Goal: Task Accomplishment & Management: Complete application form

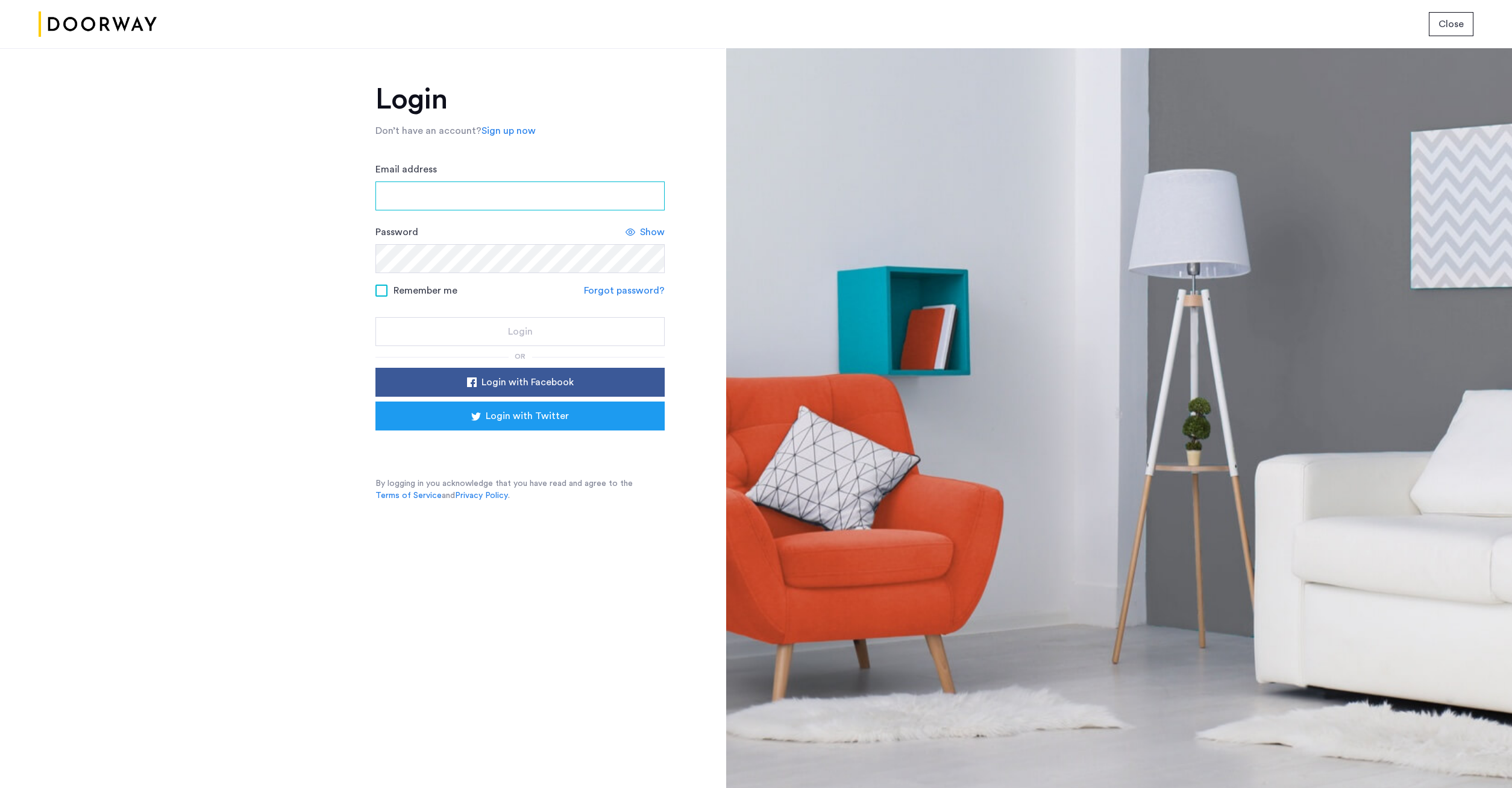
click at [555, 201] on input "Email address" at bounding box center [520, 196] width 289 height 29
type input "**********"
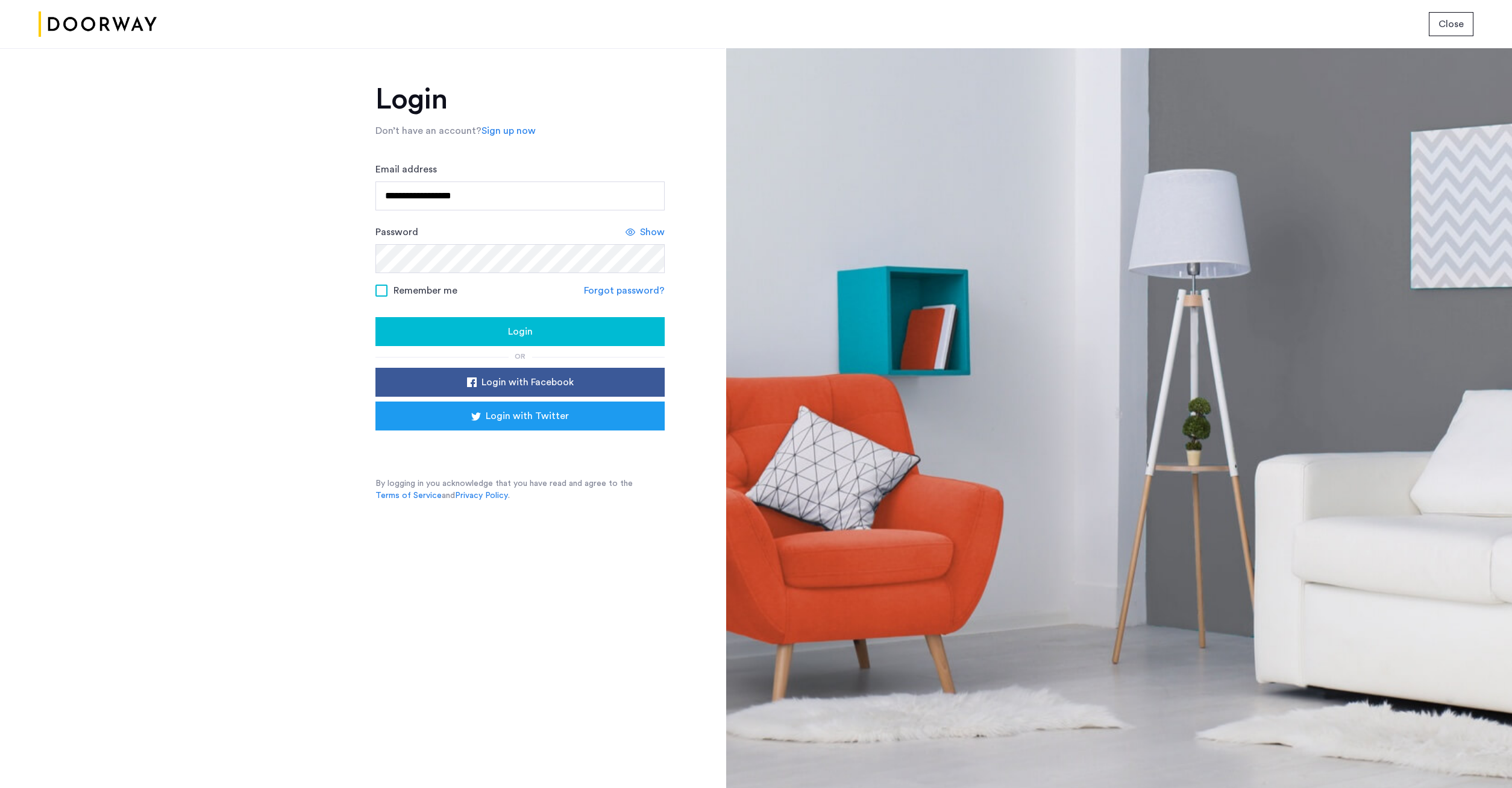
click at [553, 341] on button "Login" at bounding box center [520, 331] width 289 height 29
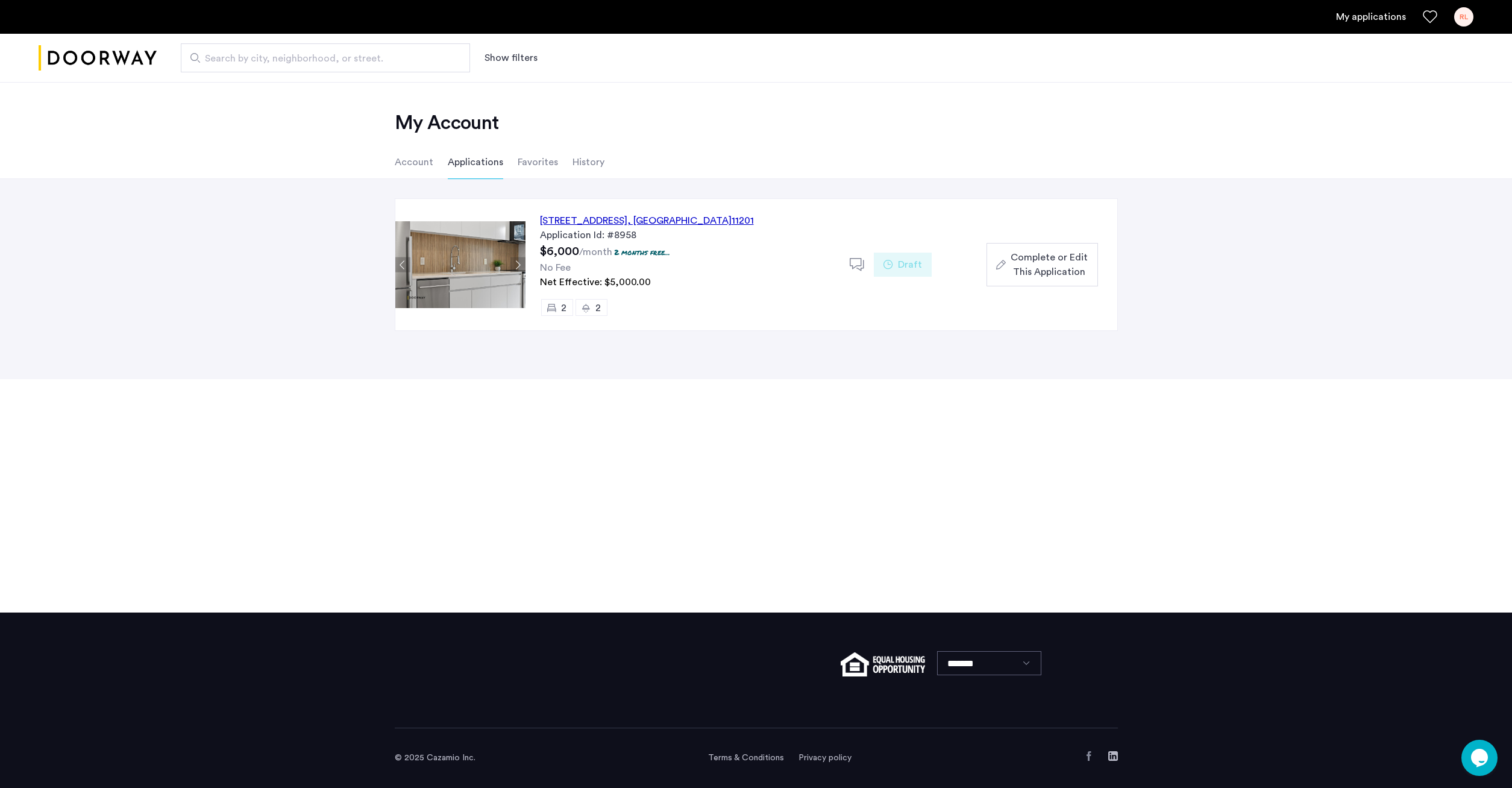
click at [689, 220] on div "127 Concord Street, Unit 8A, Brooklyn , NY 11201" at bounding box center [647, 220] width 214 height 14
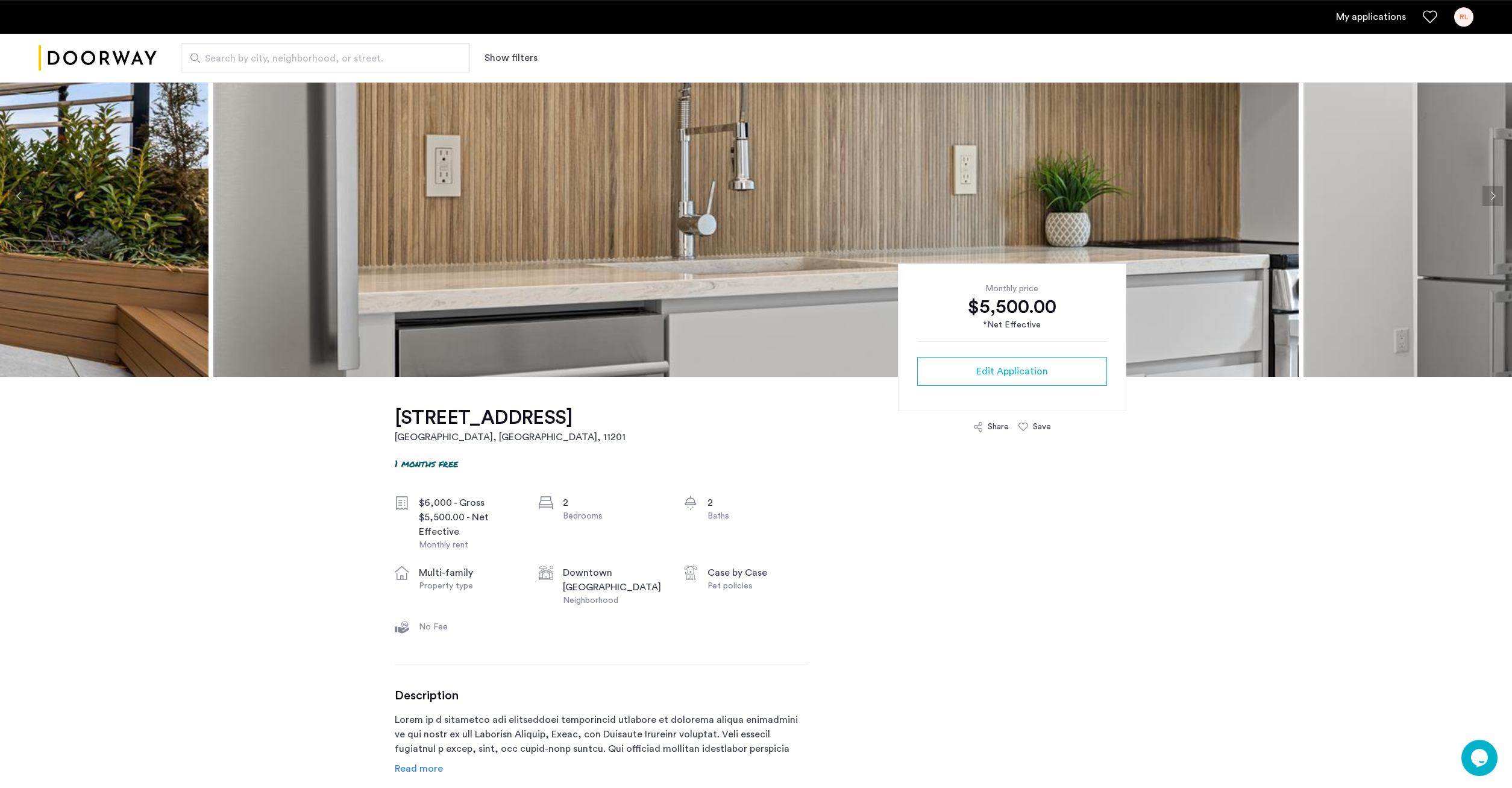
scroll to position [56, 0]
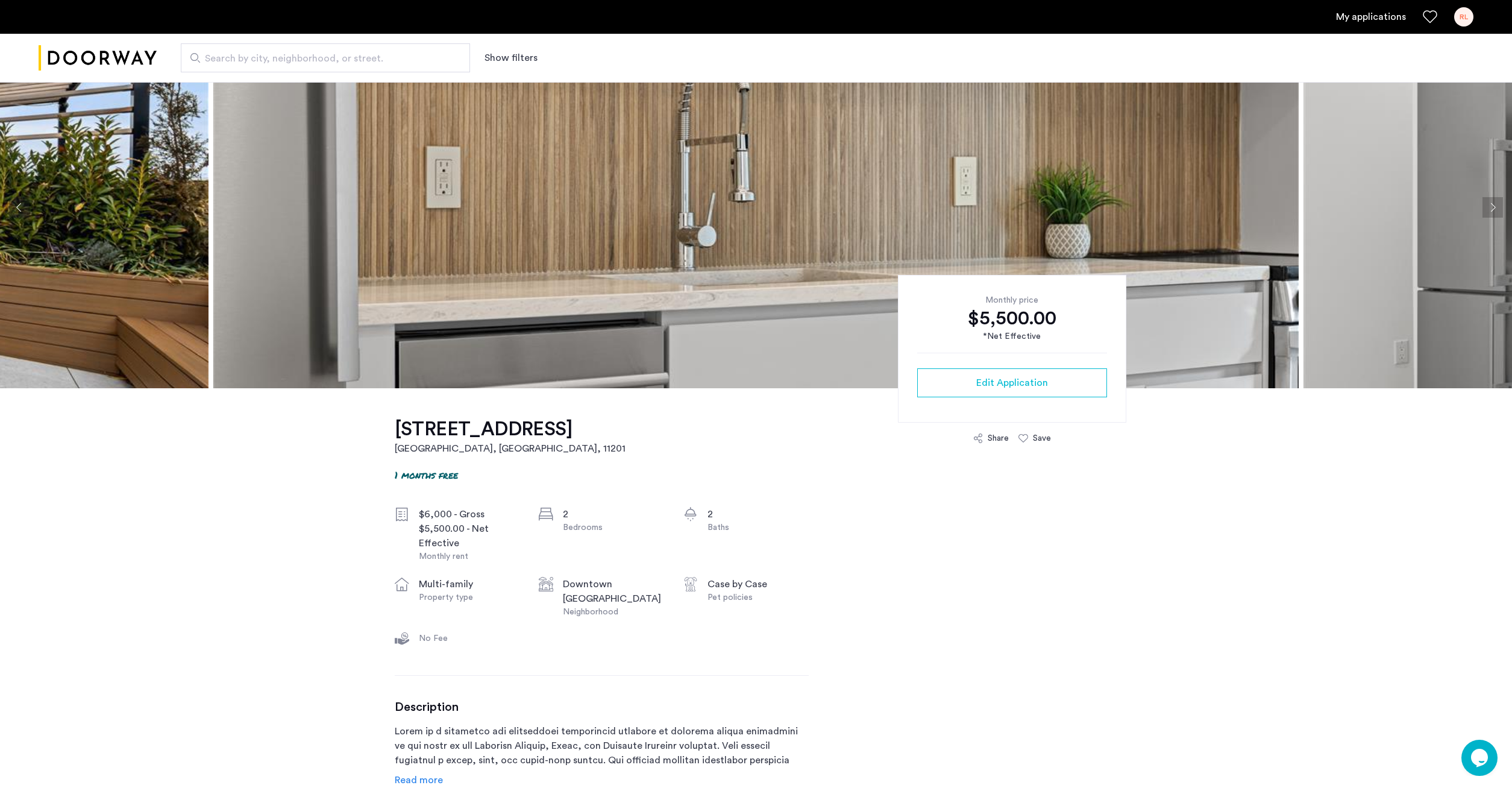
drag, startPoint x: 1027, startPoint y: 381, endPoint x: 1078, endPoint y: 340, distance: 65.4
click at [1078, 340] on div "Monthly price $5,500.00 *Net Effective Edit Application" at bounding box center [1012, 348] width 228 height 147
click at [1218, 342] on img at bounding box center [756, 206] width 1085 height 362
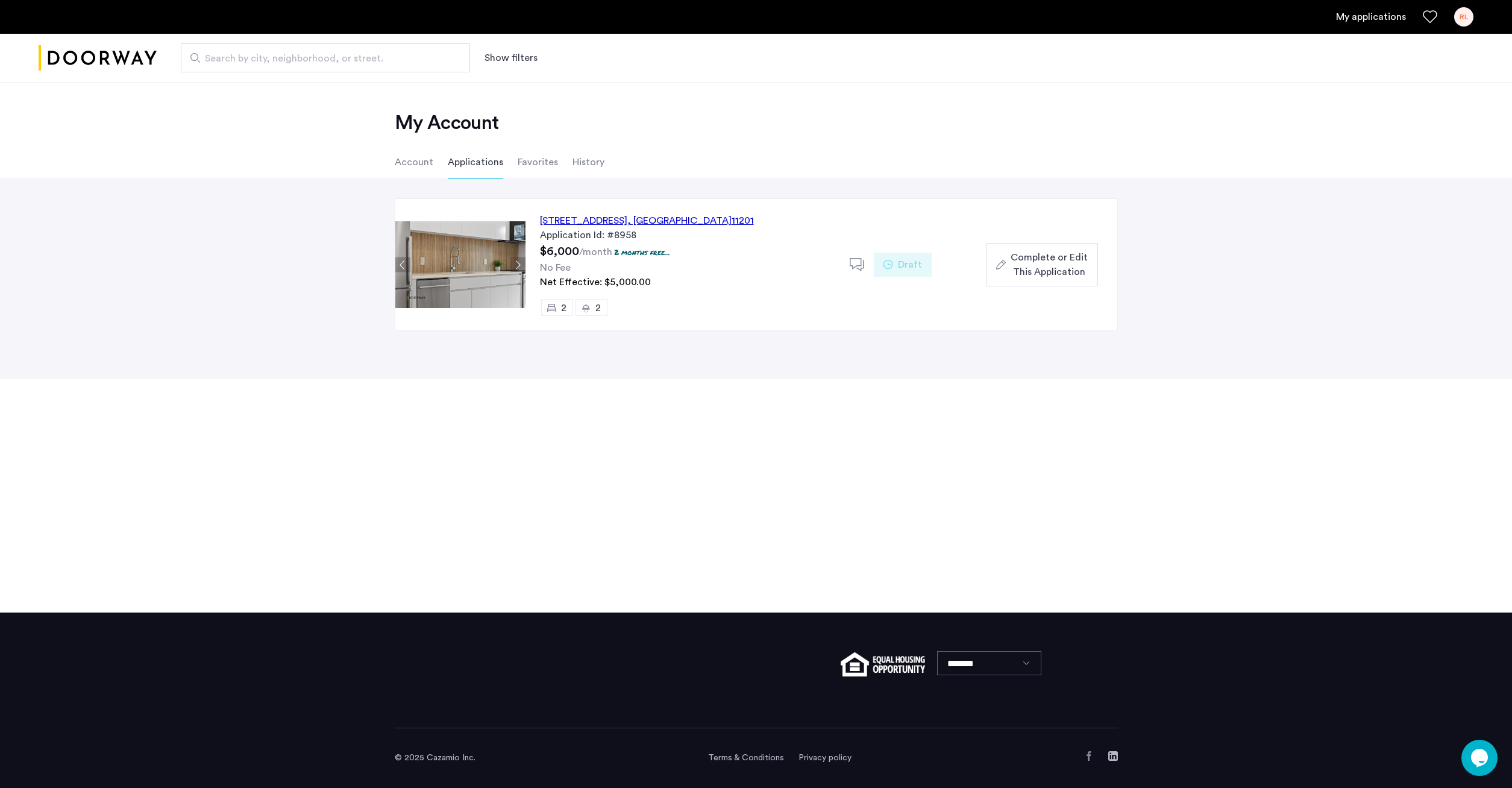
click at [1038, 269] on span "Complete or Edit This Application" at bounding box center [1050, 265] width 77 height 29
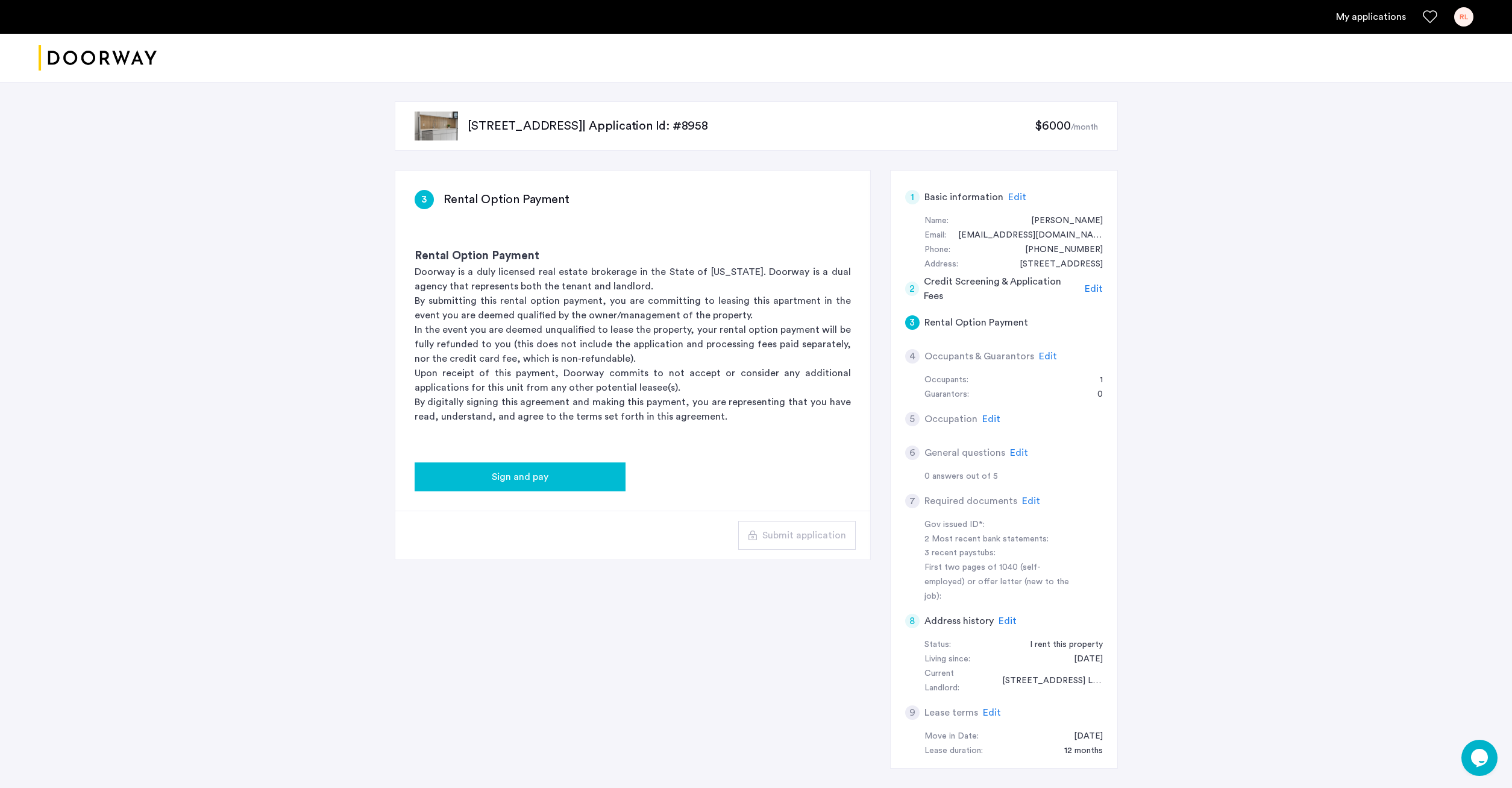
click at [569, 469] on button "Sign and pay" at bounding box center [520, 477] width 211 height 29
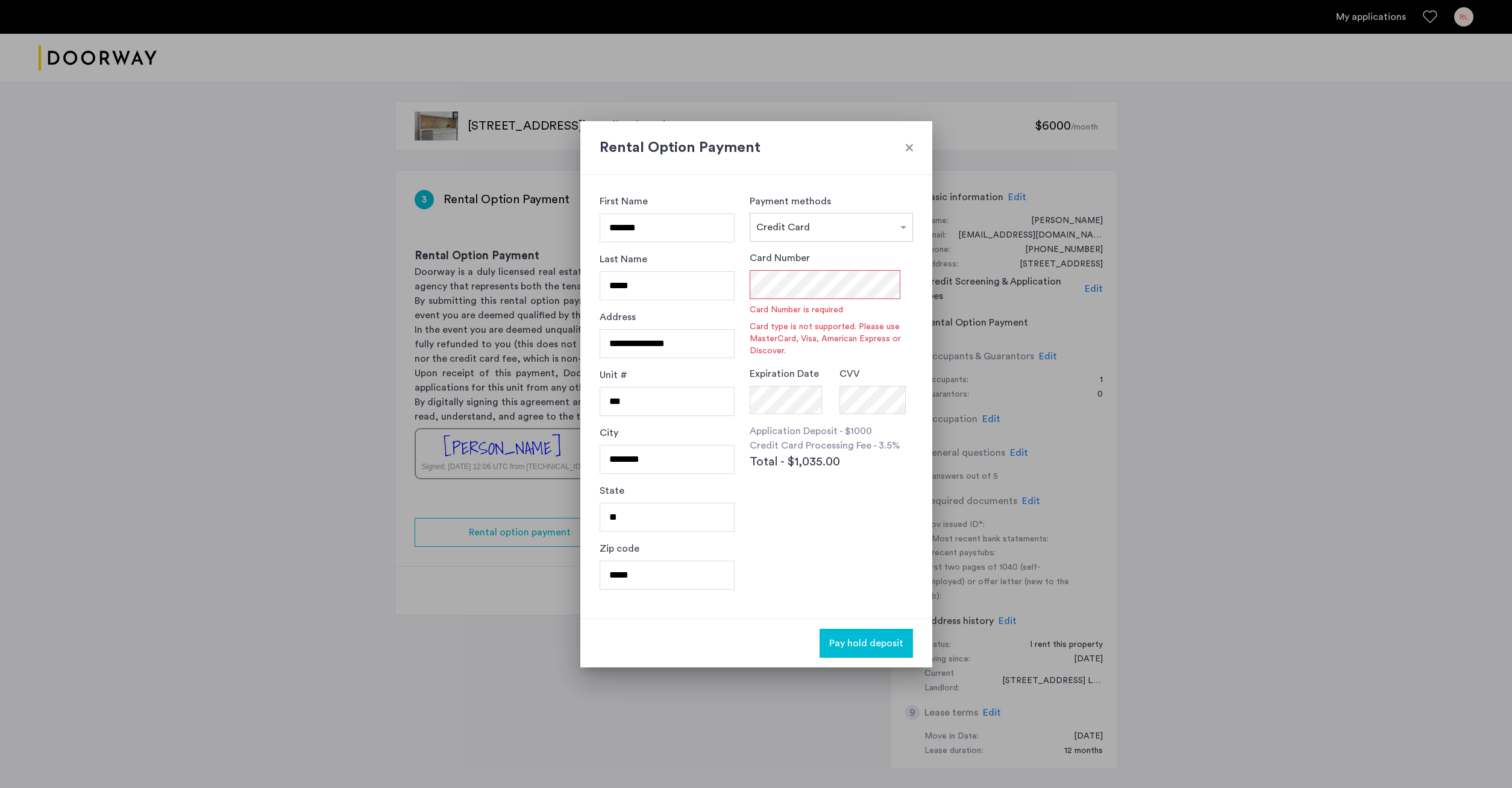
click at [906, 143] on div at bounding box center [909, 147] width 12 height 12
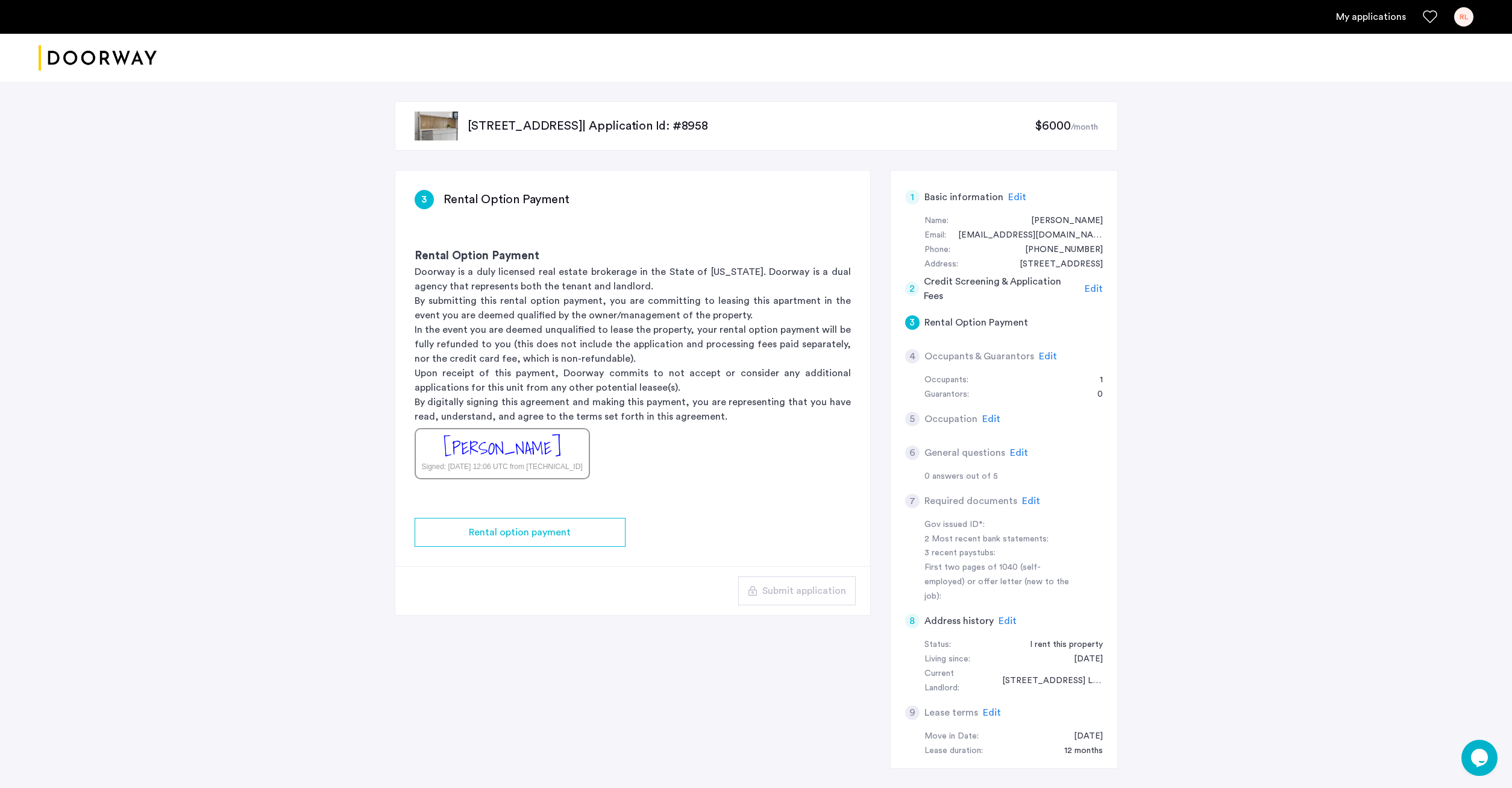
click at [1042, 352] on span "Edit" at bounding box center [1047, 356] width 18 height 9
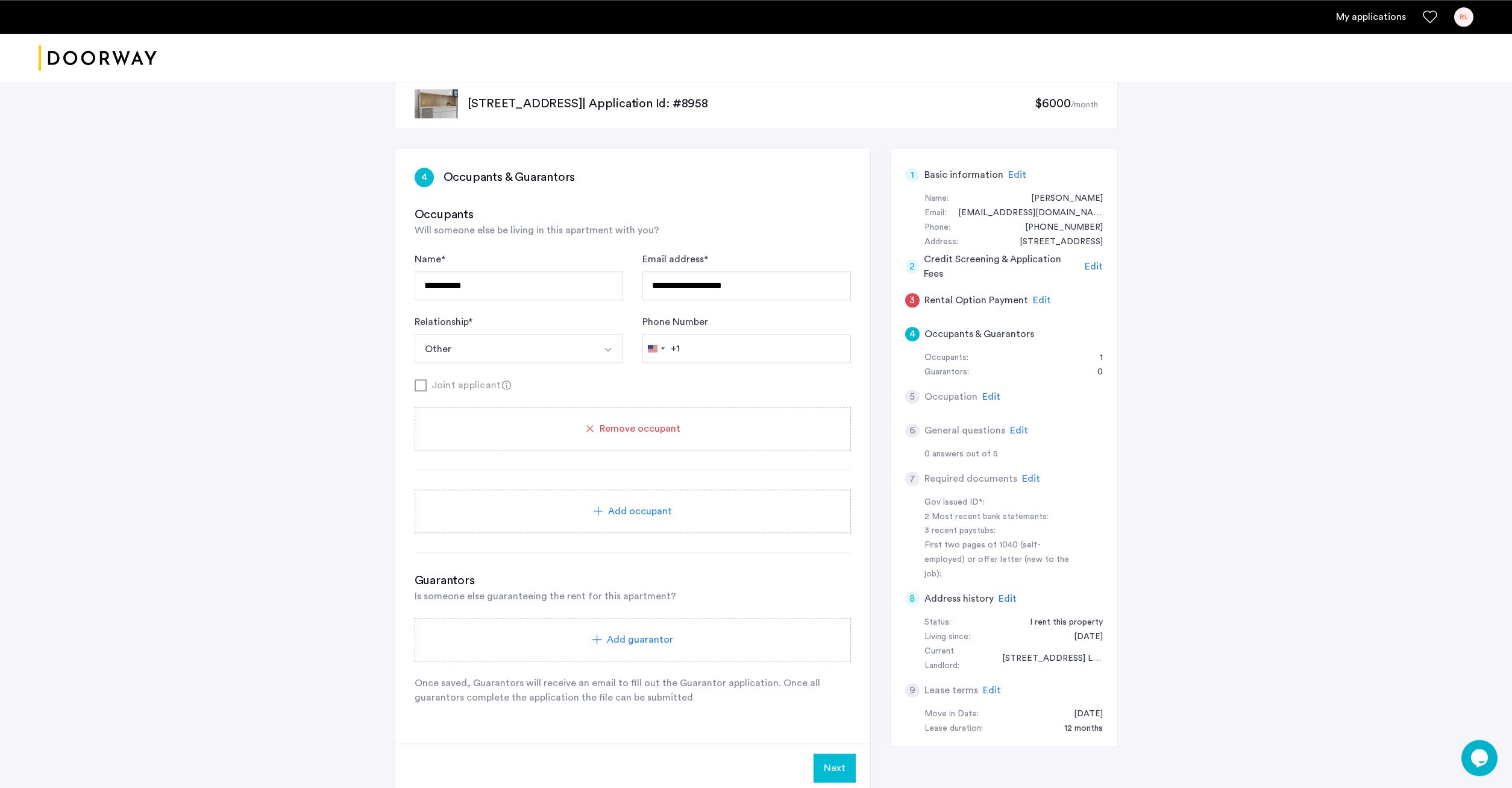
scroll to position [62, 0]
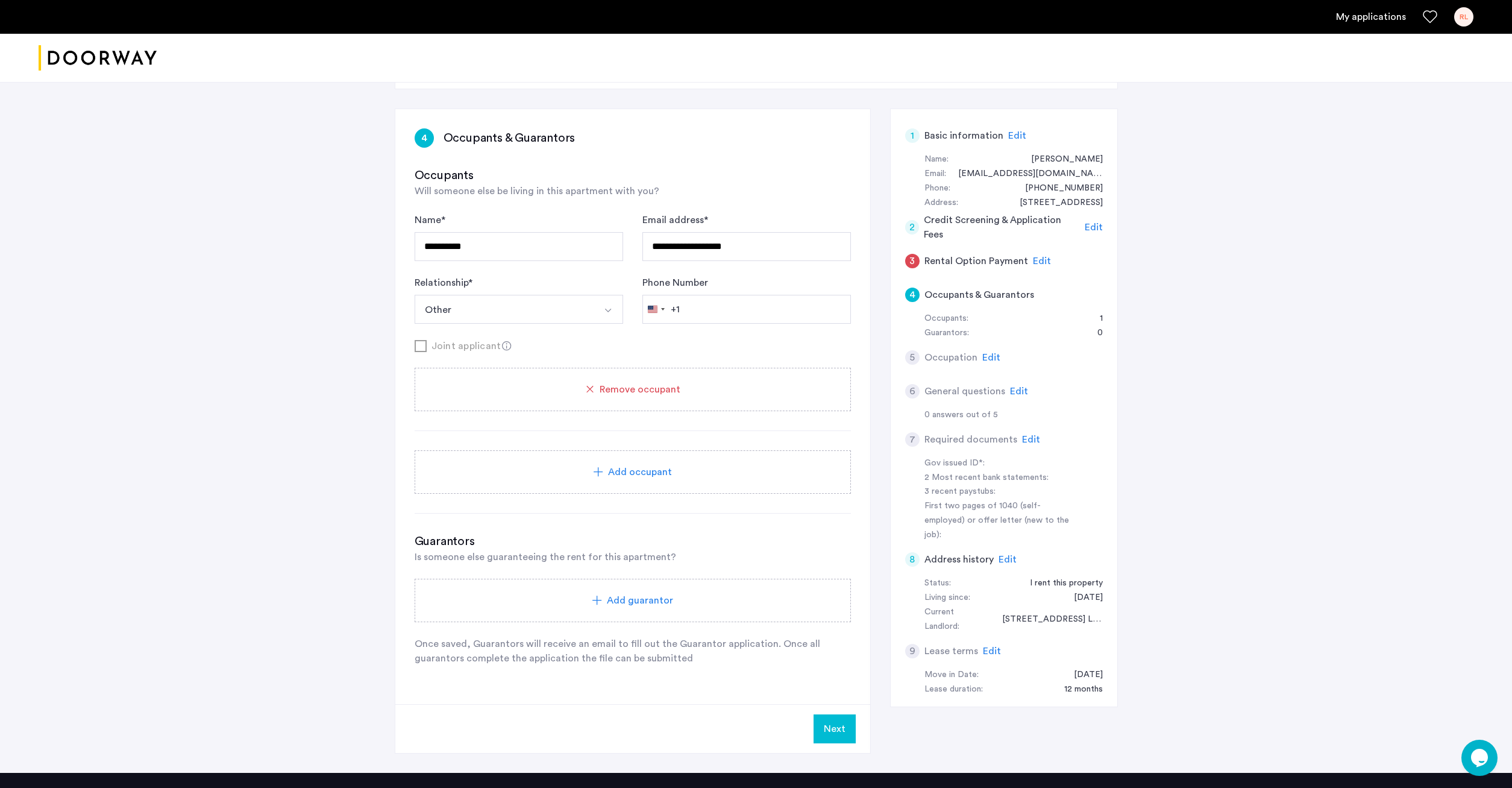
click at [642, 475] on span "Add occupant" at bounding box center [640, 471] width 64 height 14
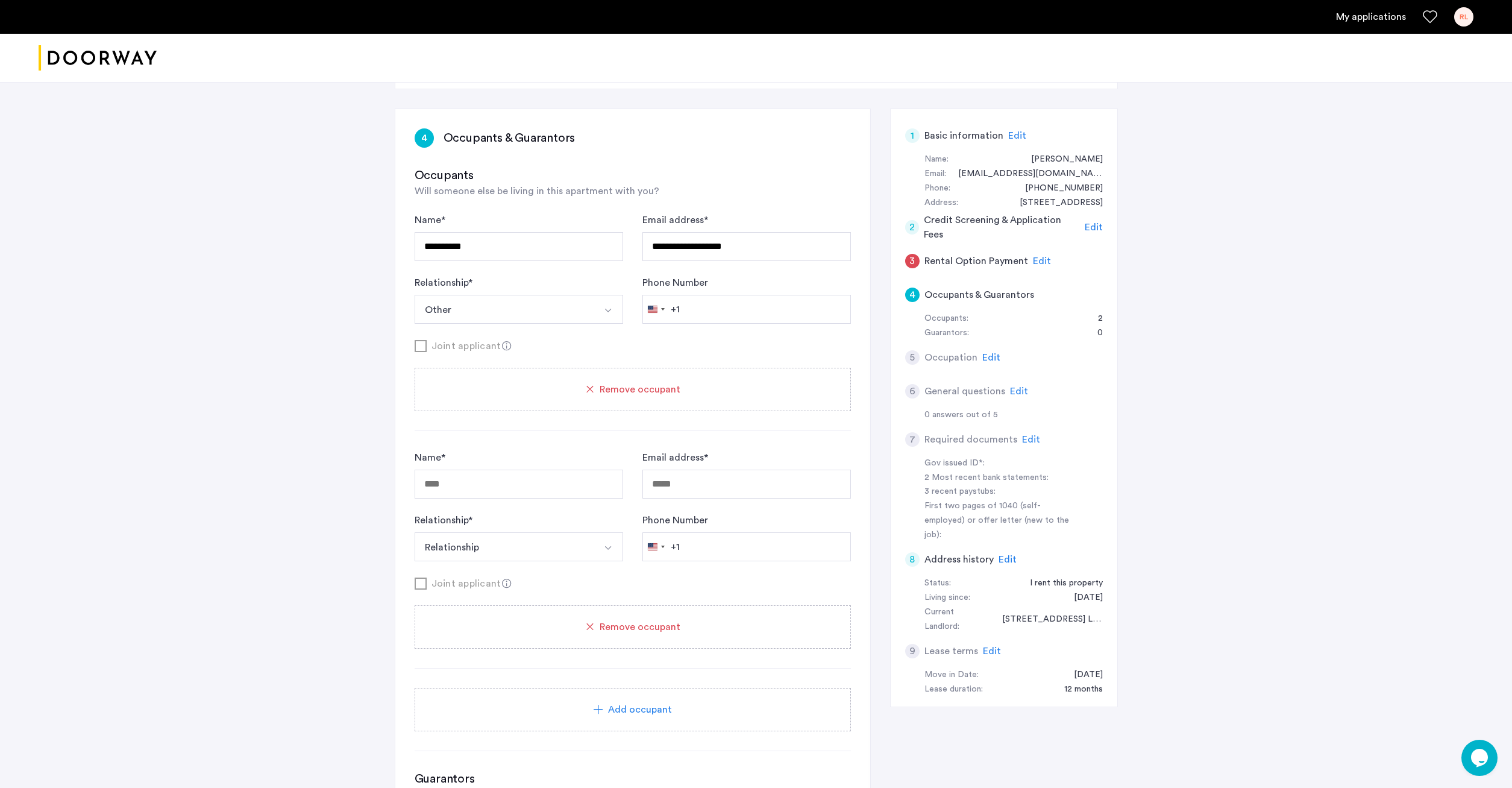
click at [540, 305] on button "Other" at bounding box center [505, 309] width 180 height 29
click at [524, 485] on input "Name *" at bounding box center [518, 484] width 208 height 29
type input "**********"
click at [732, 484] on input "Email address *" at bounding box center [745, 484] width 208 height 29
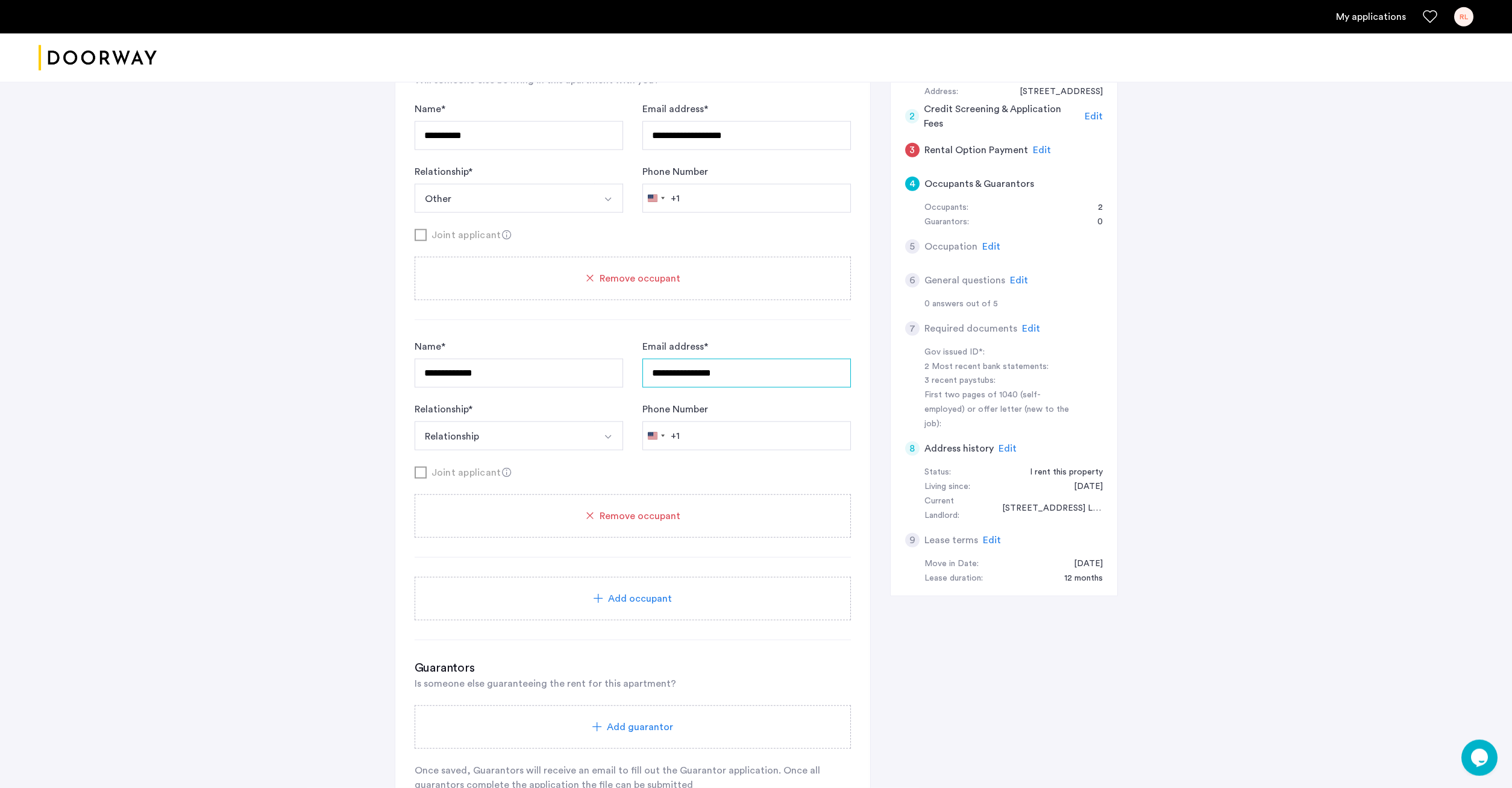
scroll to position [185, 0]
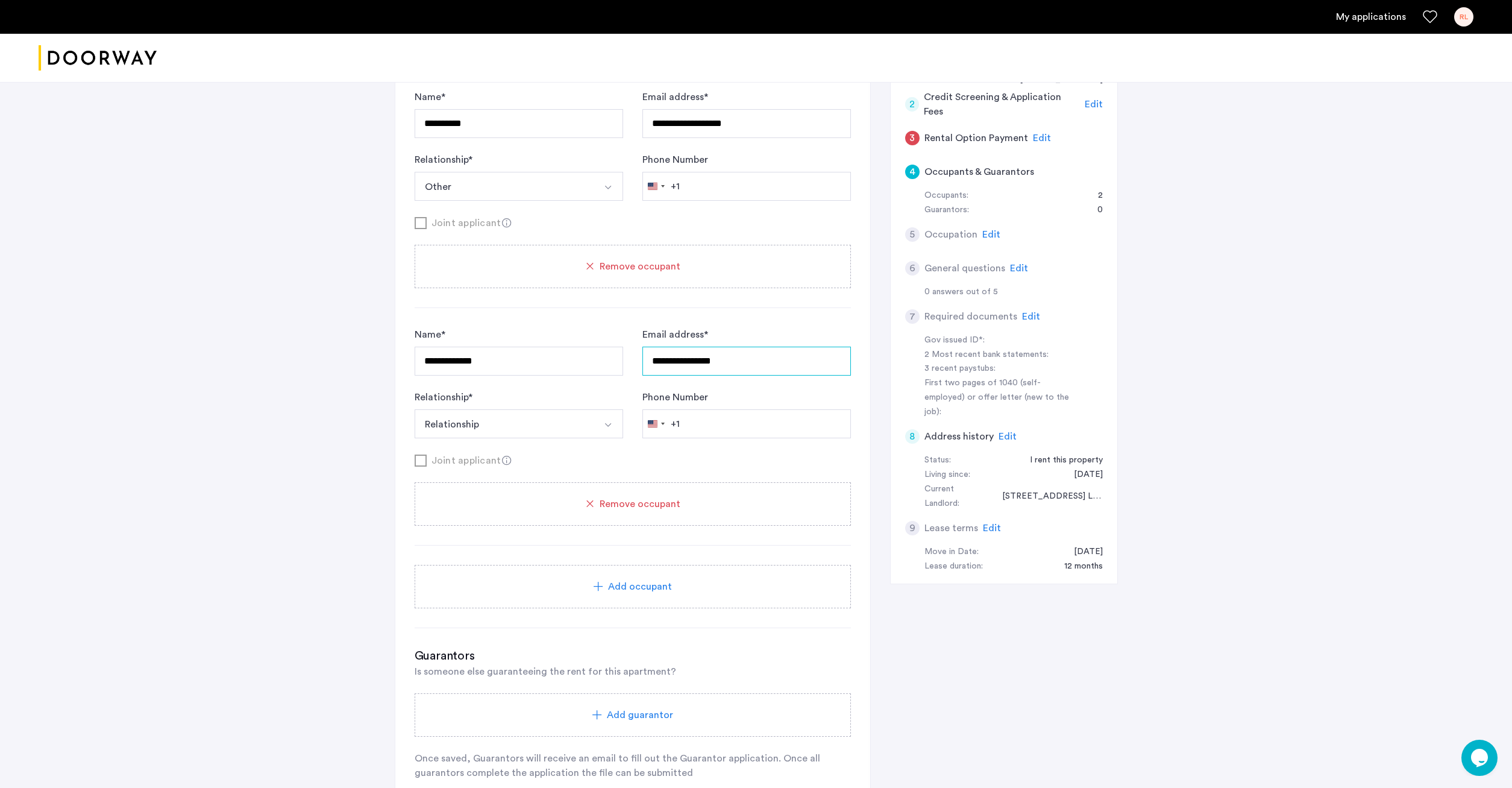
type input "**********"
click at [558, 421] on button "Relationship" at bounding box center [505, 424] width 180 height 29
click at [503, 581] on div "Other" at bounding box center [519, 579] width 195 height 14
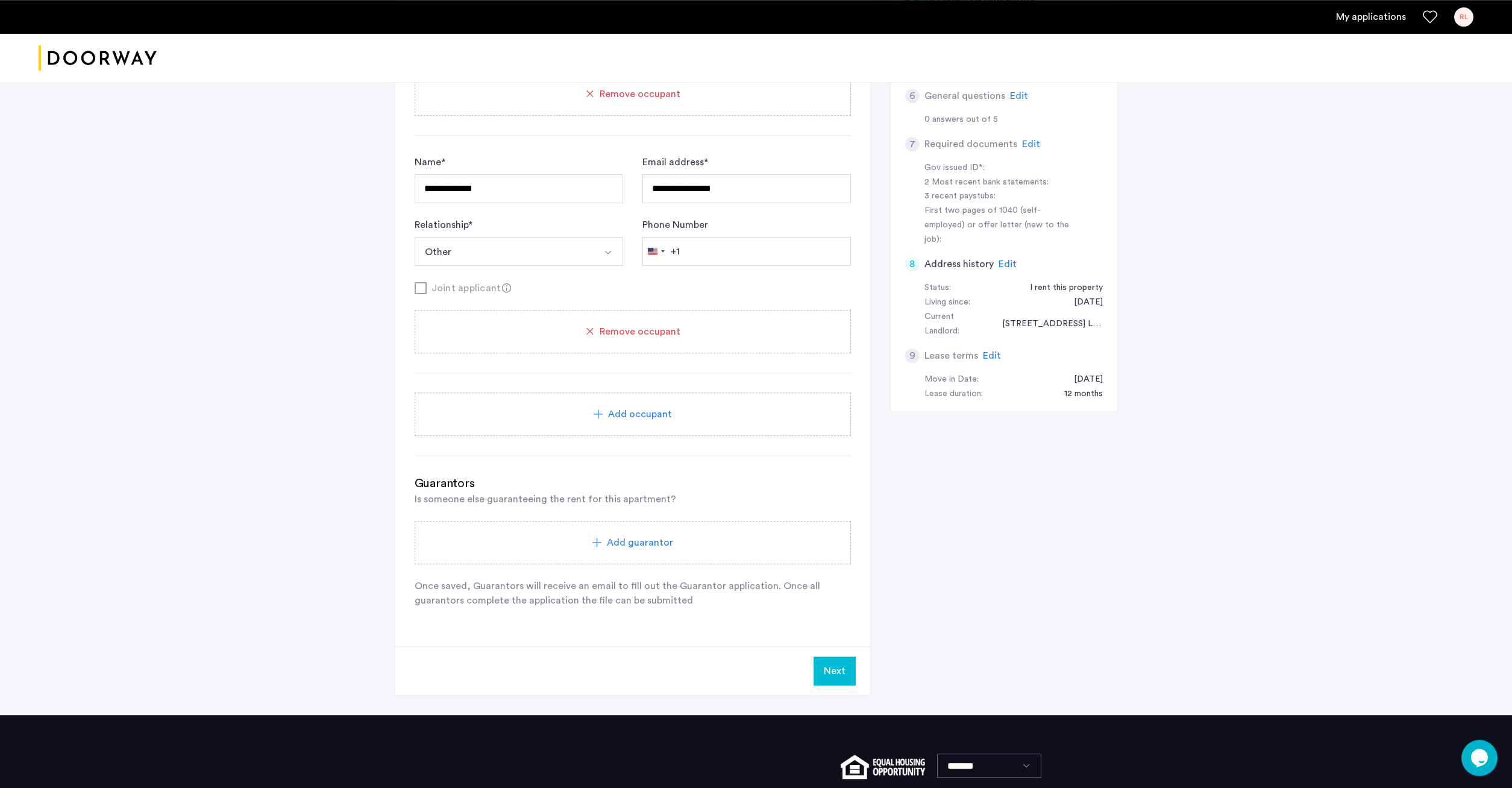
scroll to position [369, 0]
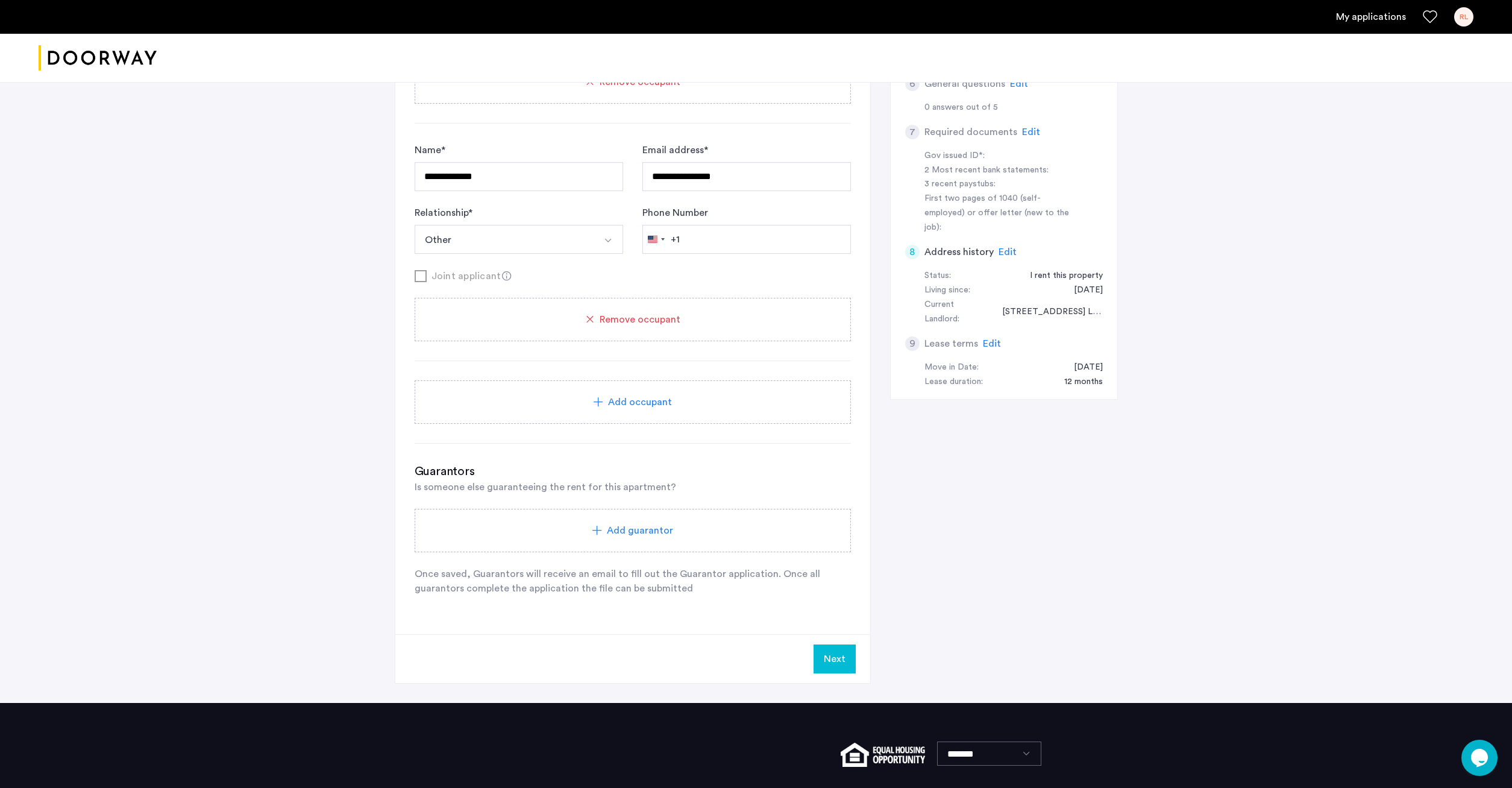
click at [829, 653] on button "Next" at bounding box center [835, 659] width 42 height 29
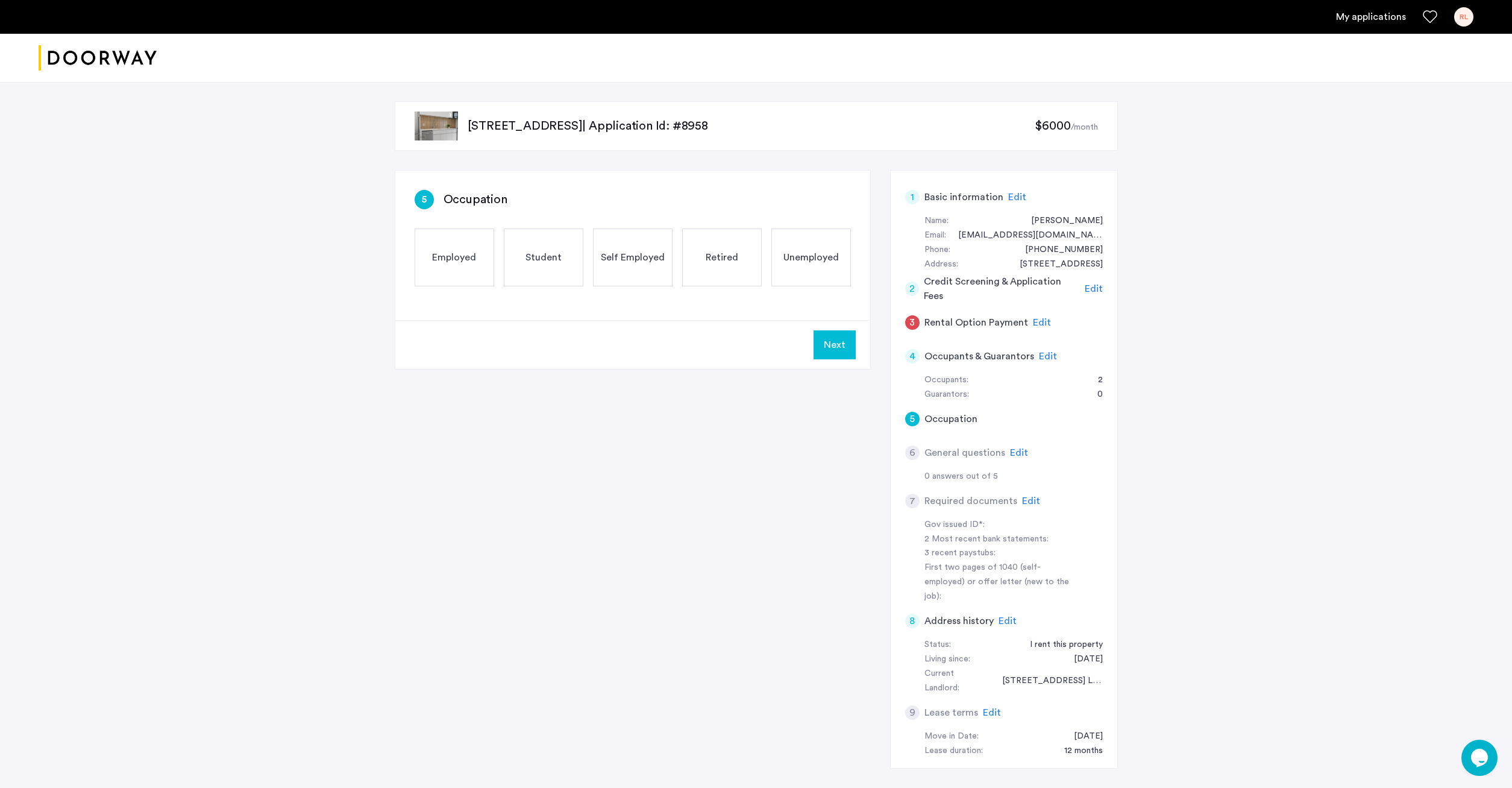
click at [467, 253] on span "Employed" at bounding box center [454, 257] width 44 height 14
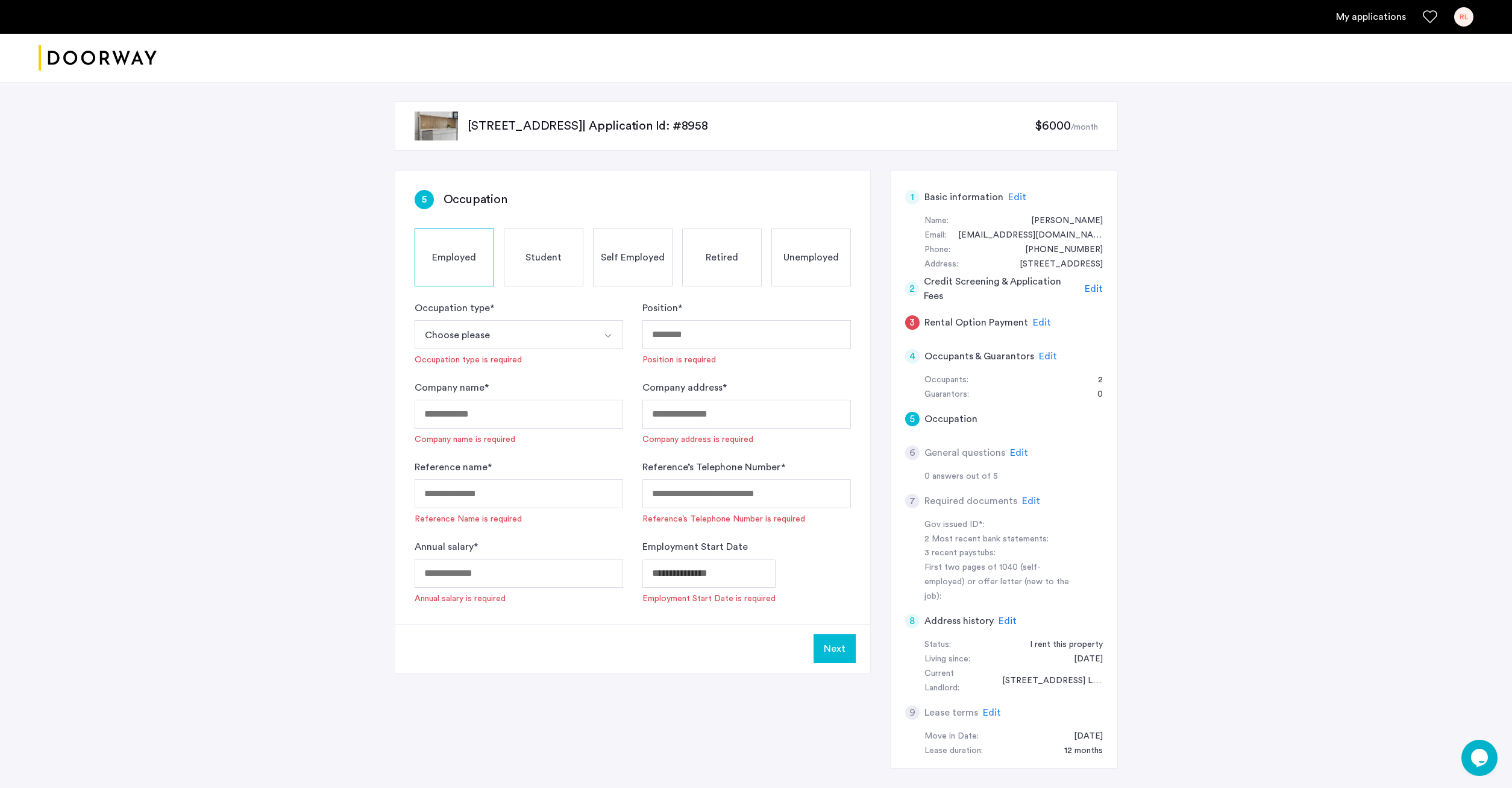
click at [514, 330] on button "Choose please" at bounding box center [505, 335] width 180 height 29
click at [513, 378] on li "Full-Time" at bounding box center [519, 389] width 207 height 24
click at [774, 336] on input "Position *" at bounding box center [745, 335] width 208 height 29
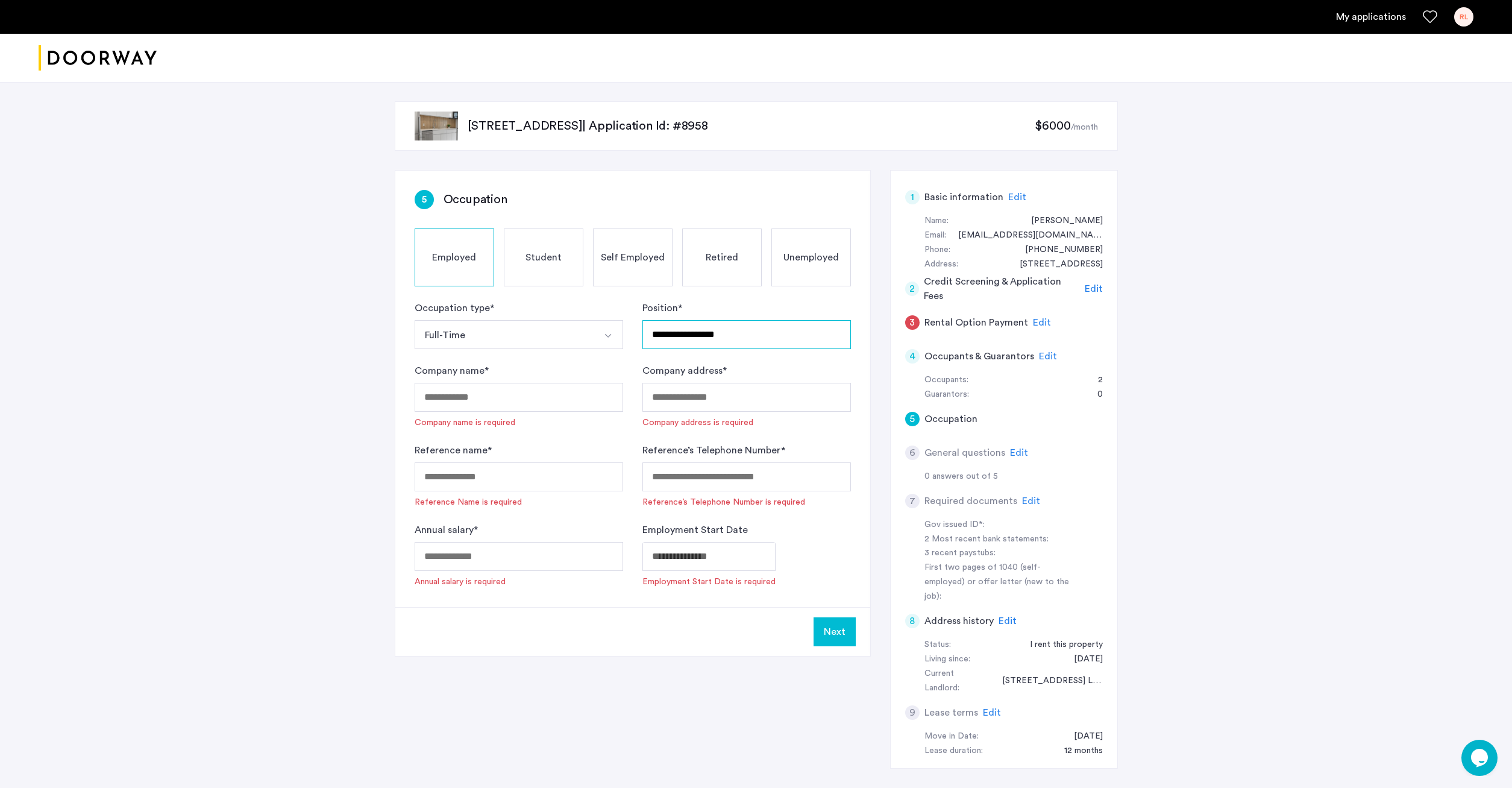
type input "**********"
click at [529, 402] on input "Company name *" at bounding box center [518, 397] width 208 height 29
click at [1224, 399] on div "**********" at bounding box center [756, 435] width 1512 height 706
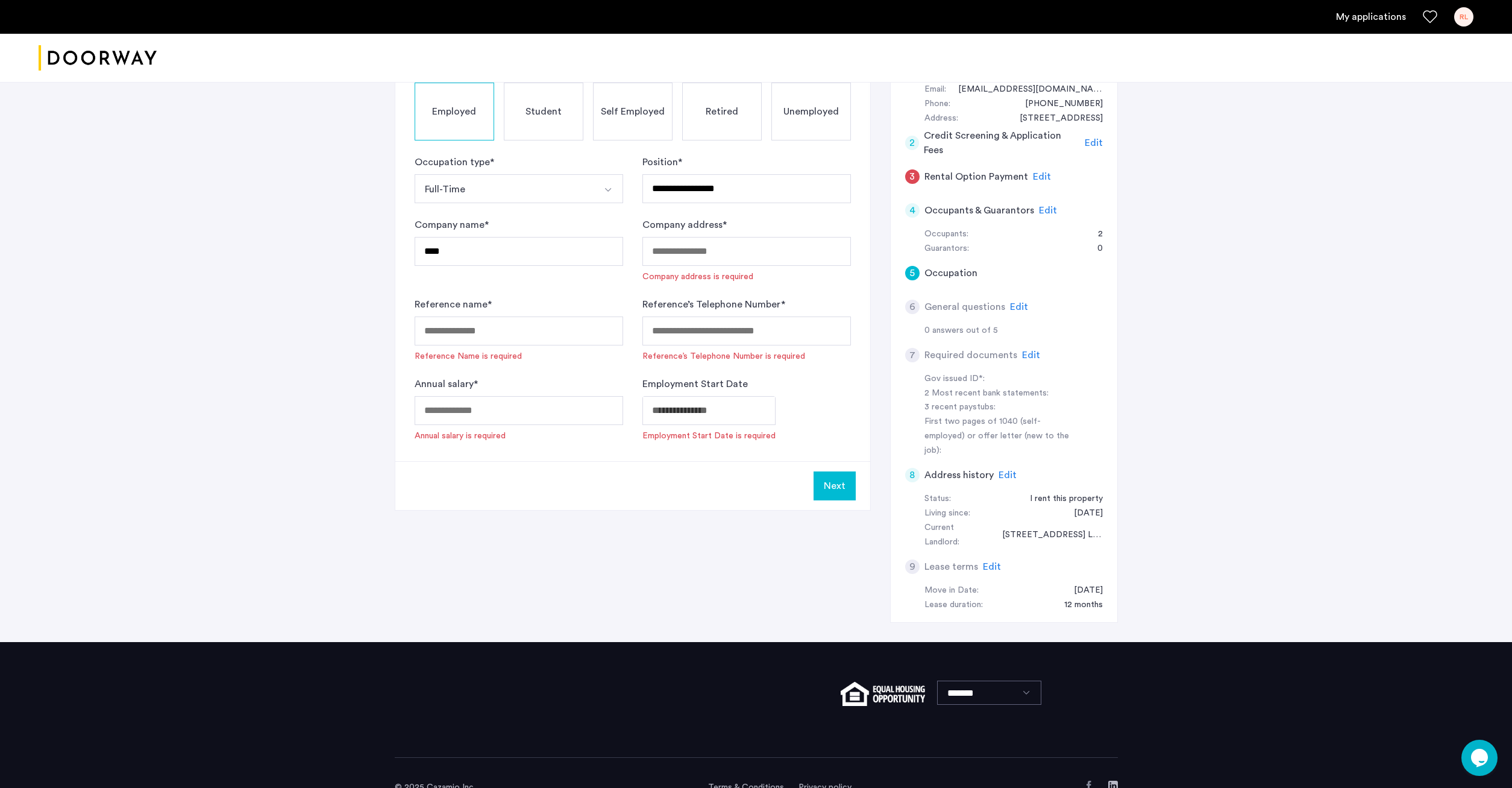
scroll to position [23, 0]
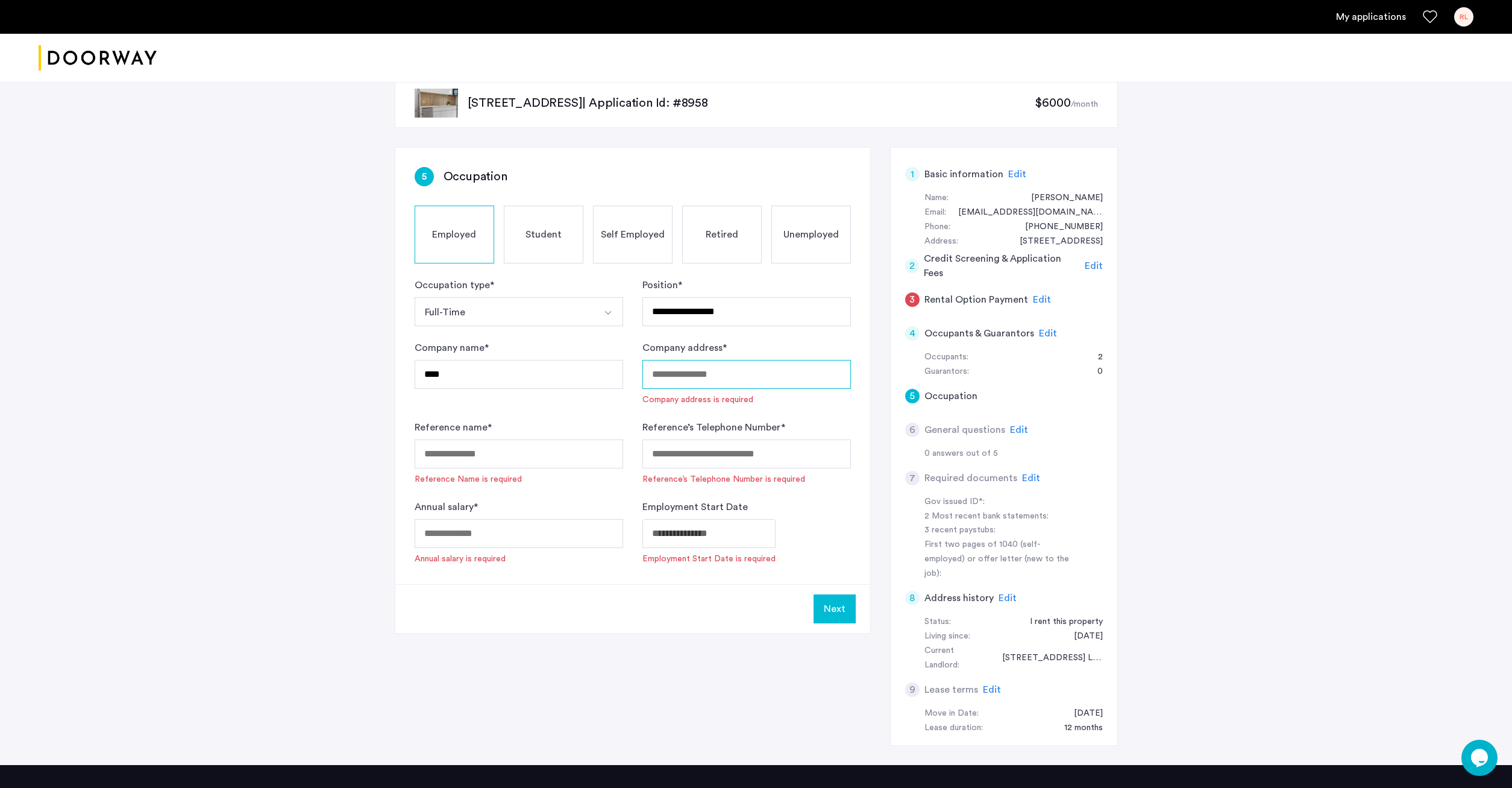
click at [704, 372] on input "Company address *" at bounding box center [745, 374] width 208 height 29
click at [553, 448] on input "Reference name *" at bounding box center [518, 453] width 208 height 29
click at [438, 458] on input "Reference name *" at bounding box center [518, 453] width 208 height 29
click at [1340, 348] on div "**********" at bounding box center [756, 412] width 1512 height 706
click at [503, 383] on input "****" at bounding box center [518, 374] width 208 height 29
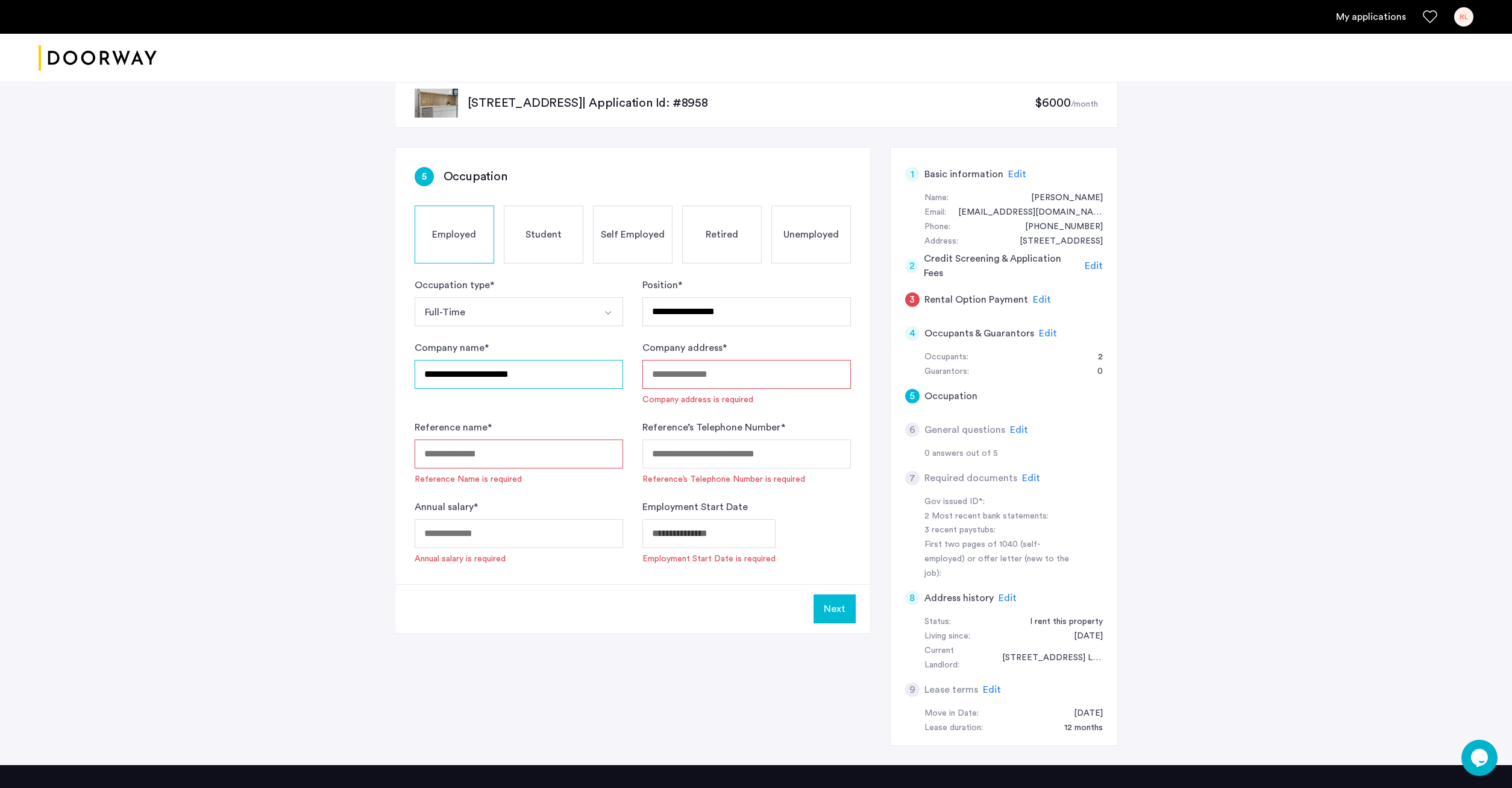
type input "**********"
click at [671, 359] on div "Company address * Company address is required" at bounding box center [745, 373] width 208 height 65
click at [676, 373] on input "Company address *" at bounding box center [745, 374] width 208 height 29
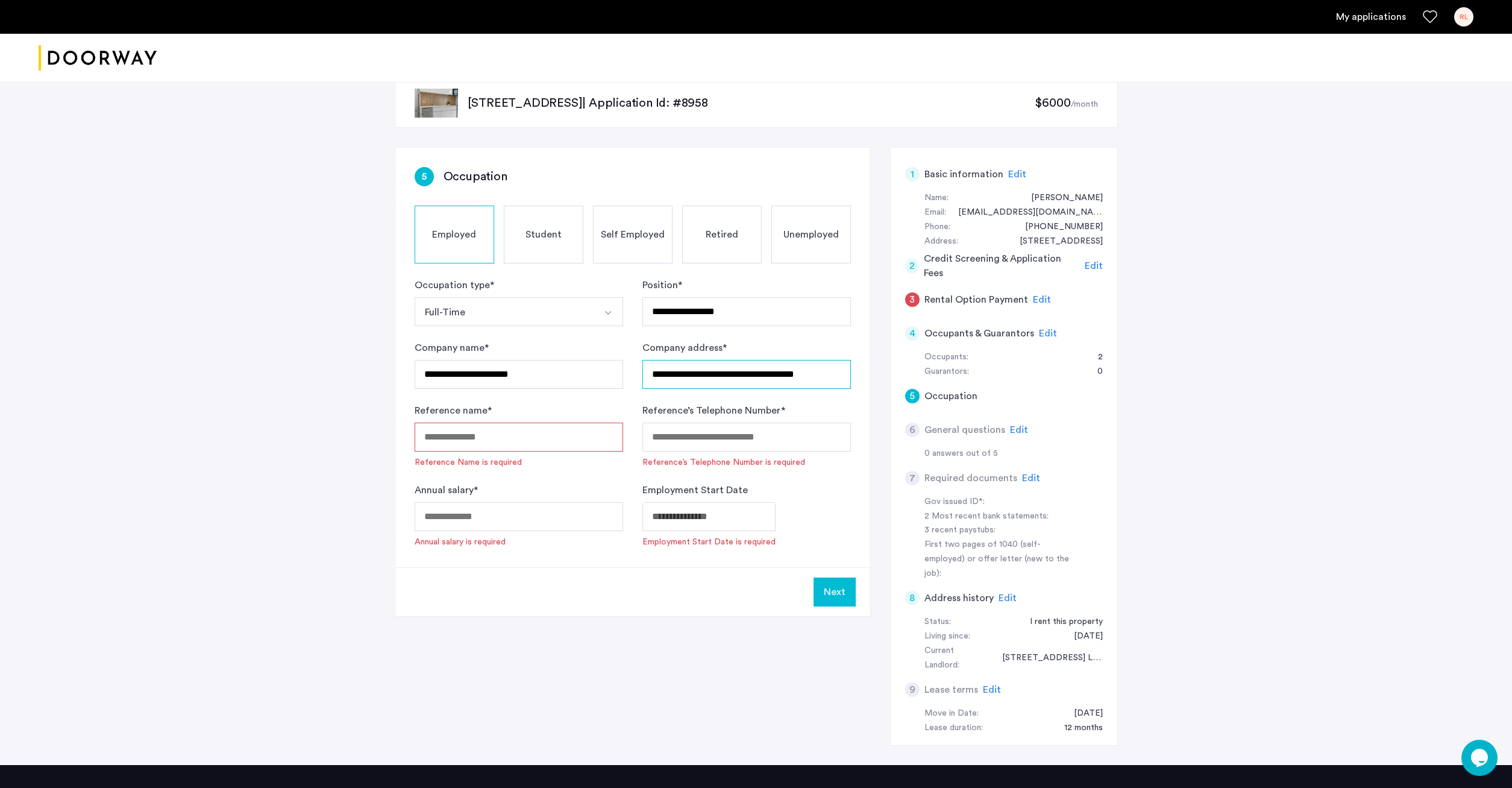
type input "**********"
click at [472, 432] on input "Reference name *" at bounding box center [518, 437] width 208 height 29
click at [1095, 271] on div "Edit" at bounding box center [1093, 265] width 18 height 14
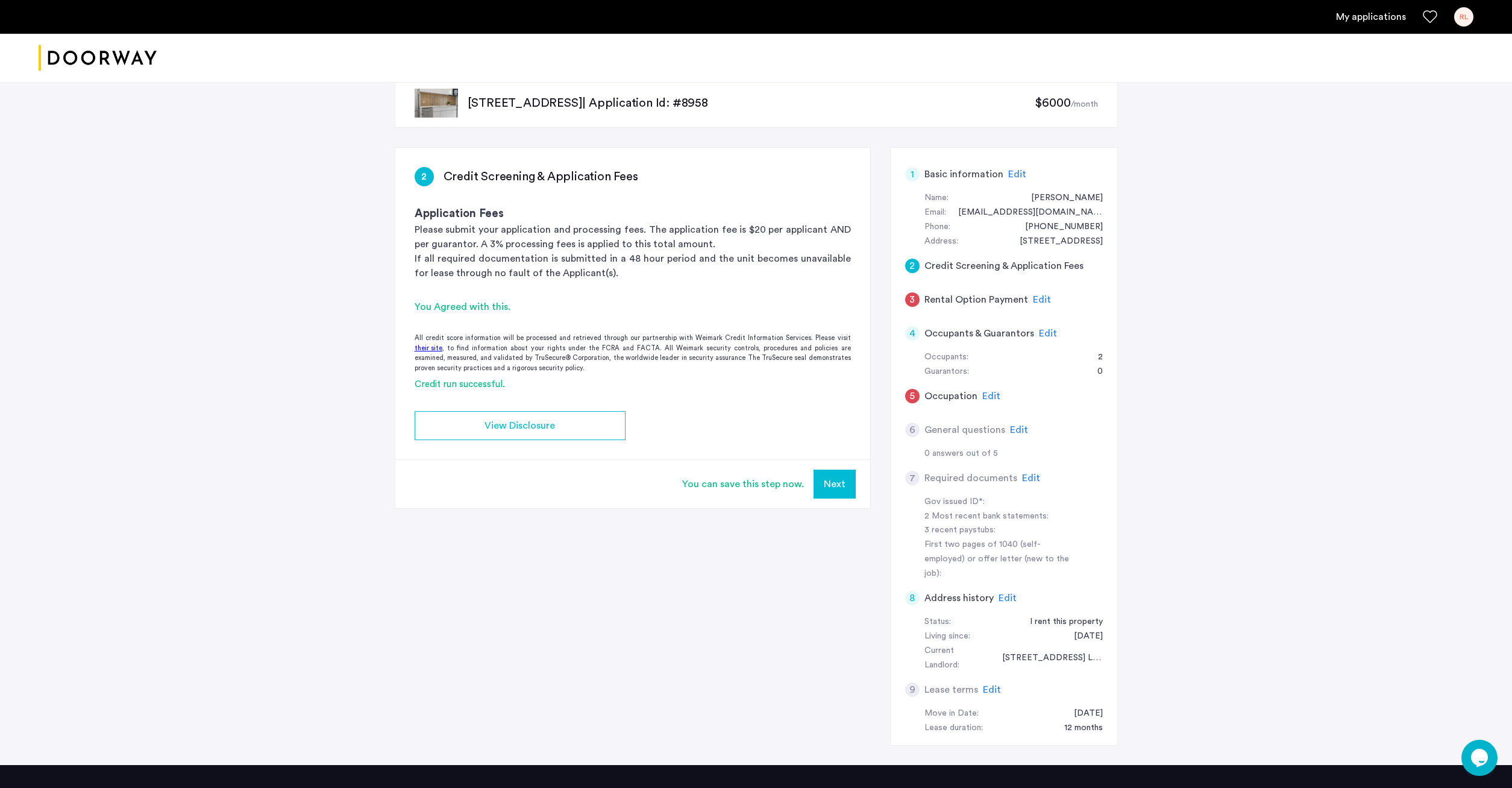
click at [1017, 174] on span "Edit" at bounding box center [1017, 174] width 18 height 9
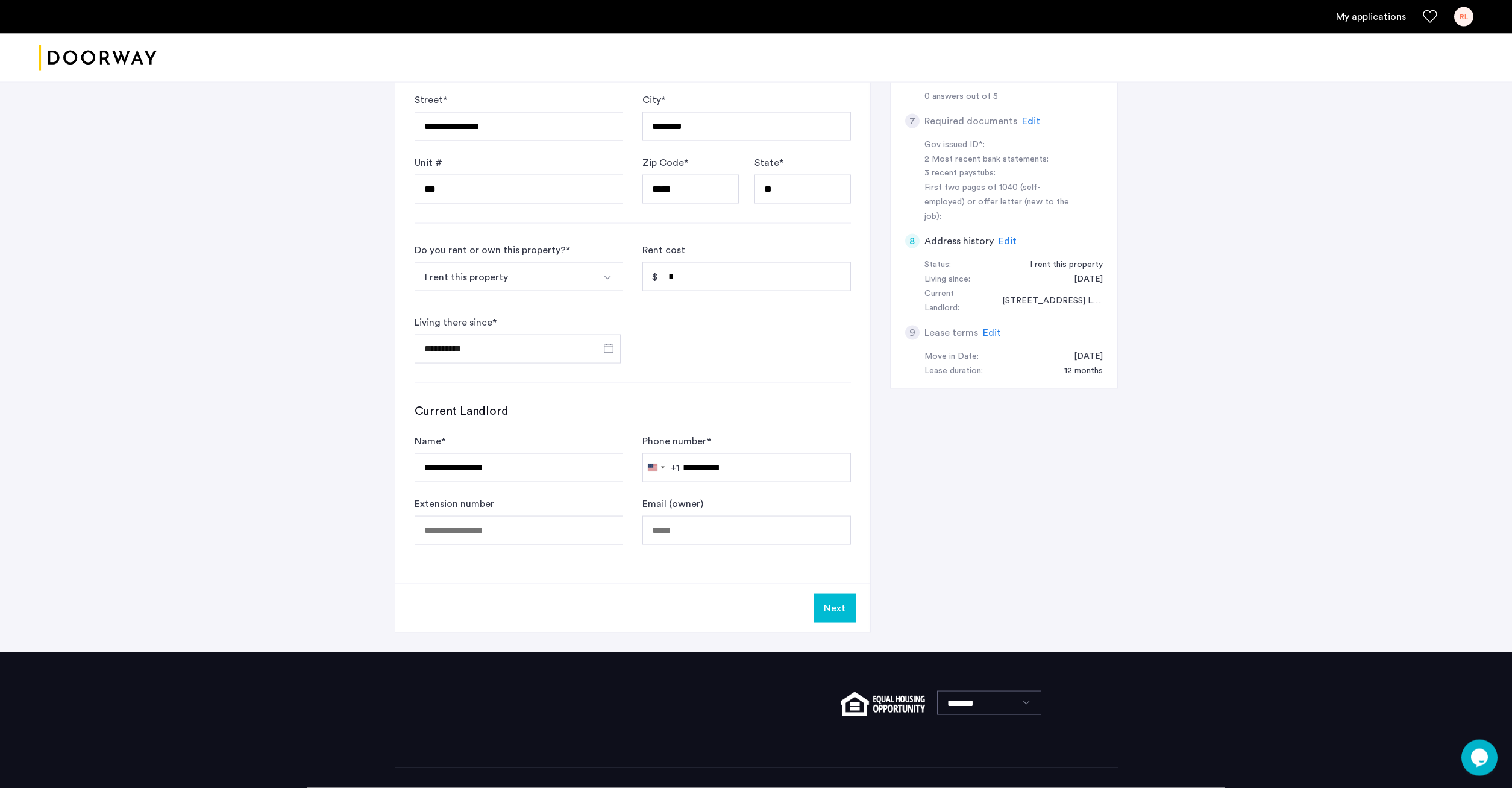
scroll to position [392, 0]
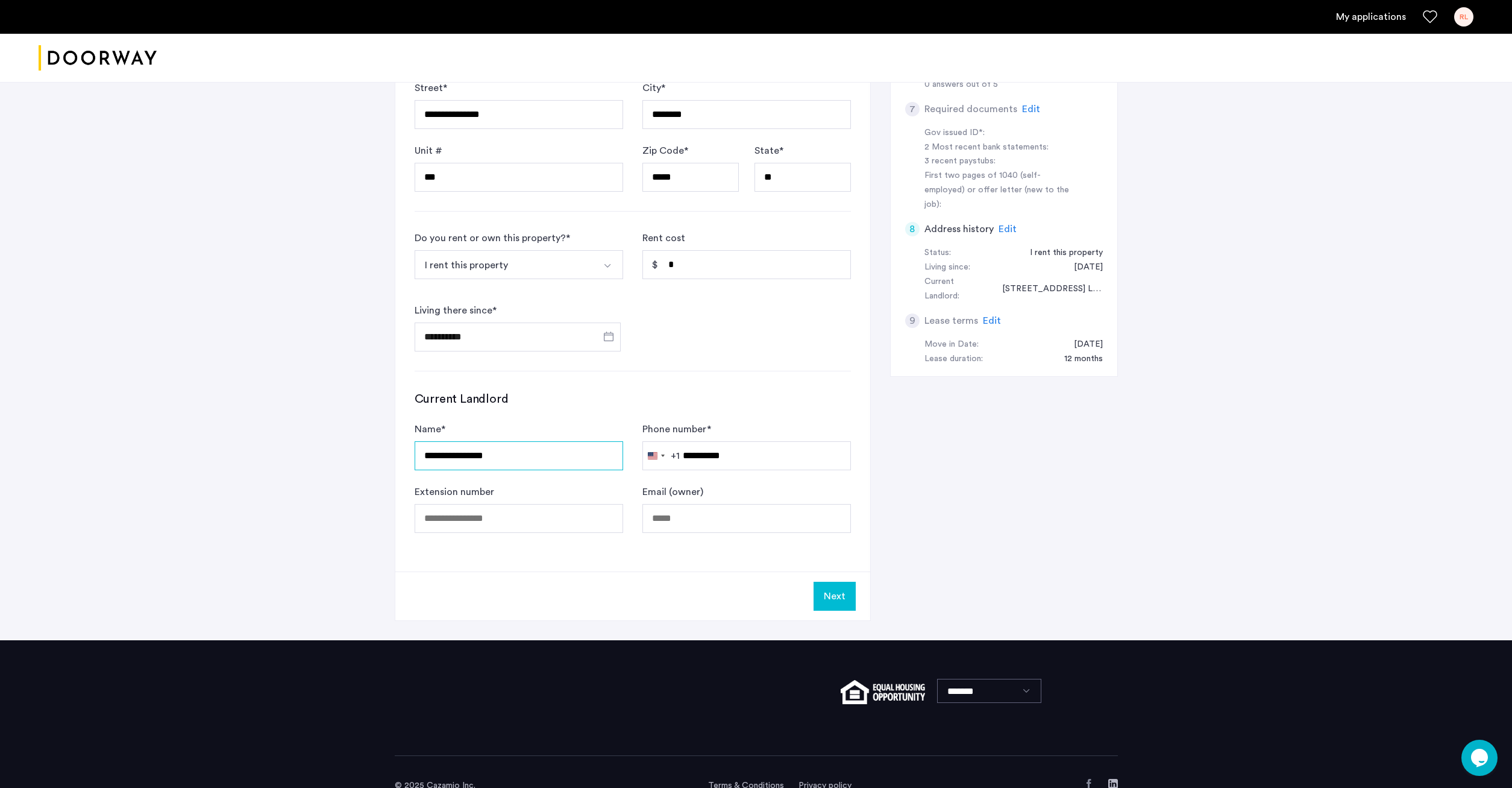
click at [541, 464] on input "**********" at bounding box center [518, 456] width 208 height 29
click at [541, 464] on input "**********" at bounding box center [518, 456] width 208 height 29
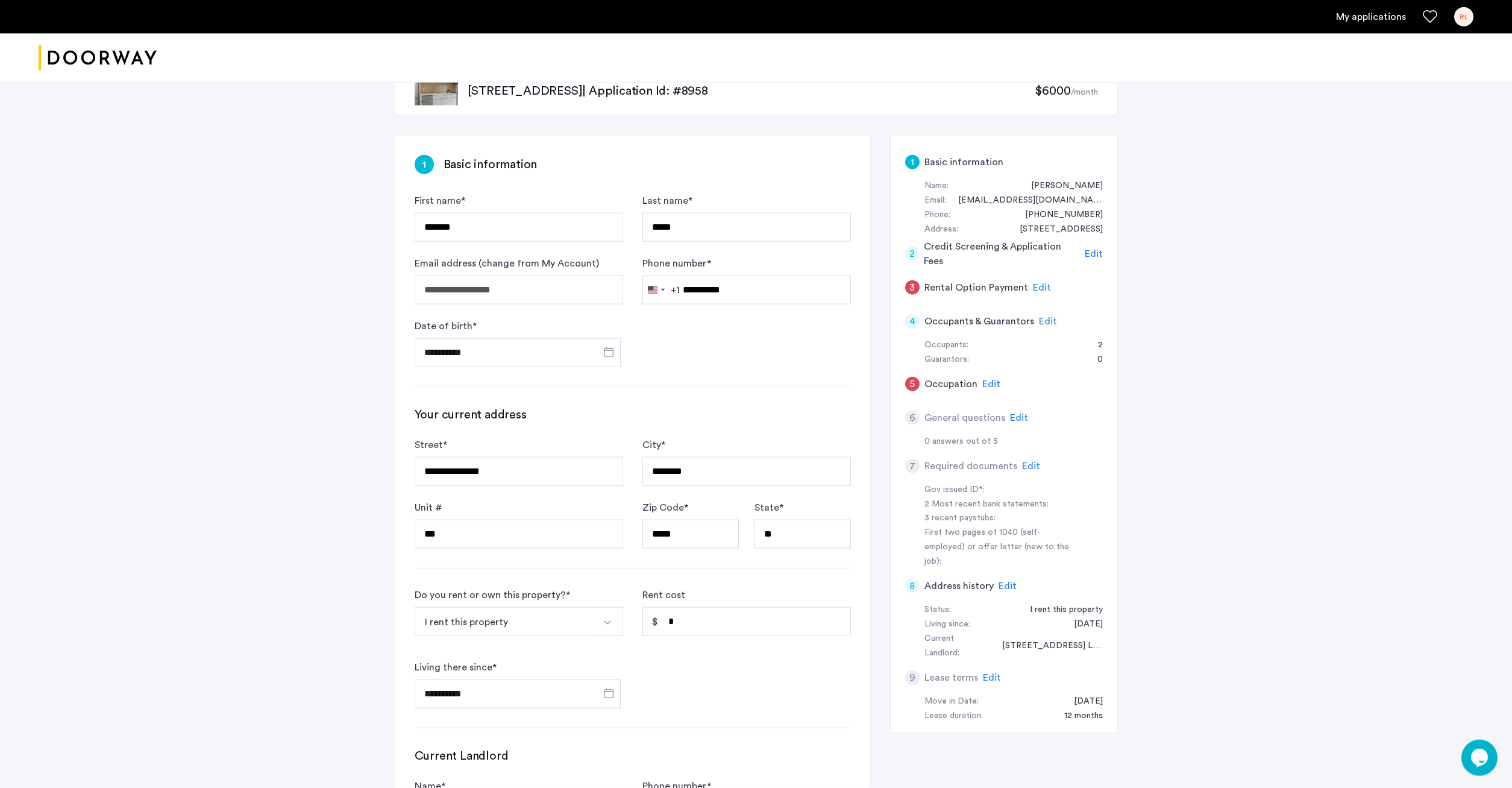
scroll to position [23, 0]
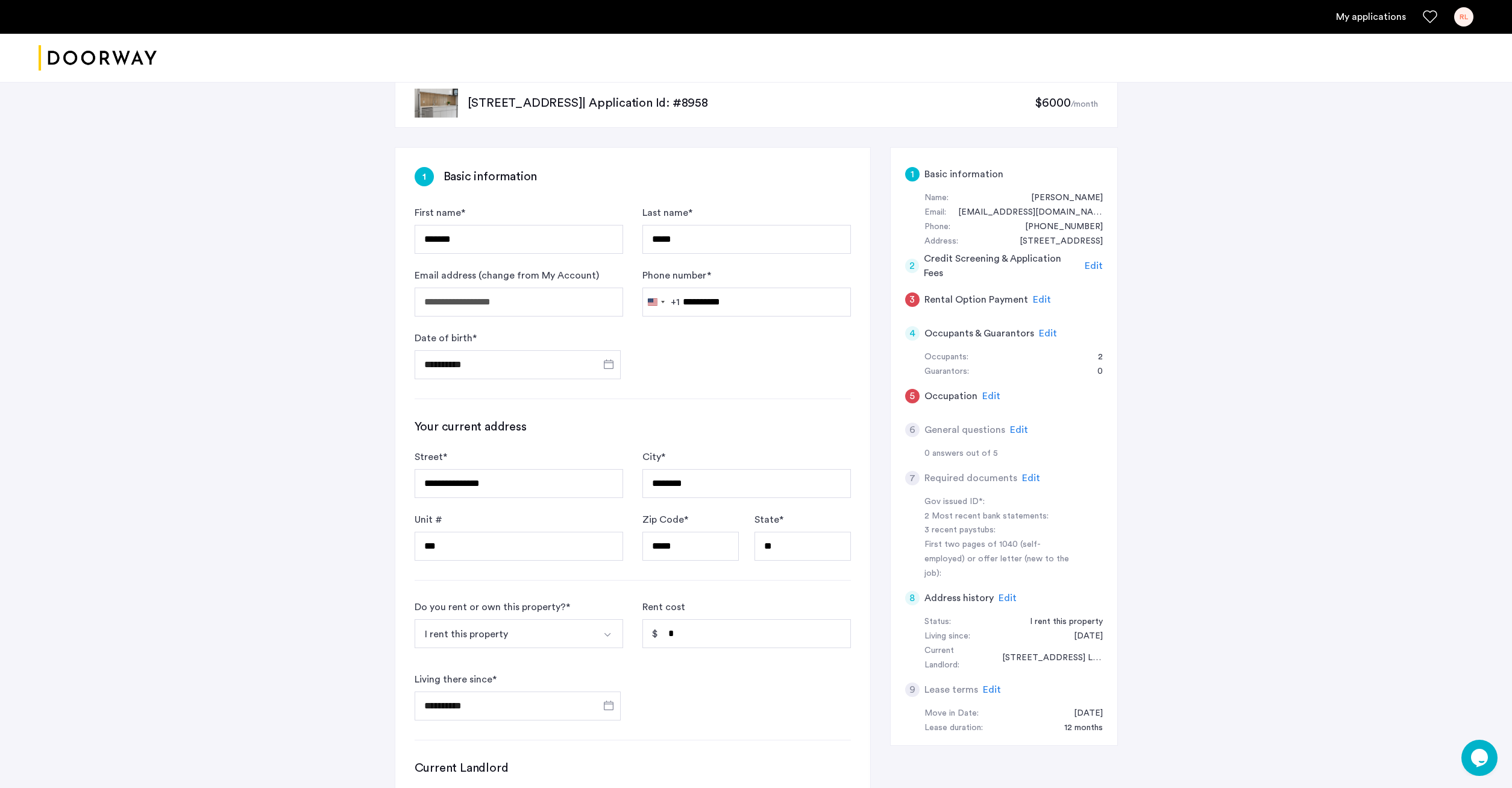
click at [988, 398] on span "Edit" at bounding box center [991, 395] width 18 height 9
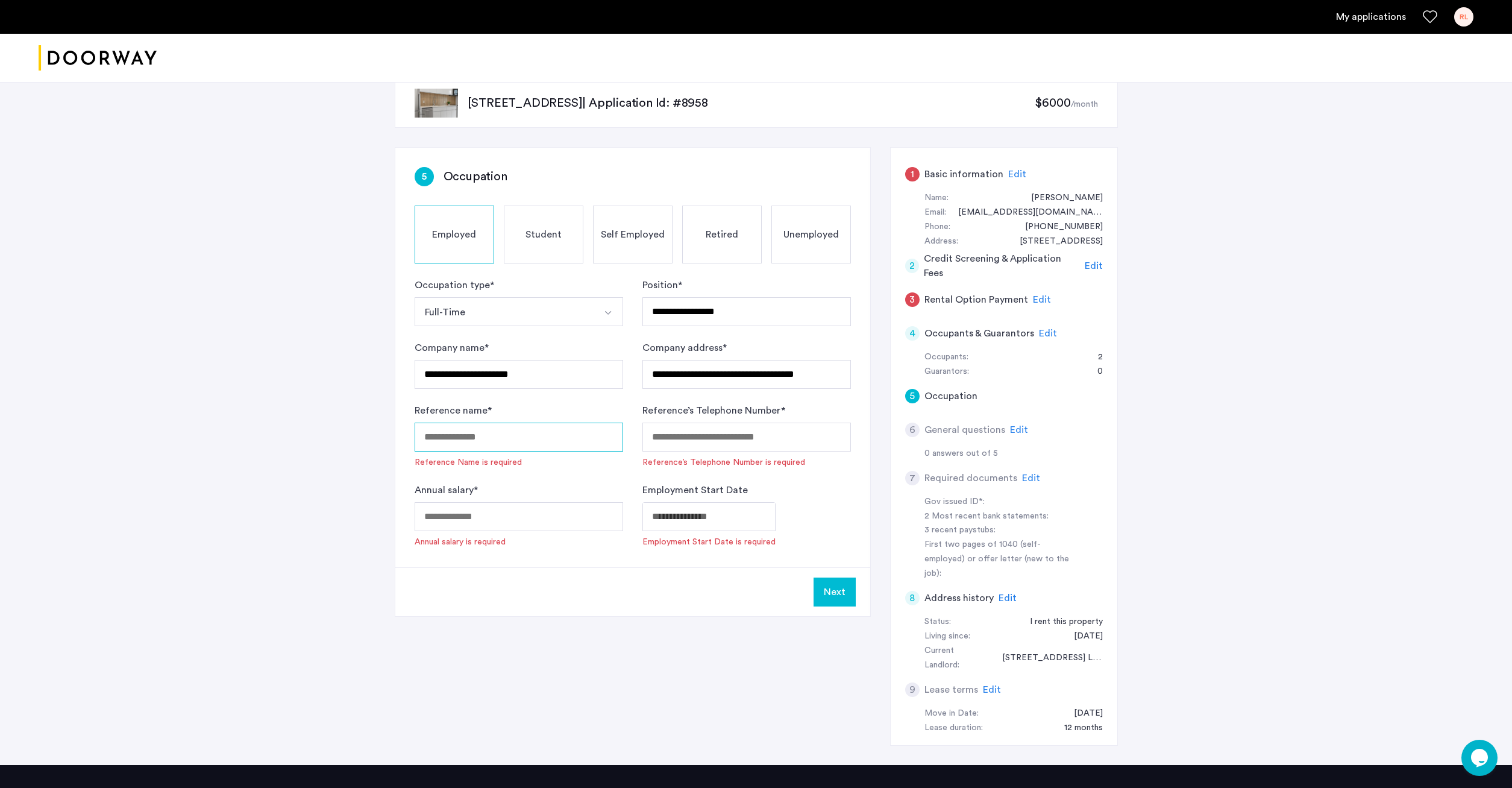
click at [524, 426] on input "Reference name *" at bounding box center [518, 437] width 208 height 29
paste input "**********"
type input "**********"
click at [1019, 173] on span "Edit" at bounding box center [1017, 174] width 18 height 9
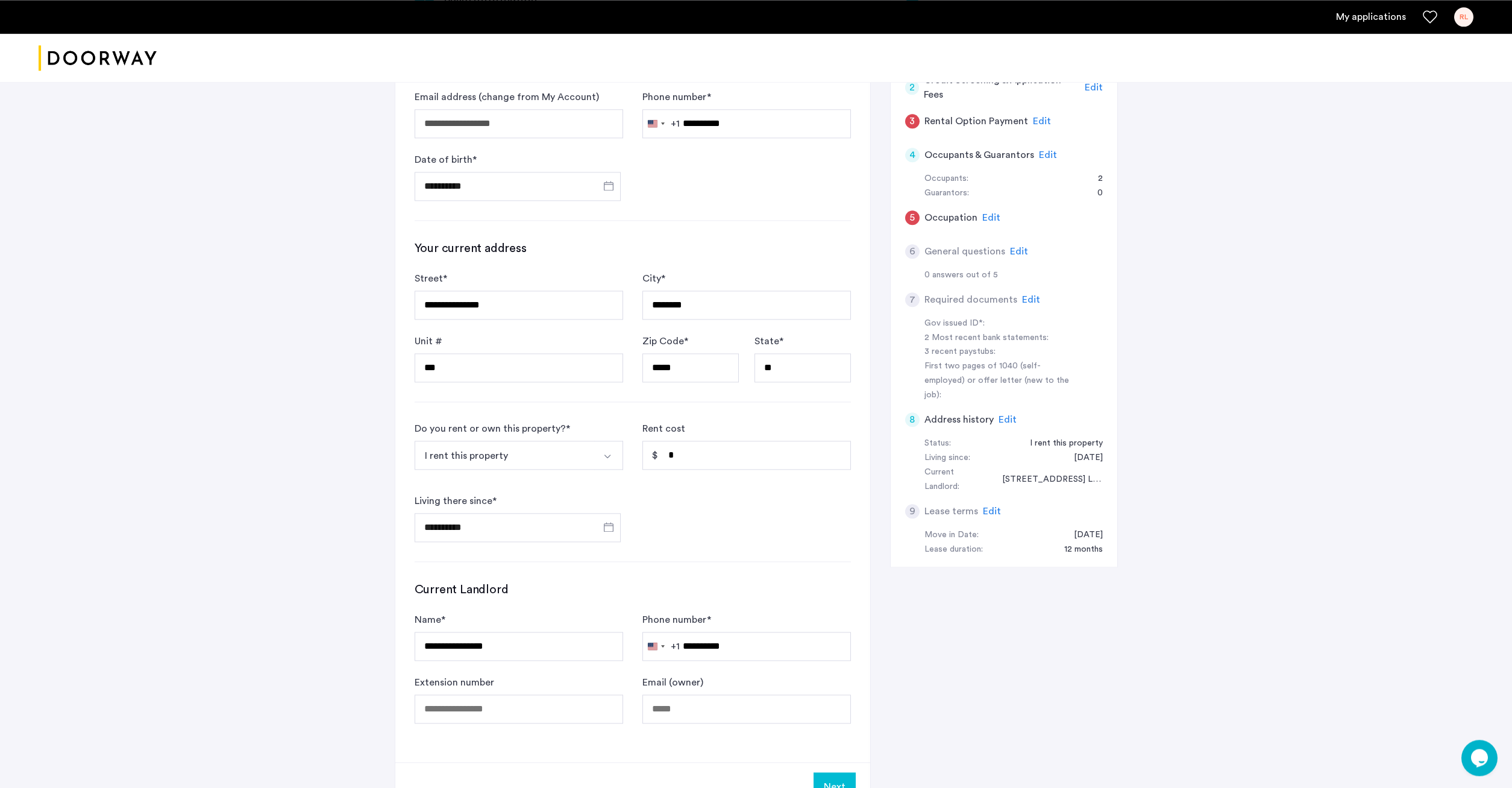
scroll to position [330, 0]
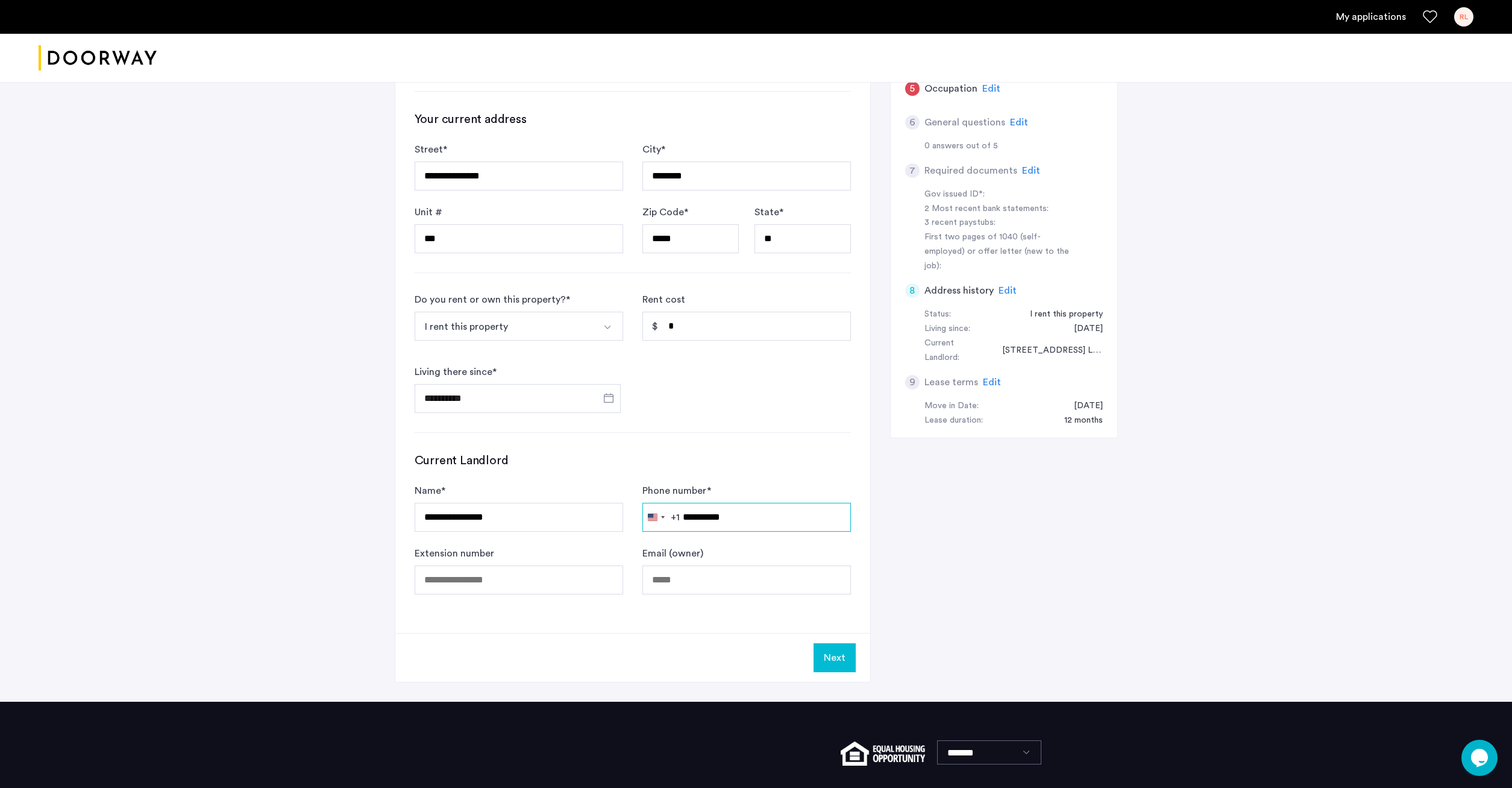
click at [727, 517] on input "**********" at bounding box center [745, 517] width 208 height 29
click at [763, 514] on input "**********" at bounding box center [745, 517] width 208 height 29
drag, startPoint x: 767, startPoint y: 515, endPoint x: 681, endPoint y: 514, distance: 86.0
click at [681, 514] on input "**********" at bounding box center [745, 517] width 208 height 29
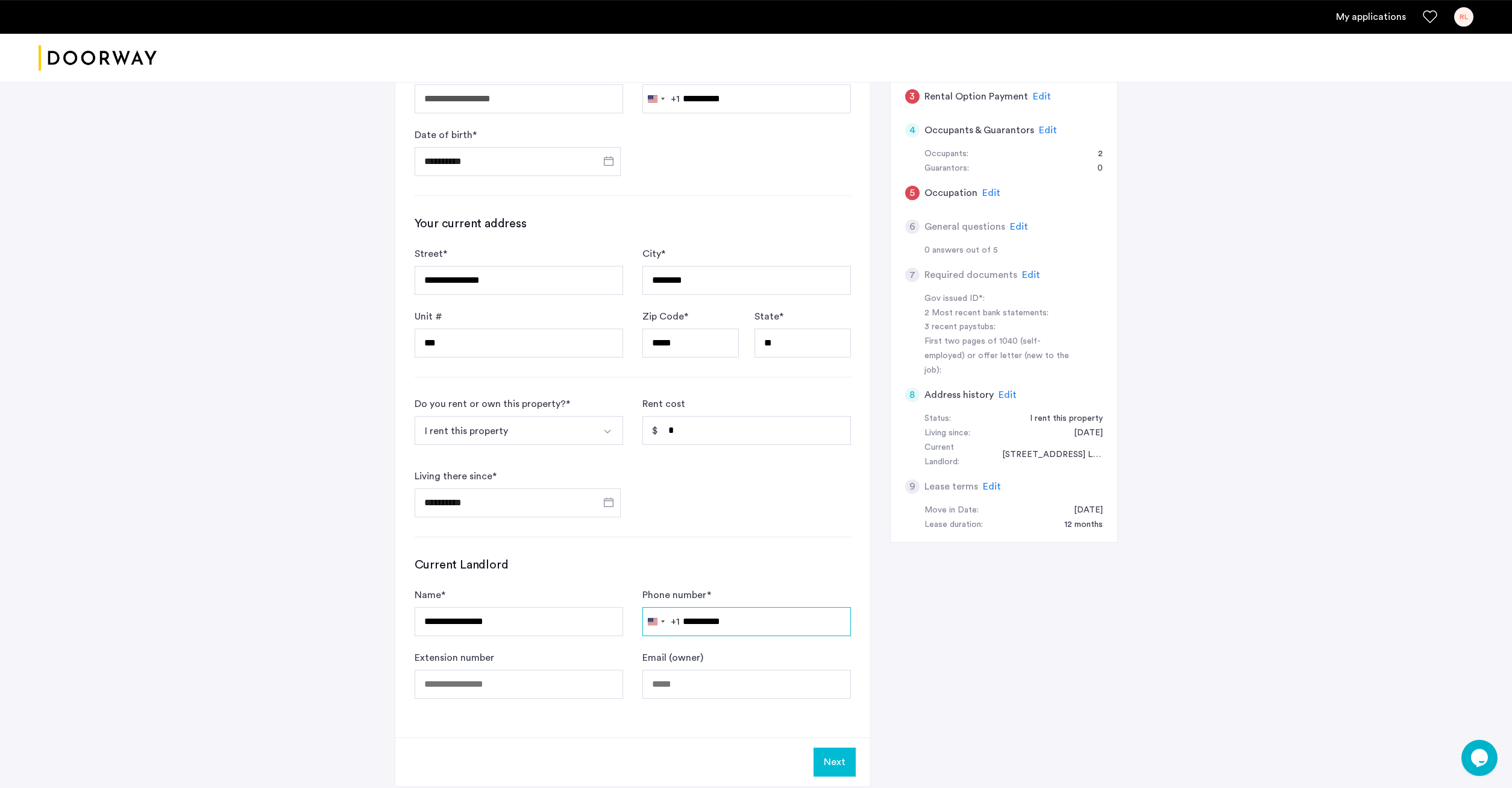
scroll to position [269, 0]
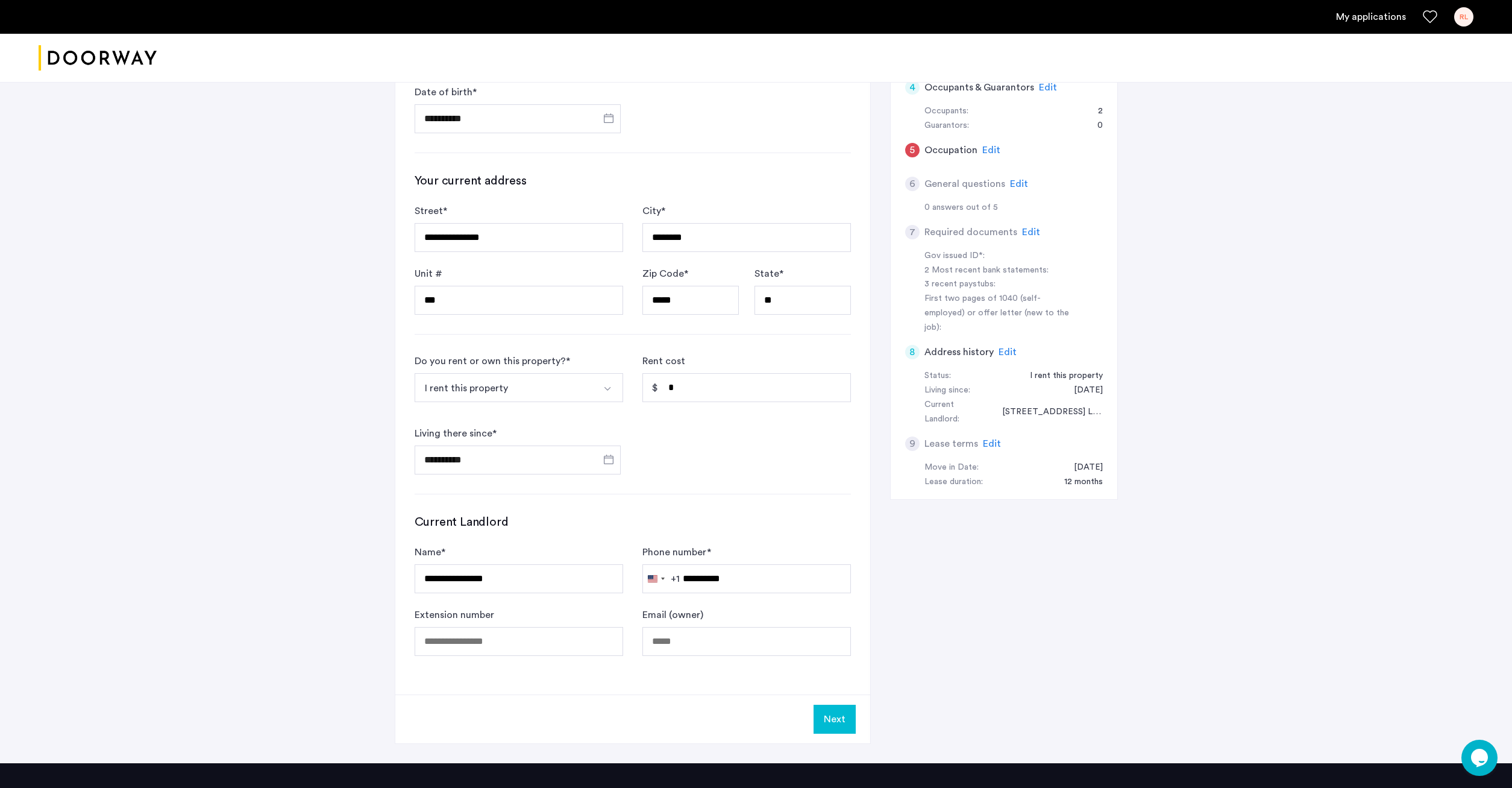
click at [854, 725] on button "Next" at bounding box center [835, 719] width 42 height 29
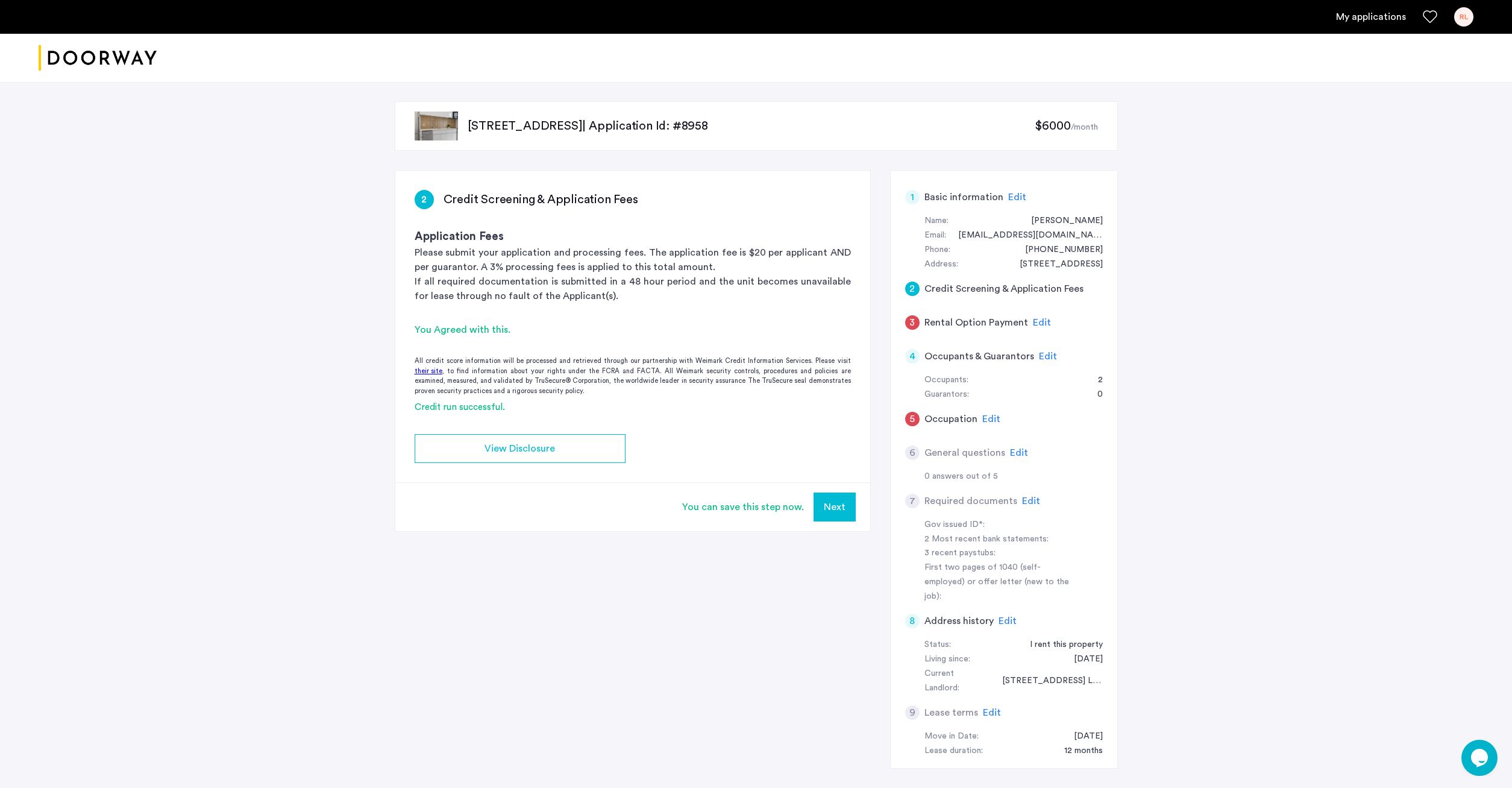
click at [839, 511] on button "Next" at bounding box center [835, 507] width 42 height 29
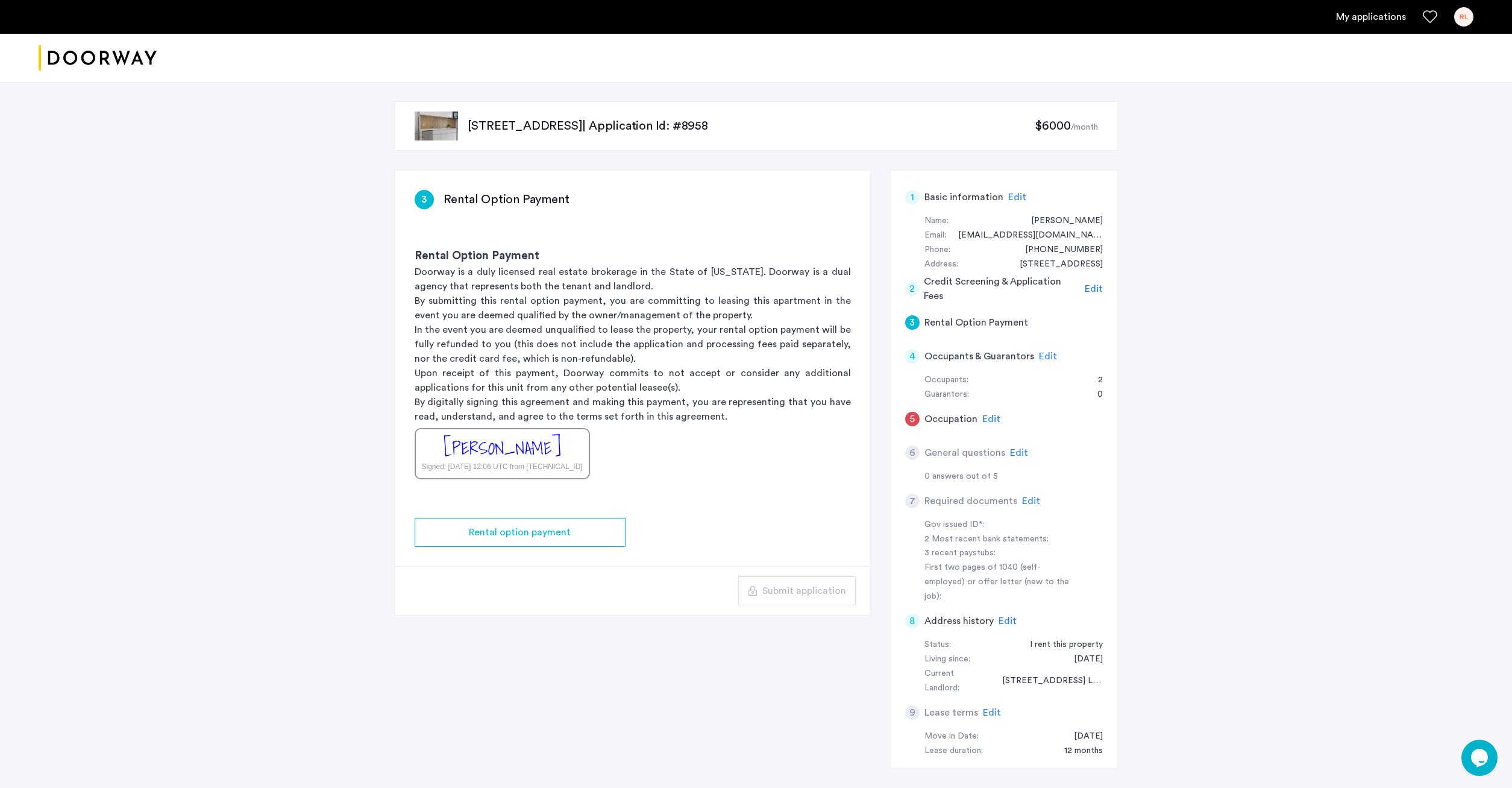
click at [986, 423] on span "Edit" at bounding box center [991, 418] width 18 height 9
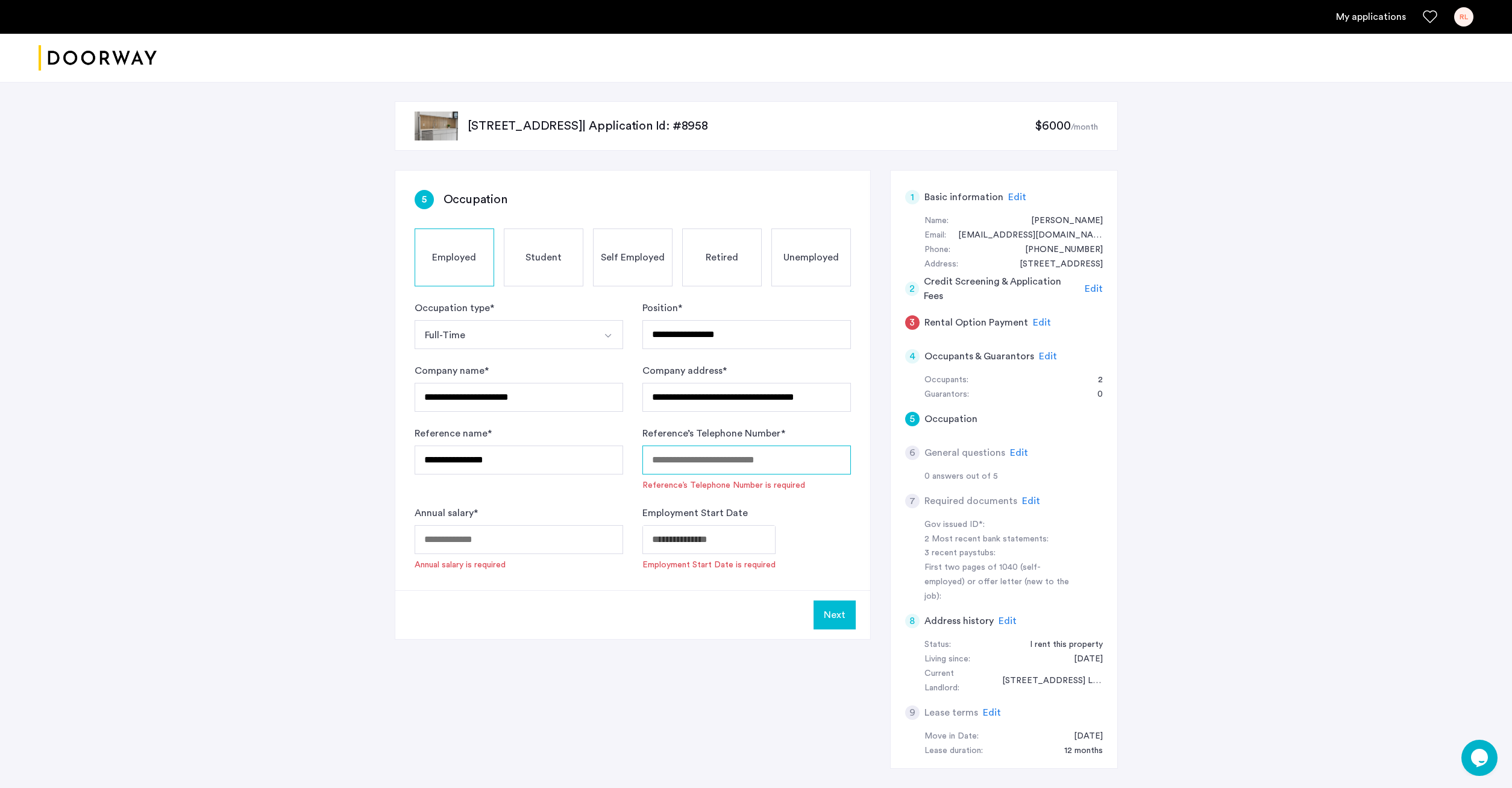
click at [774, 464] on input "Reference’s Telephone Number *" at bounding box center [745, 460] width 208 height 29
paste input "**********"
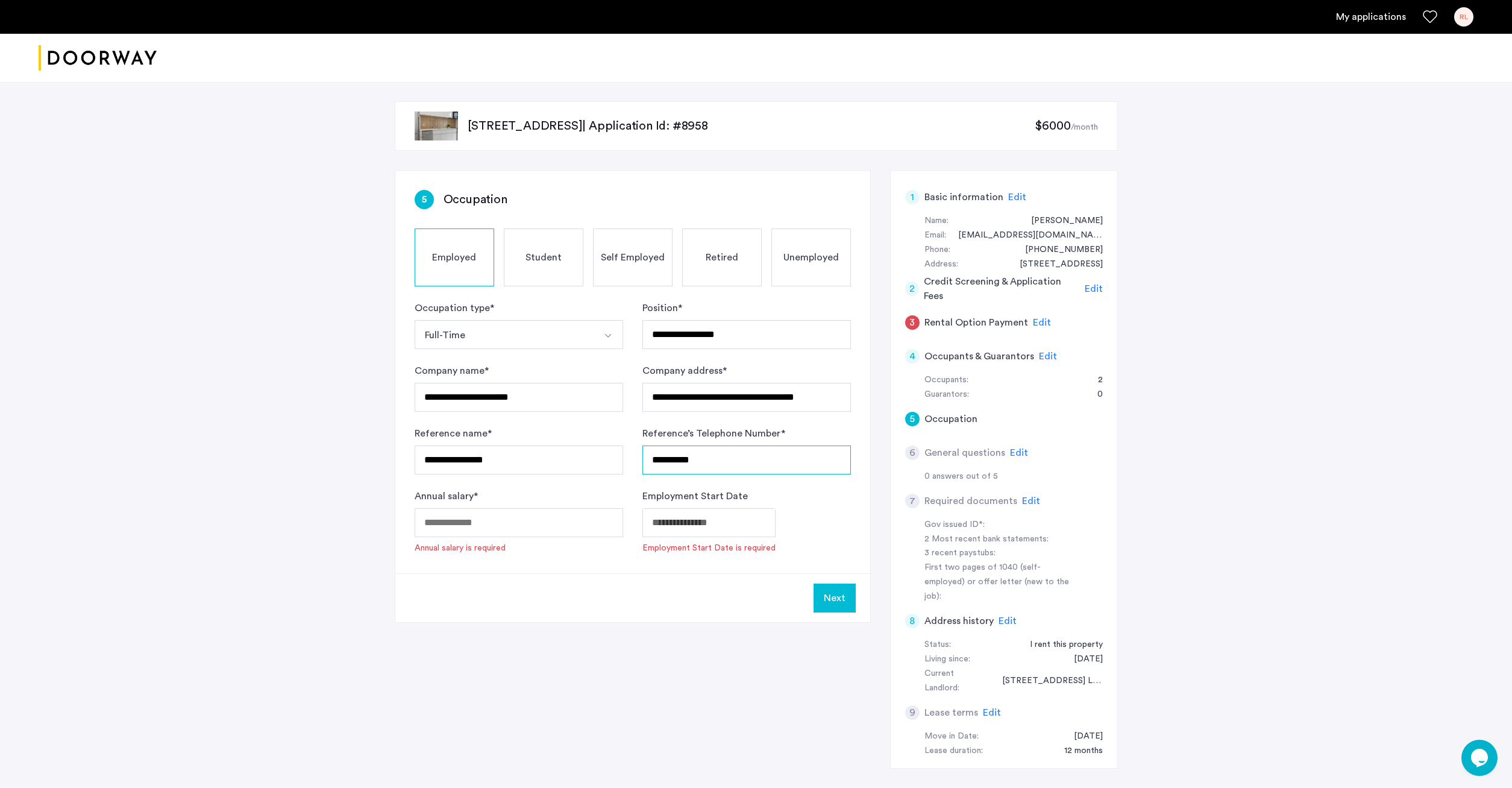
type input "**********"
drag, startPoint x: 563, startPoint y: 528, endPoint x: 547, endPoint y: 534, distance: 17.1
click at [548, 534] on input "Annual salary *" at bounding box center [518, 523] width 208 height 29
type input "******"
click at [740, 518] on input "Employment Start Date" at bounding box center [708, 523] width 133 height 29
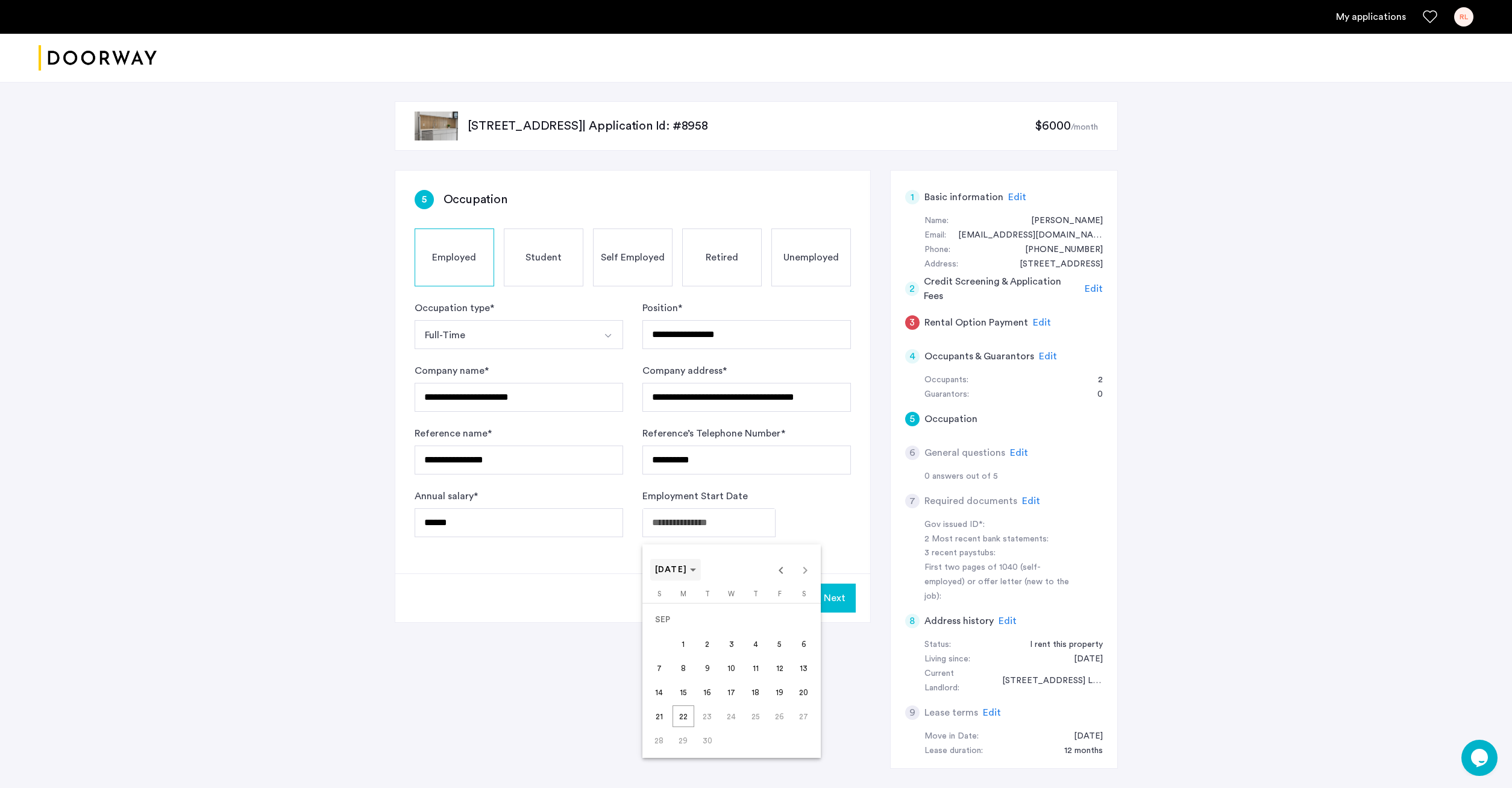
click at [697, 573] on span "SEP 2025" at bounding box center [676, 570] width 41 height 10
click at [713, 736] on span "2023" at bounding box center [709, 727] width 38 height 22
click at [707, 678] on span "OCT" at bounding box center [709, 679] width 38 height 22
click at [710, 742] on span "31" at bounding box center [708, 740] width 22 height 22
click at [750, 533] on input "**********" at bounding box center [699, 523] width 115 height 29
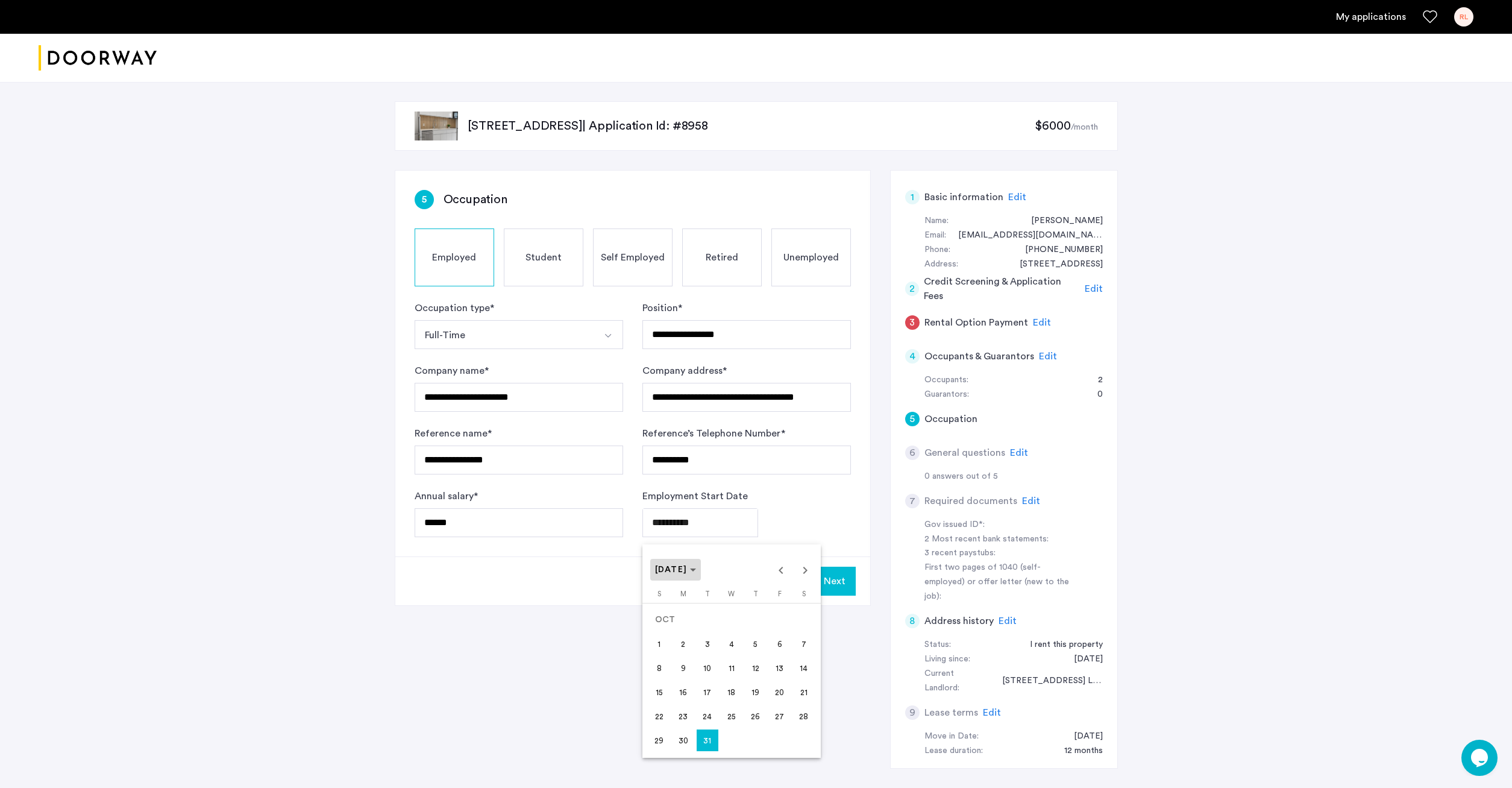
click at [697, 573] on span "OCT 2023" at bounding box center [676, 570] width 41 height 10
click at [672, 732] on span "2022" at bounding box center [667, 727] width 38 height 22
click at [715, 683] on span "OCT" at bounding box center [709, 679] width 38 height 22
click at [681, 743] on span "31" at bounding box center [683, 740] width 22 height 22
type input "**********"
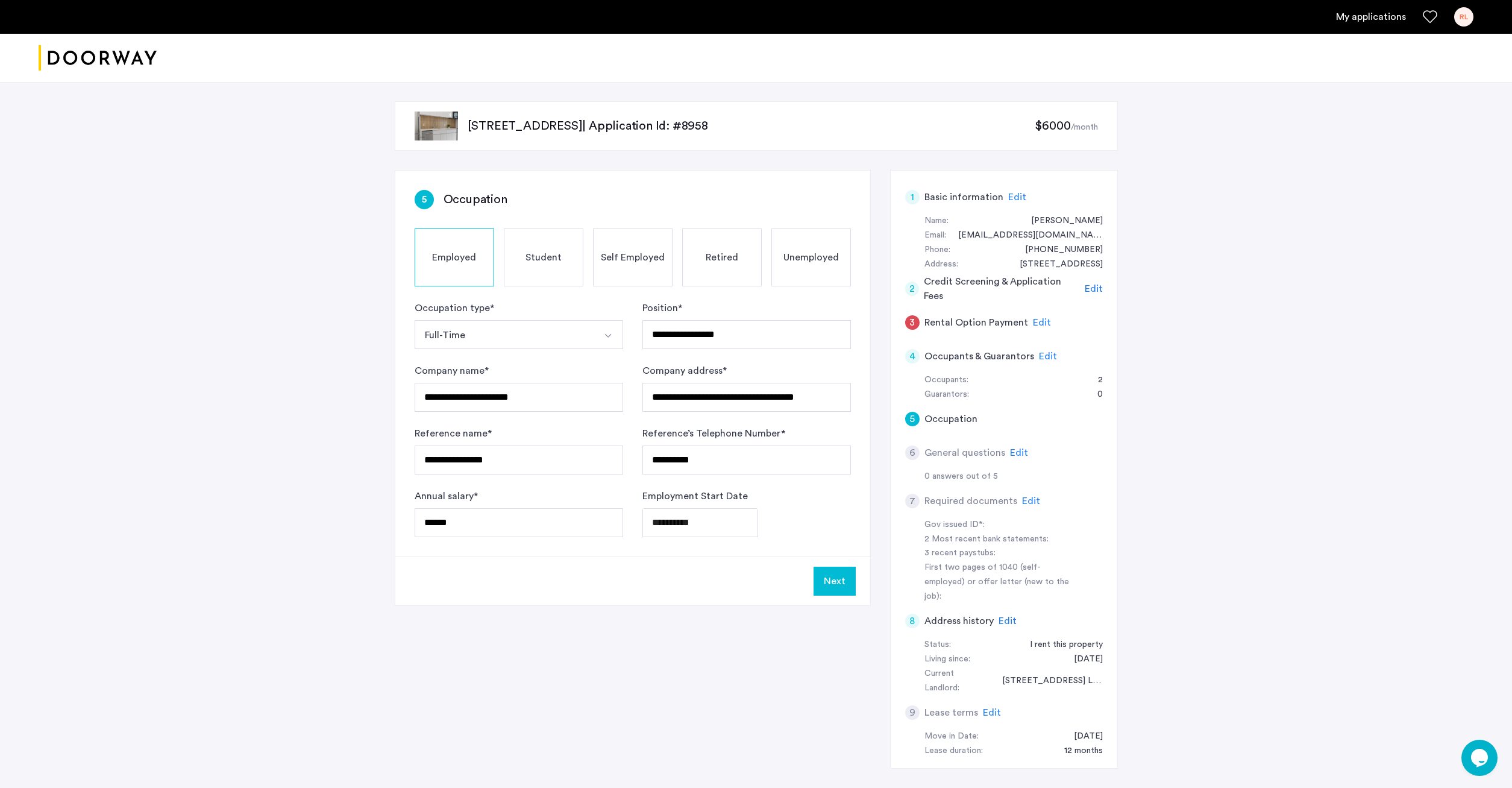
click at [837, 586] on button "Next" at bounding box center [835, 581] width 42 height 29
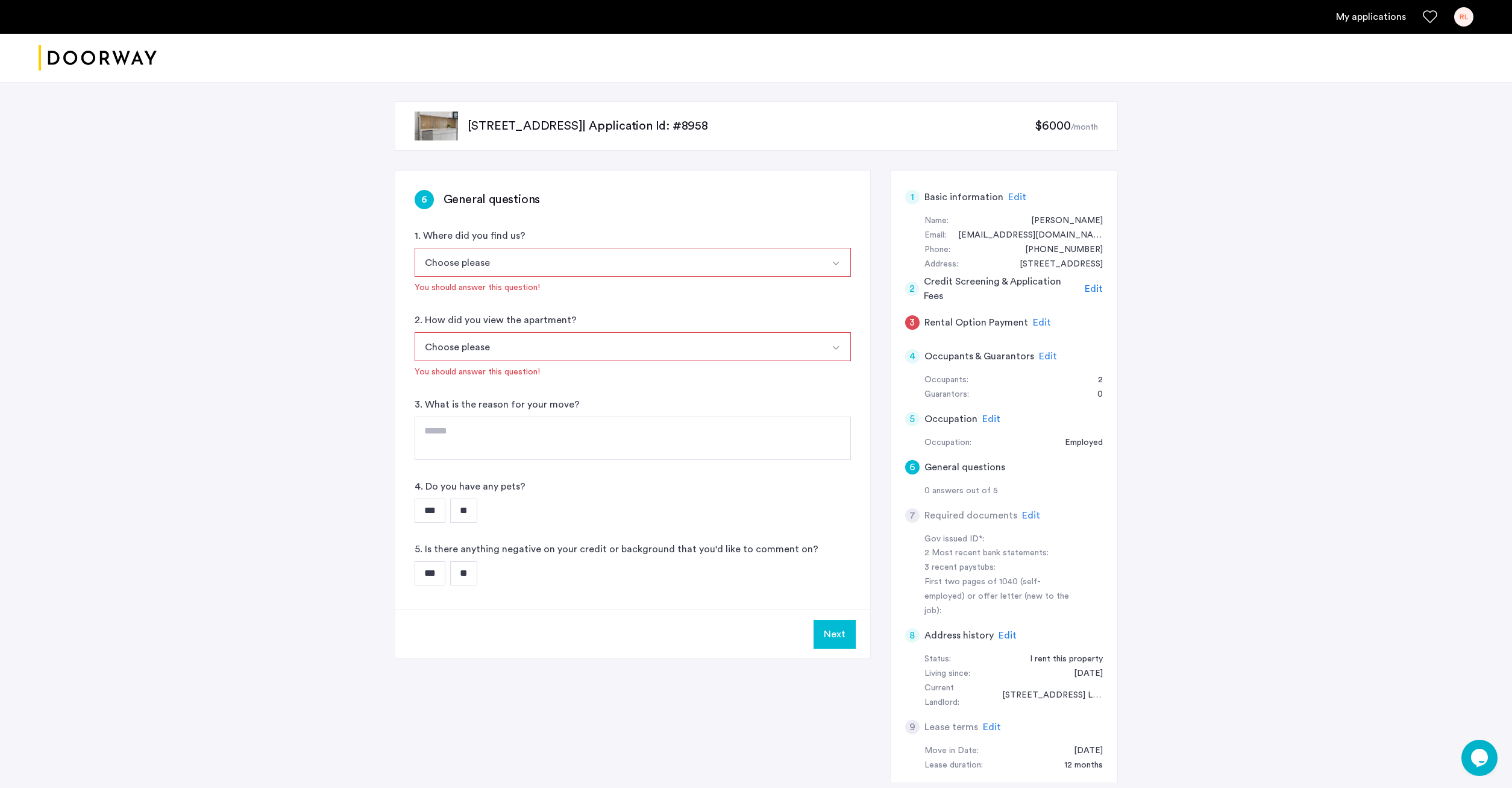
click at [617, 249] on button "Choose please" at bounding box center [618, 262] width 408 height 29
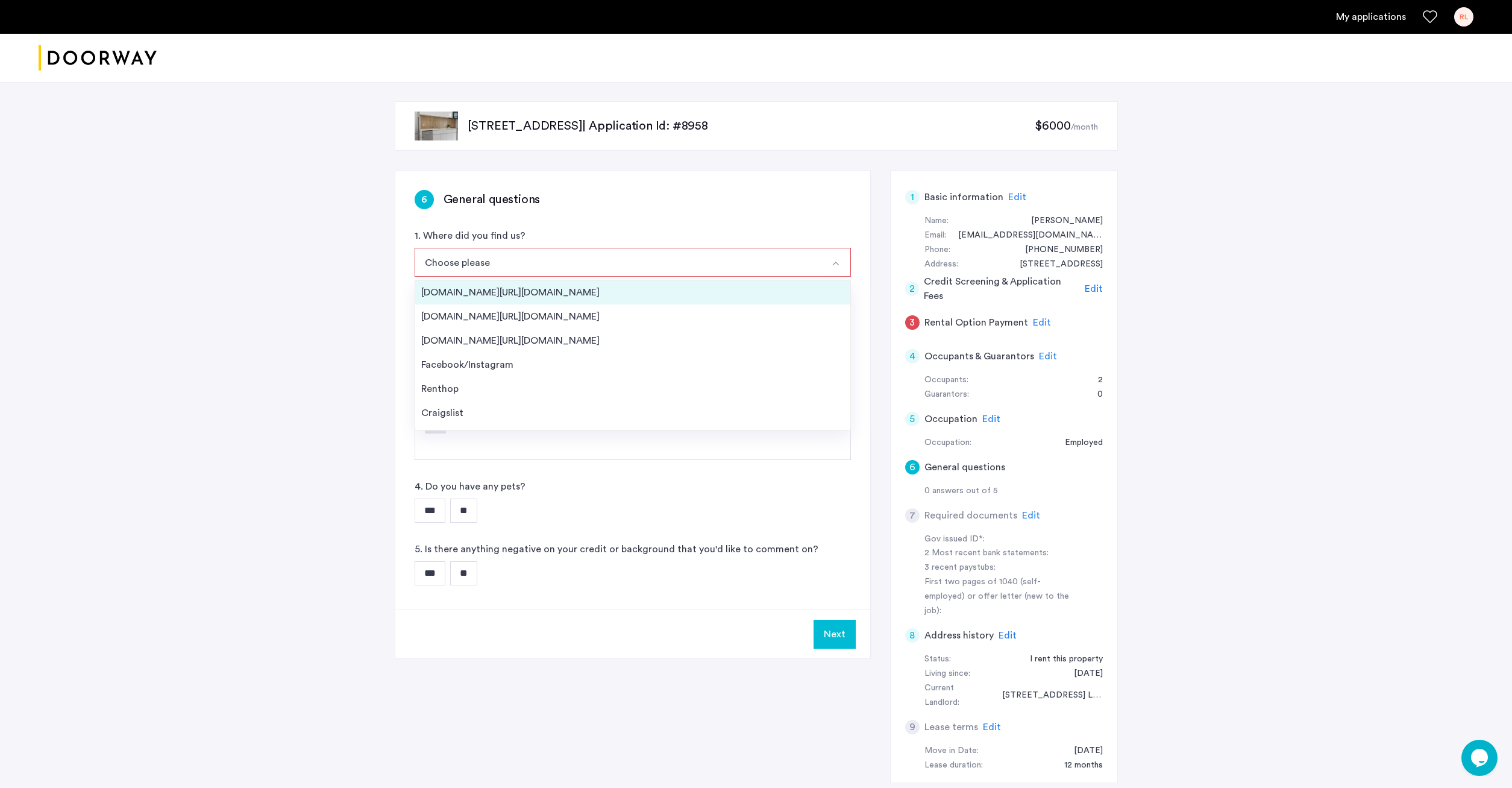
click at [628, 284] on li "Streeteasy.com/Zillow.com" at bounding box center [633, 292] width 435 height 24
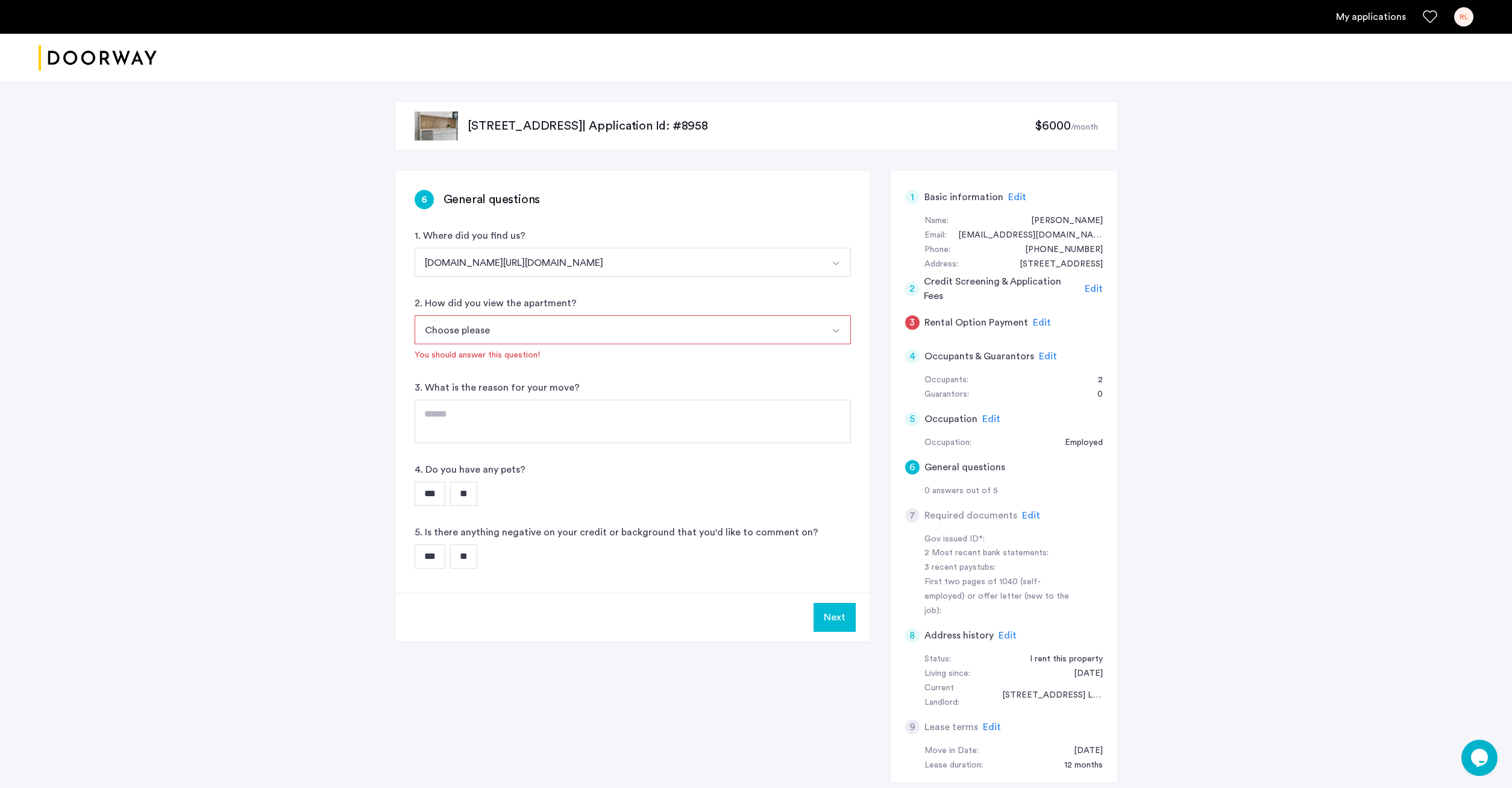
click at [595, 329] on button "Choose please" at bounding box center [618, 330] width 408 height 29
click at [594, 367] on div "In-Person" at bounding box center [633, 359] width 423 height 14
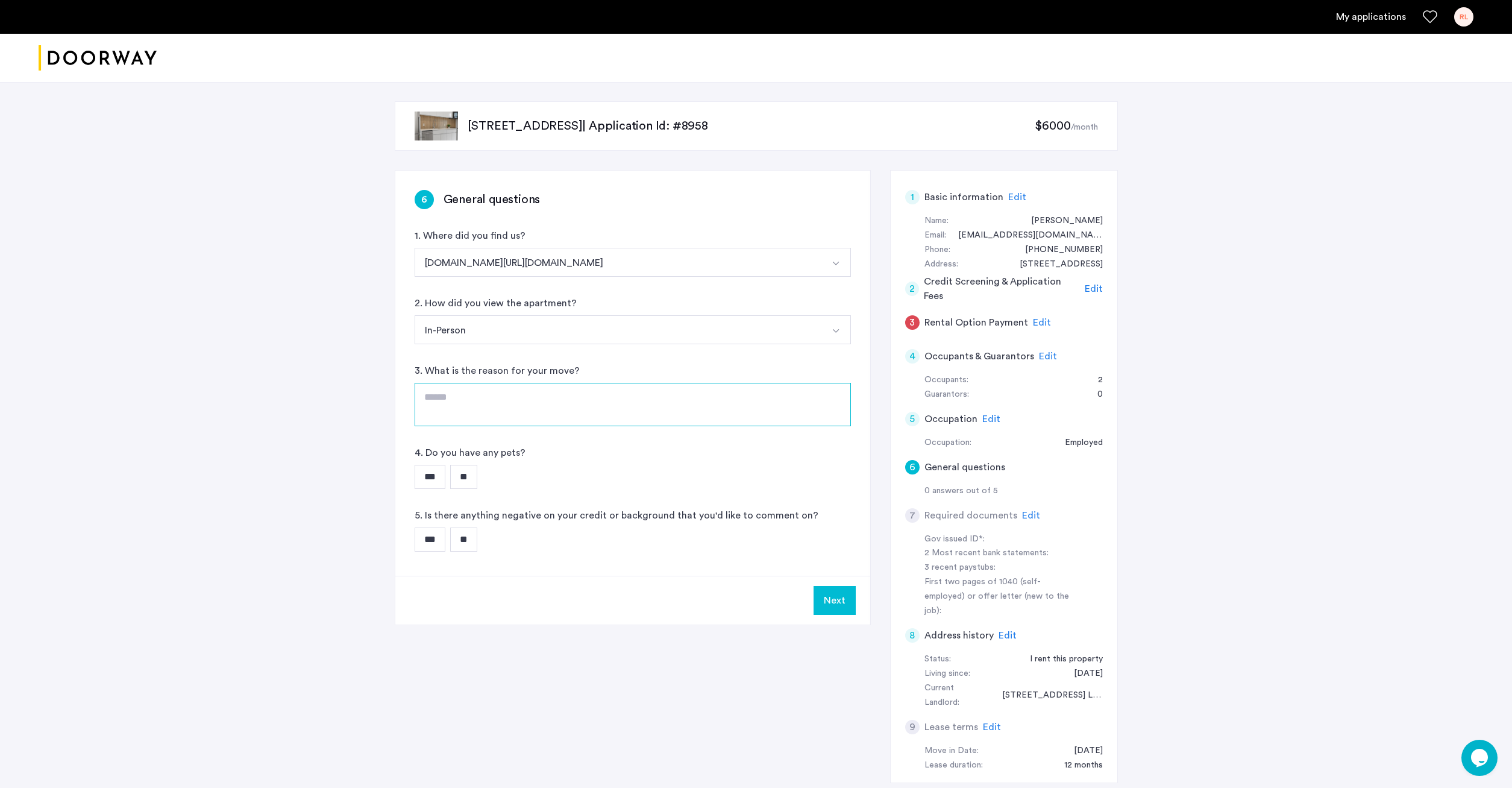
click at [596, 411] on textarea at bounding box center [633, 405] width 436 height 44
type textarea "*"
type textarea "**********"
click at [478, 480] on input "**" at bounding box center [463, 476] width 27 height 24
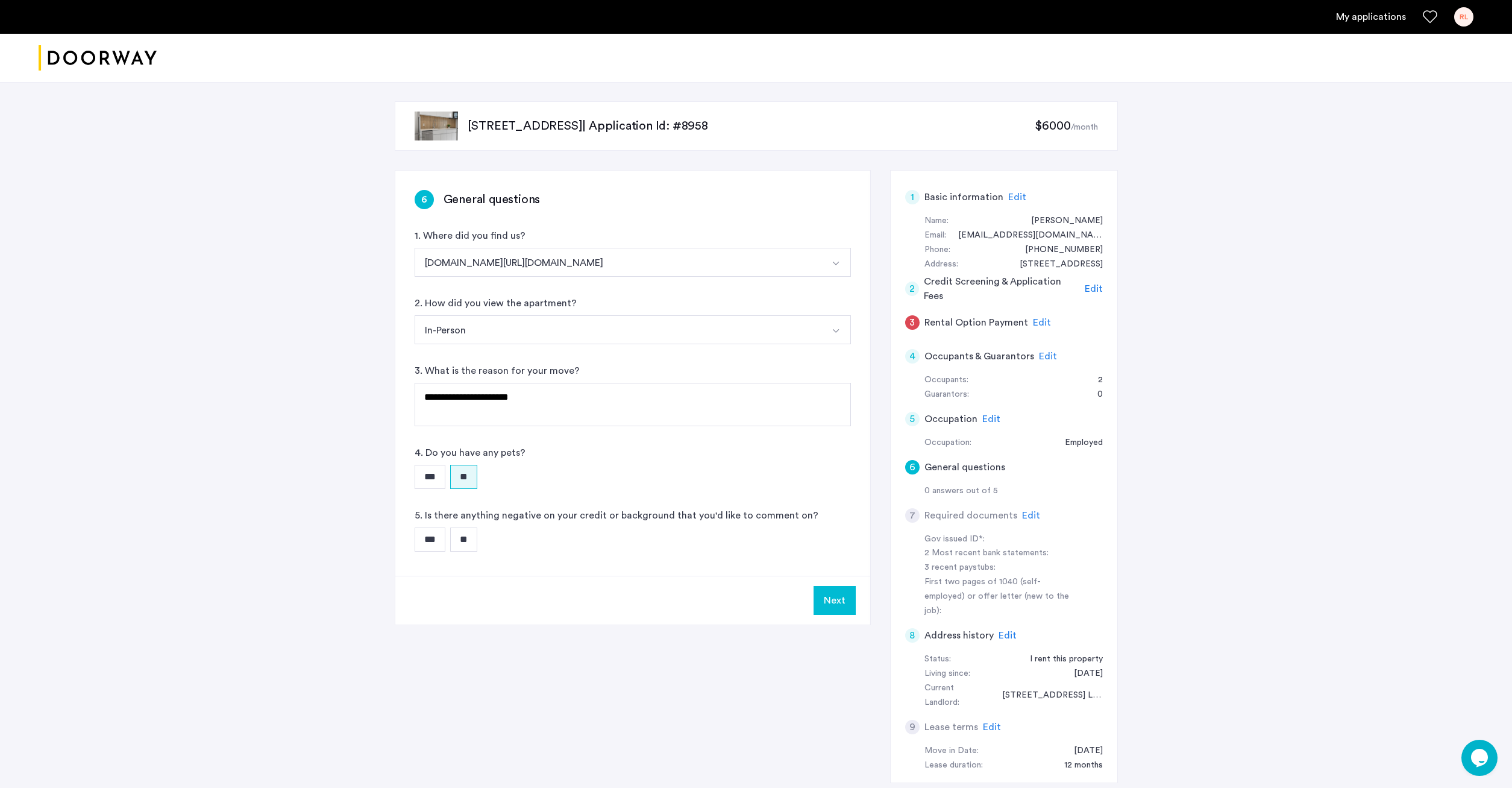
click at [476, 537] on input "**" at bounding box center [463, 539] width 27 height 24
click at [824, 606] on button "Next" at bounding box center [835, 600] width 42 height 29
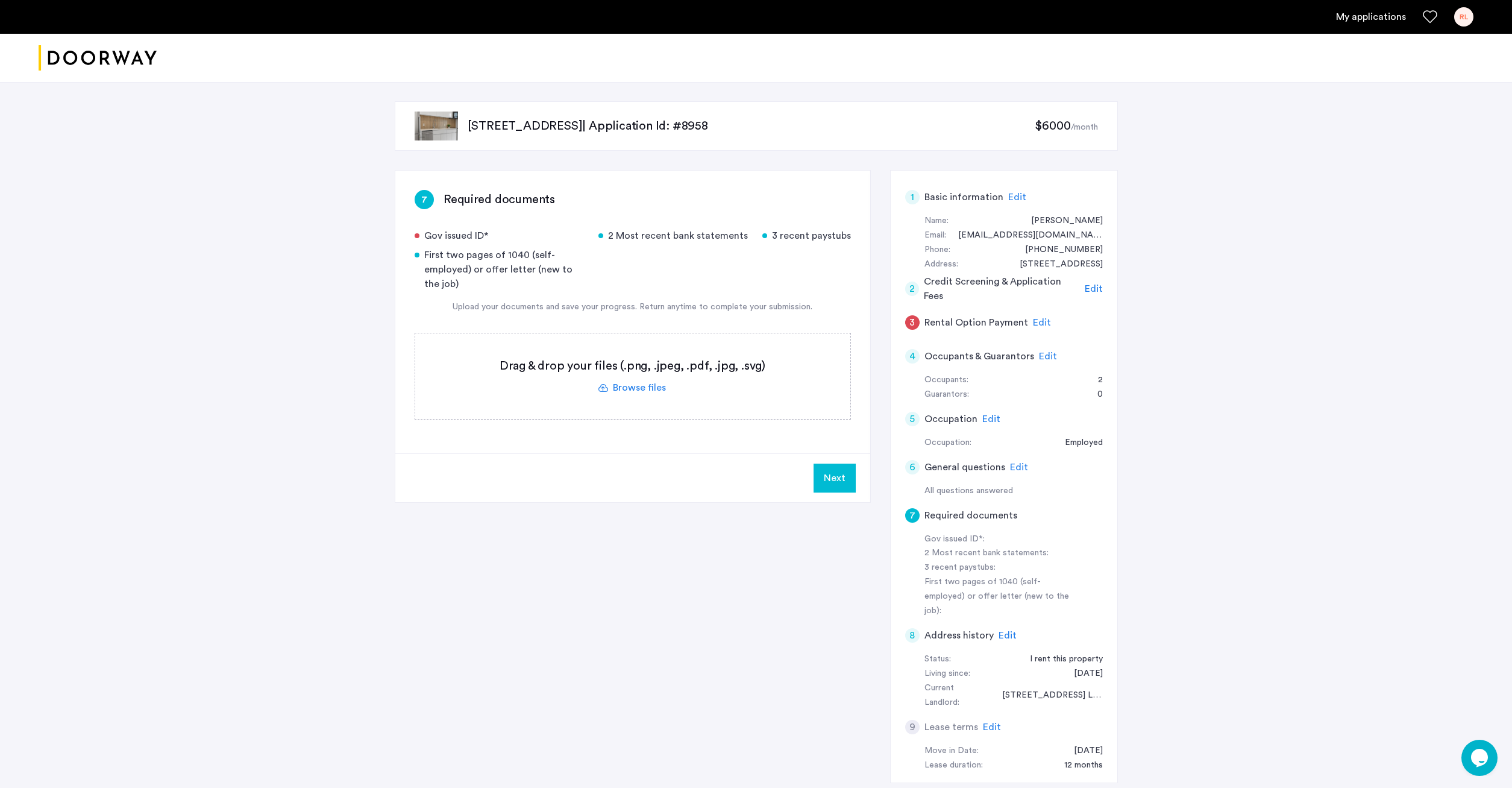
click at [568, 382] on label at bounding box center [633, 377] width 435 height 86
click at [0, 0] on input "file" at bounding box center [0, 0] width 0 height 0
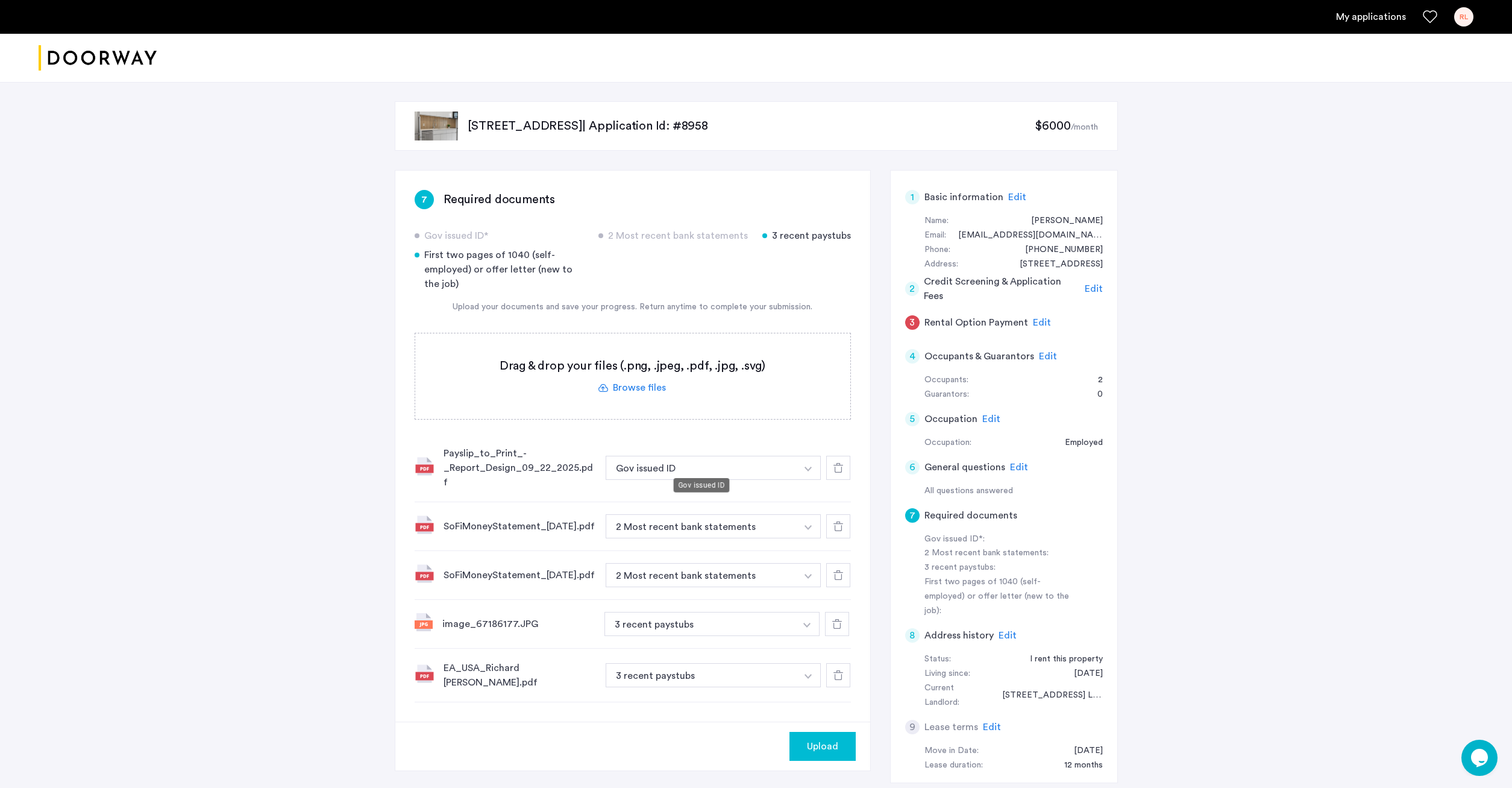
click at [745, 464] on button "Gov issued ID" at bounding box center [701, 468] width 191 height 24
click at [793, 460] on button "Gov issued ID" at bounding box center [701, 468] width 191 height 24
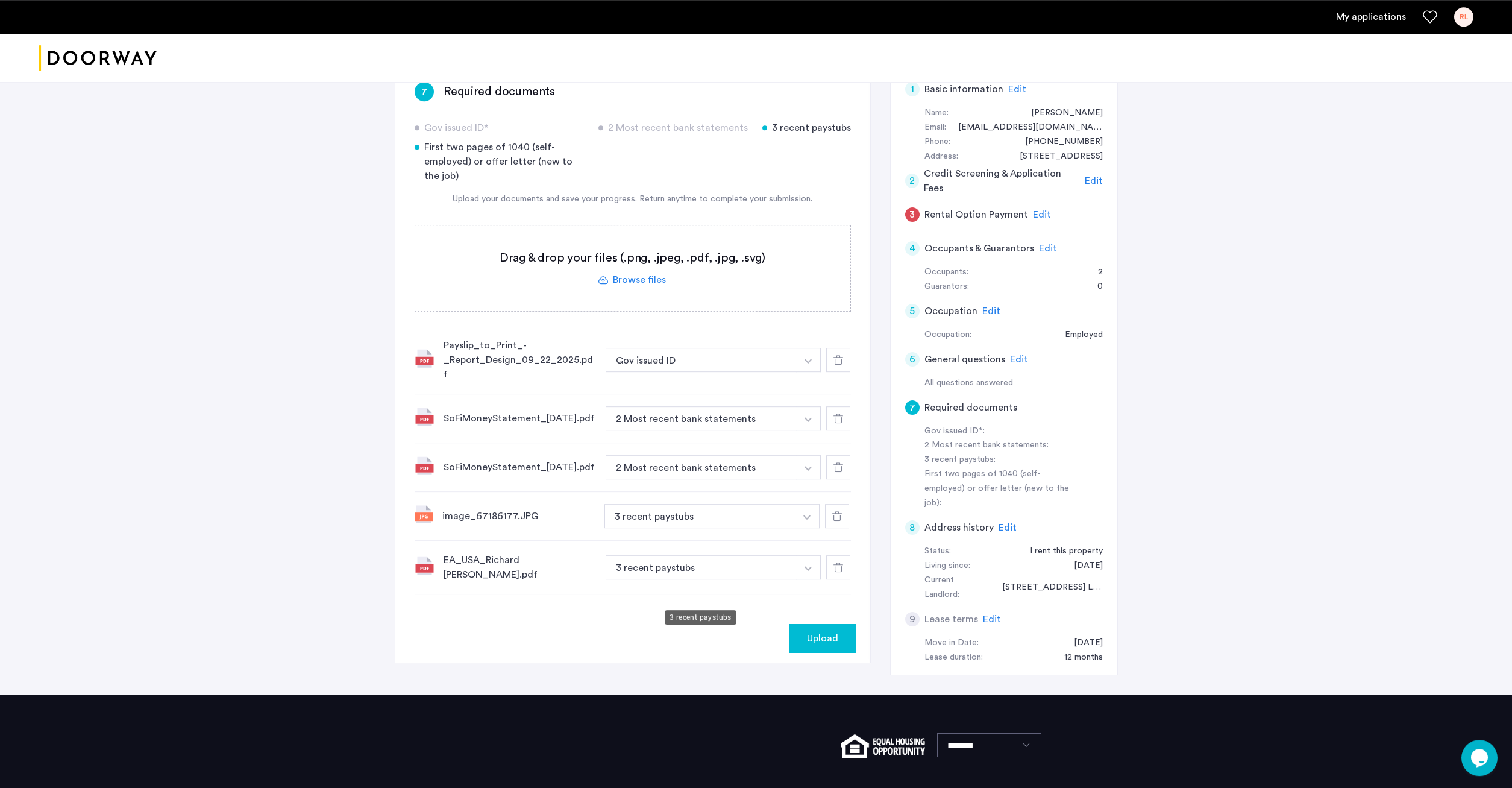
scroll to position [123, 0]
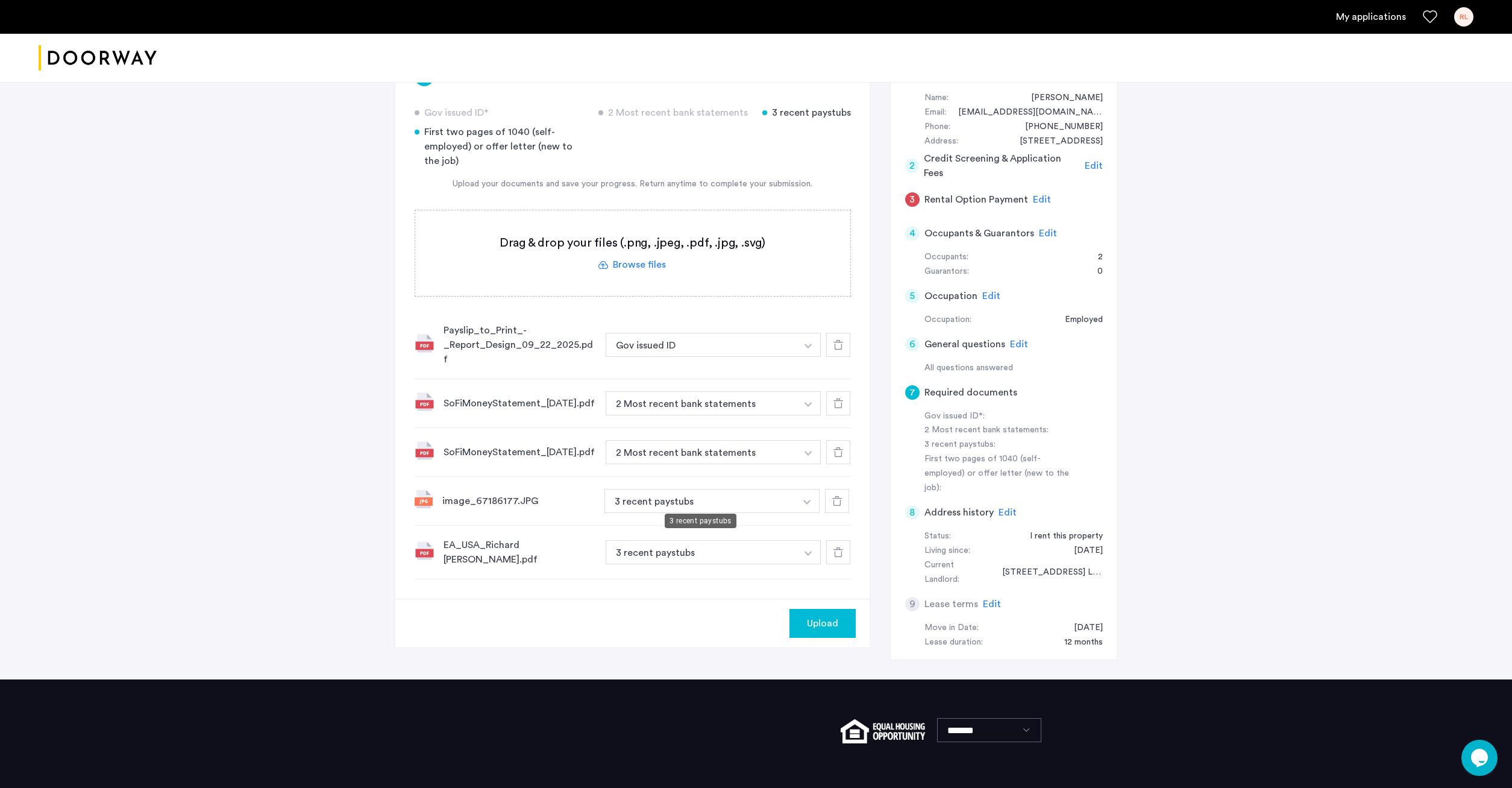
click at [738, 499] on button "3 recent paystubs" at bounding box center [699, 501] width 191 height 24
click at [783, 340] on button "Gov issued ID" at bounding box center [701, 345] width 191 height 24
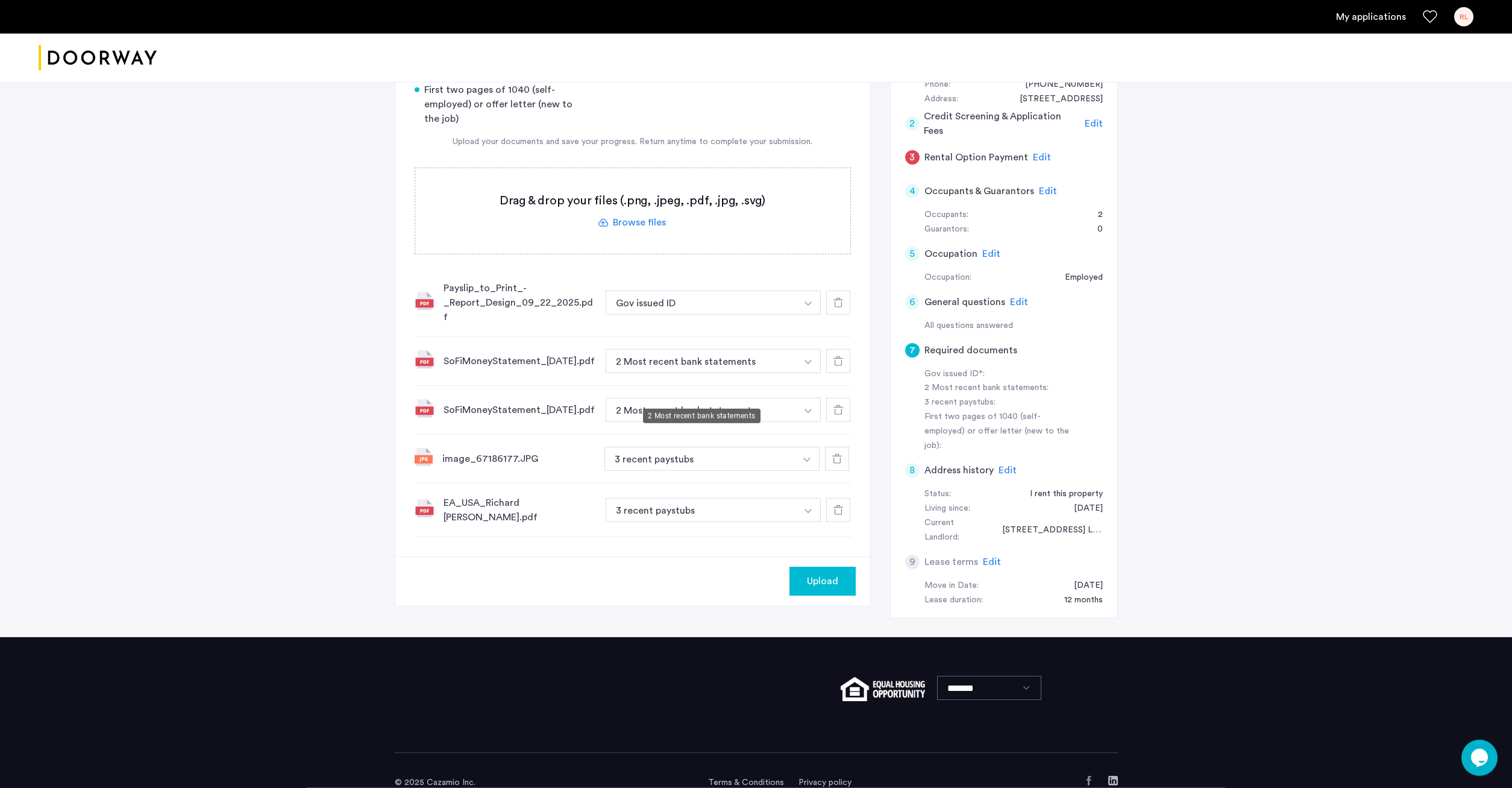
scroll to position [169, 0]
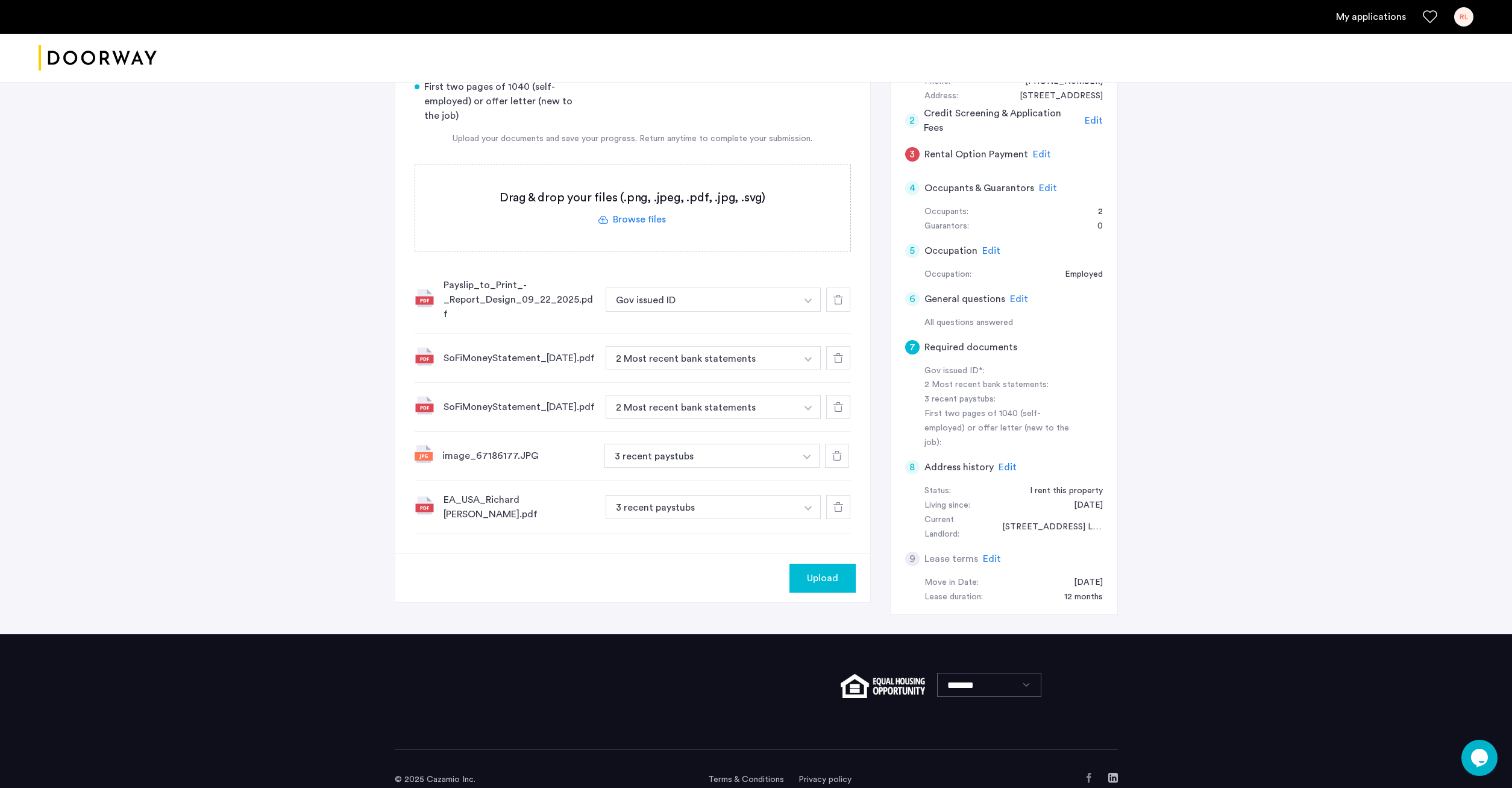
click at [475, 303] on div "Payslip_to_Print_-_Report_Design_09_22_2025.pdf" at bounding box center [519, 300] width 152 height 44
click at [800, 501] on button "button" at bounding box center [808, 507] width 24 height 24
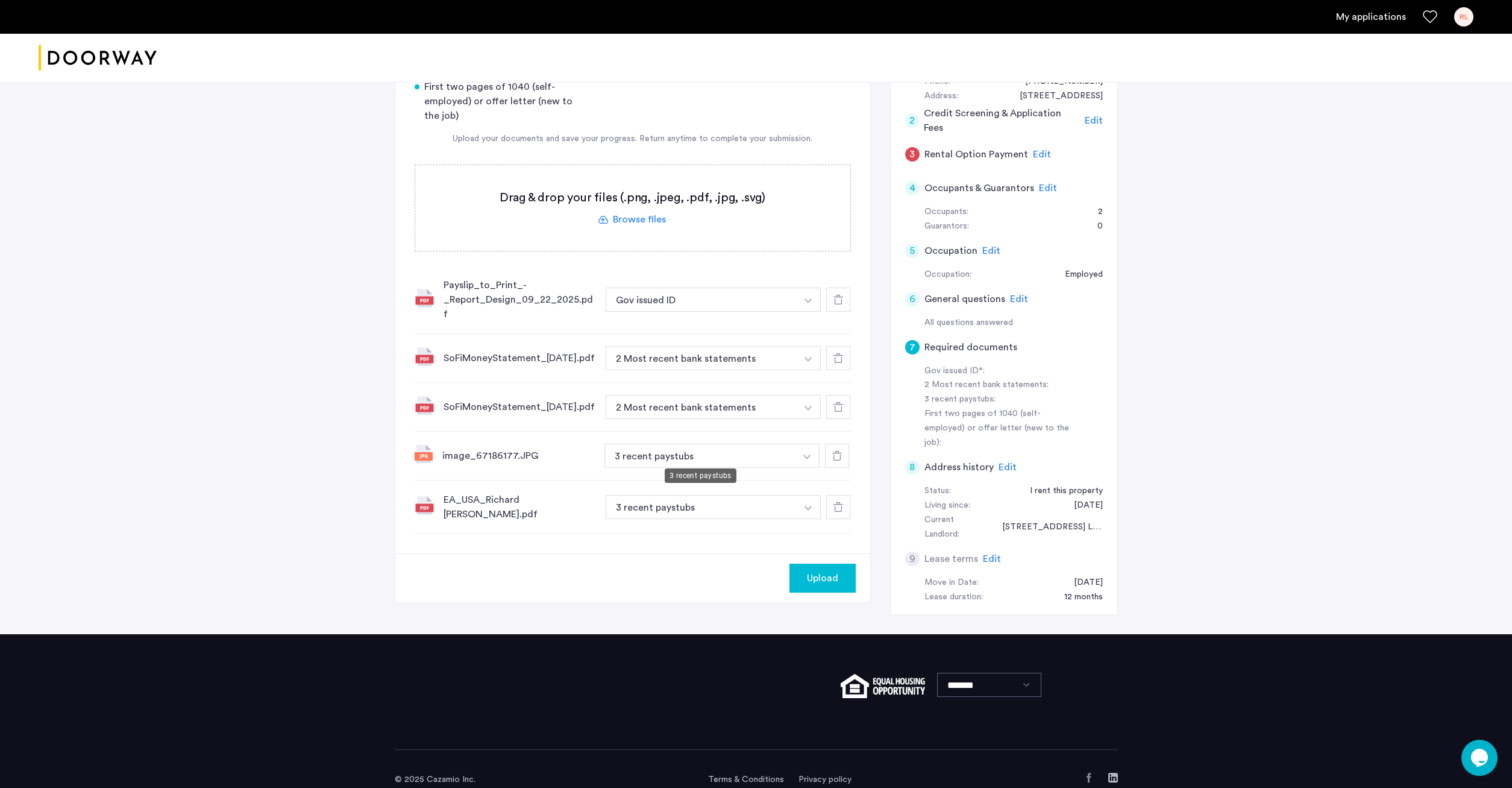
click at [777, 457] on button "3 recent paystubs" at bounding box center [699, 455] width 191 height 24
click at [807, 454] on button "button" at bounding box center [806, 455] width 24 height 24
click at [767, 294] on button "Gov issued ID" at bounding box center [701, 299] width 191 height 24
click at [793, 293] on button "Gov issued ID" at bounding box center [701, 299] width 191 height 24
click at [799, 293] on button "button" at bounding box center [808, 299] width 24 height 24
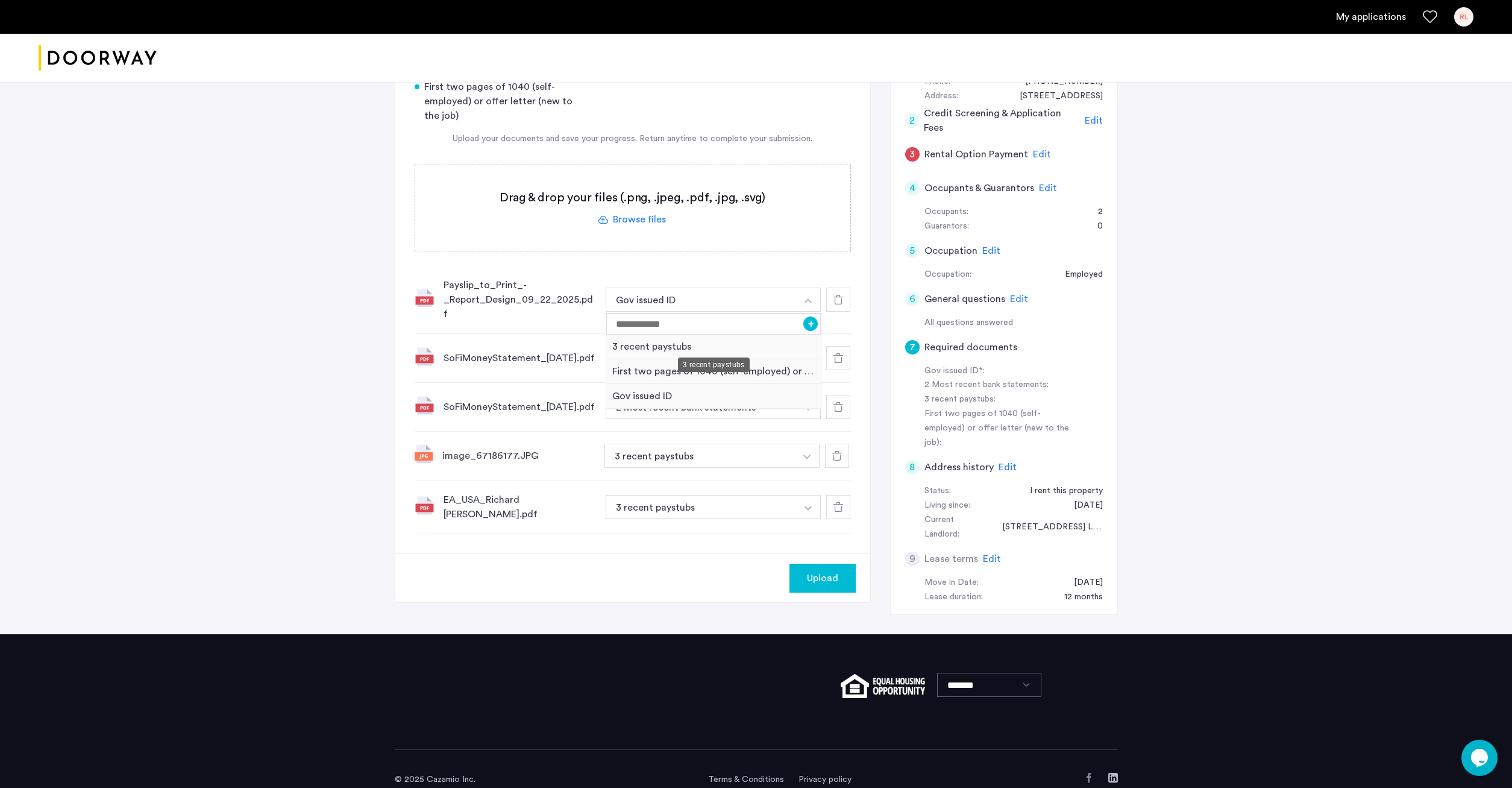
click at [657, 343] on div "3 recent paystubs" at bounding box center [713, 346] width 215 height 24
click at [784, 451] on button "3 recent paystubs" at bounding box center [699, 455] width 191 height 24
click at [794, 448] on button "3 recent paystubs" at bounding box center [699, 455] width 191 height 24
click at [811, 458] on button "button" at bounding box center [806, 455] width 24 height 24
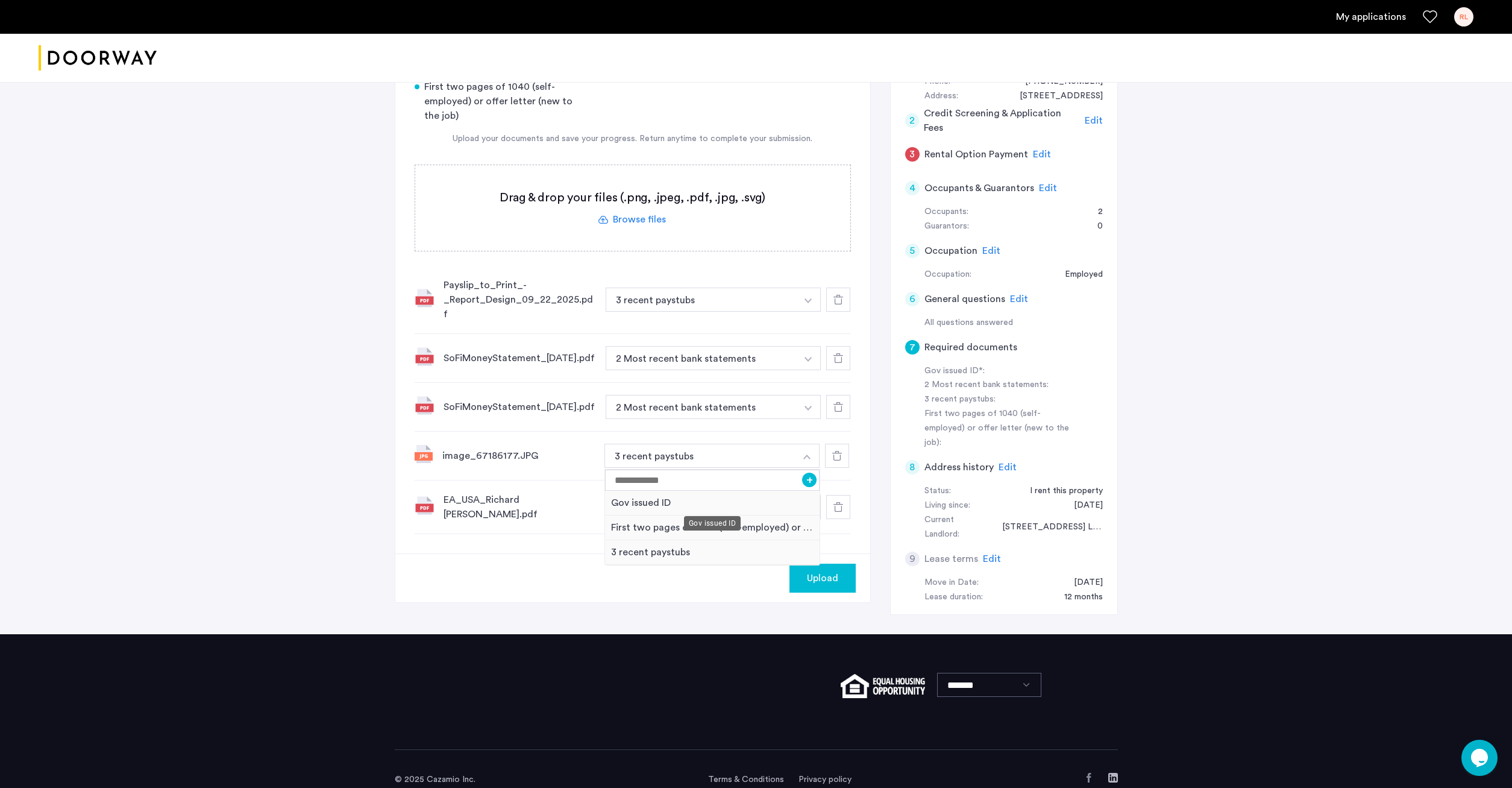
click at [663, 496] on div "Gov issued ID" at bounding box center [712, 502] width 215 height 24
click at [767, 502] on button "3 recent paystubs" at bounding box center [701, 507] width 191 height 24
click at [799, 498] on button "button" at bounding box center [808, 507] width 24 height 24
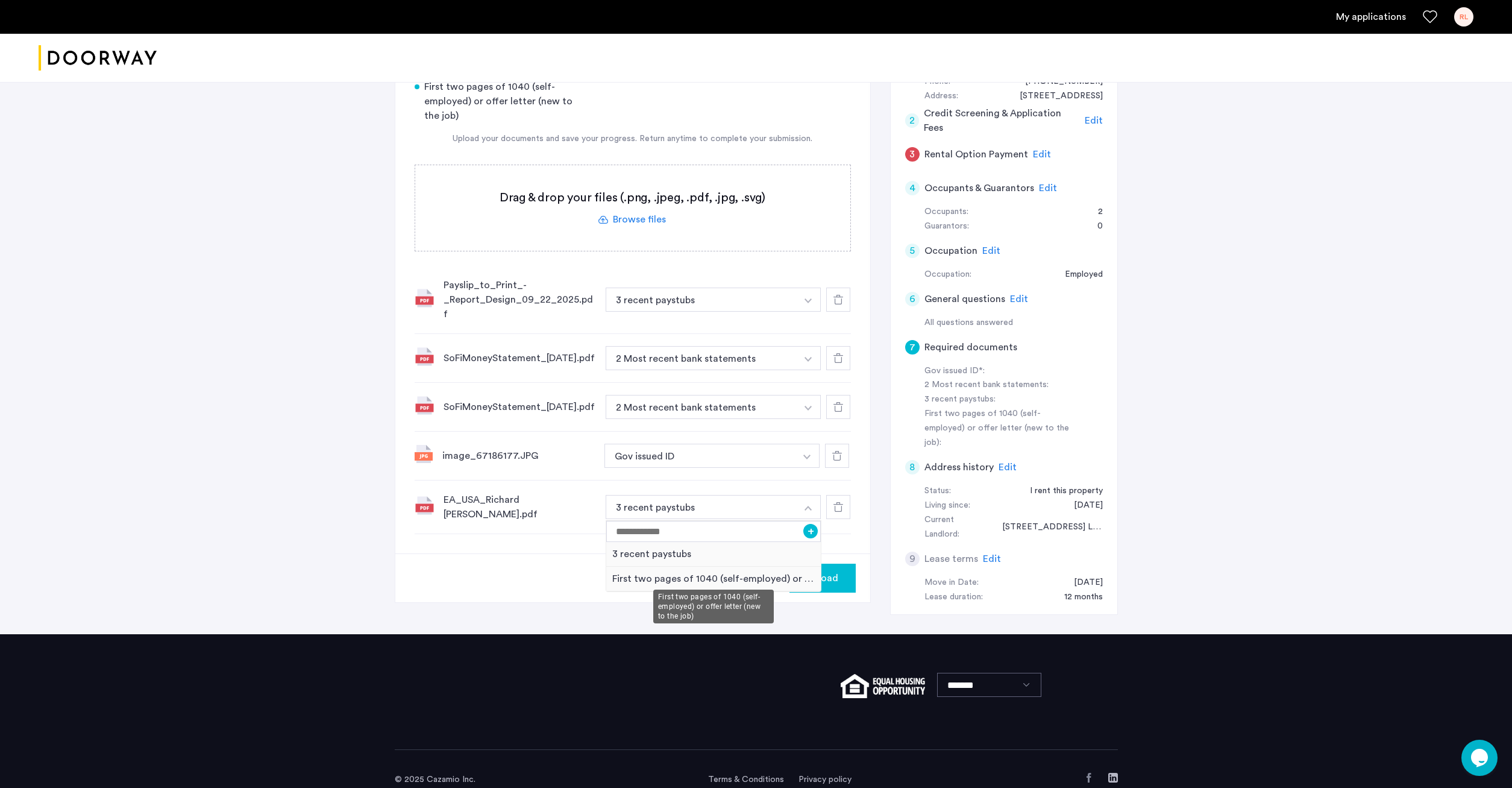
click at [659, 573] on div "First two pages of 1040 (self-employed) or offer letter (new to the job)" at bounding box center [713, 578] width 215 height 24
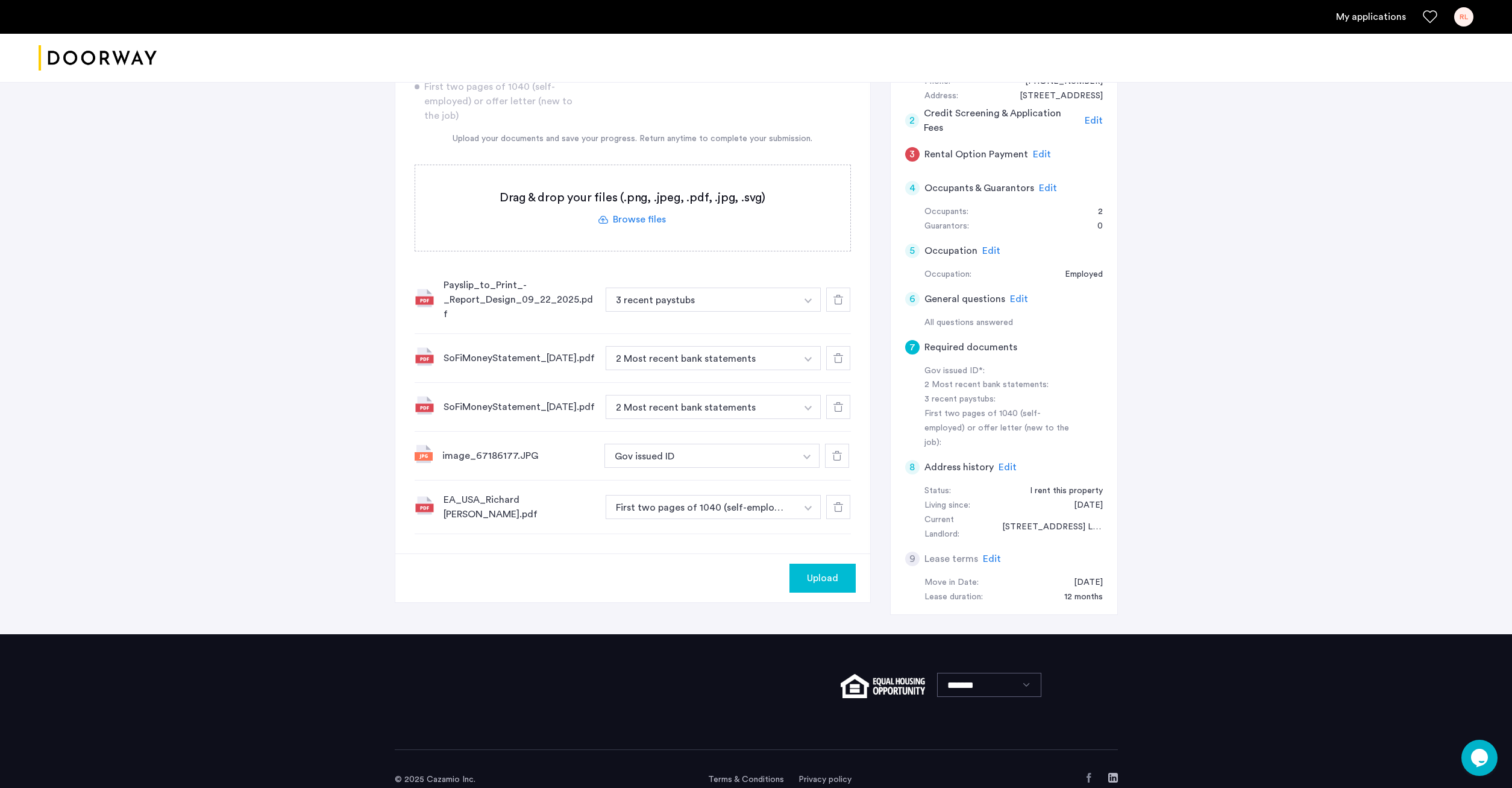
click at [642, 579] on div "Upload" at bounding box center [633, 578] width 475 height 49
click at [818, 571] on span "Upload" at bounding box center [822, 577] width 31 height 14
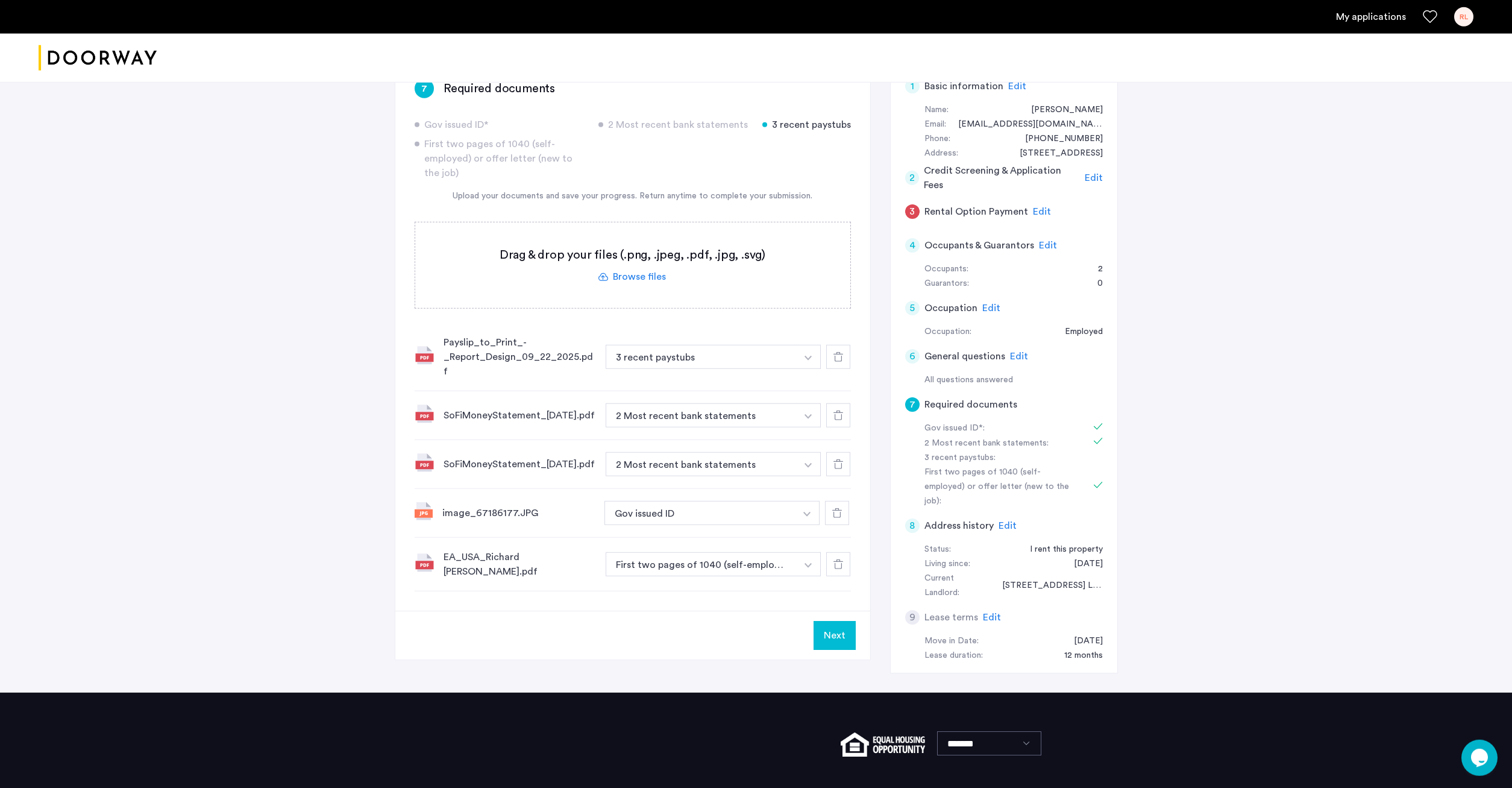
scroll to position [107, 0]
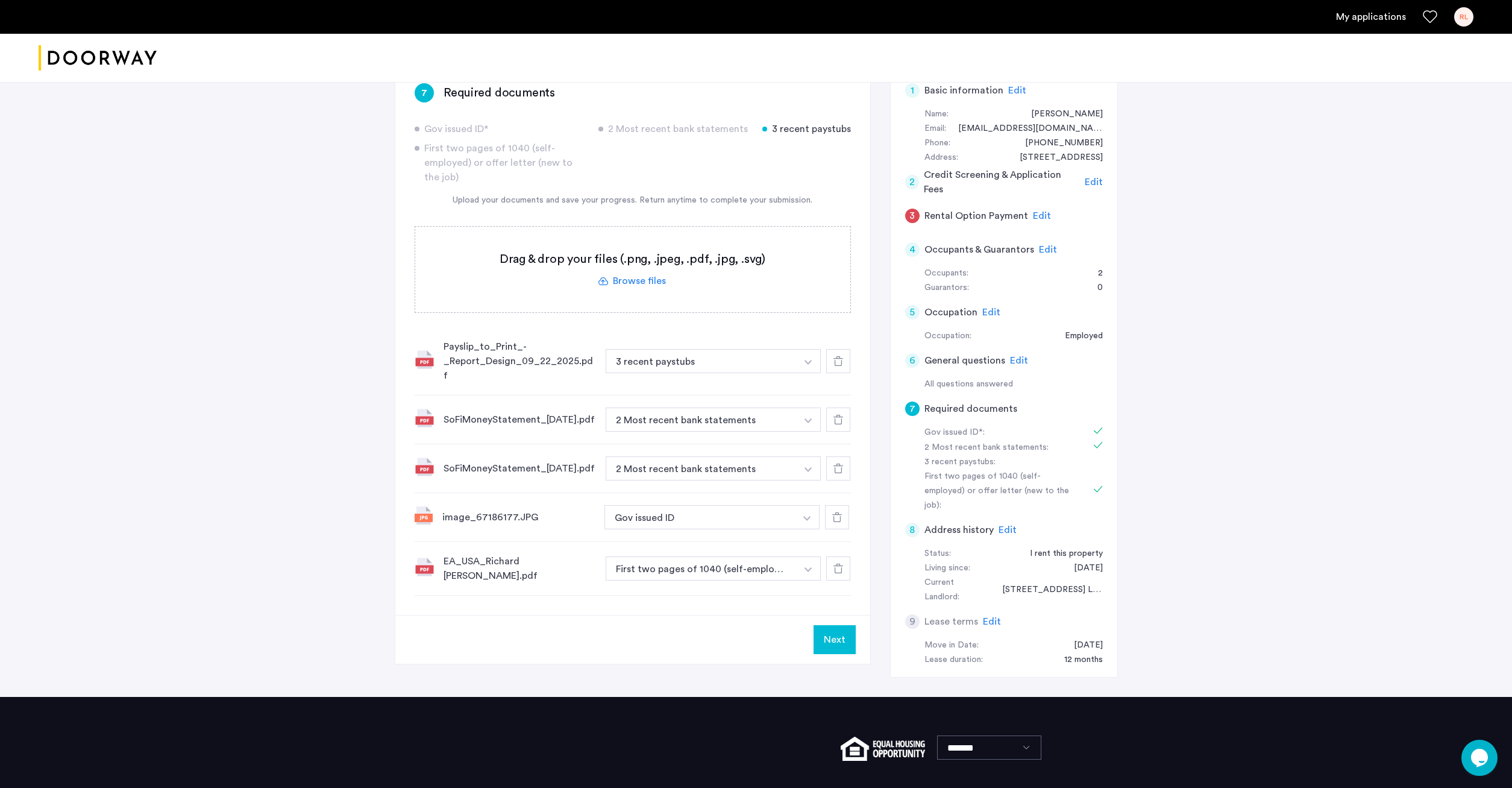
click at [832, 630] on button "Next" at bounding box center [835, 640] width 42 height 29
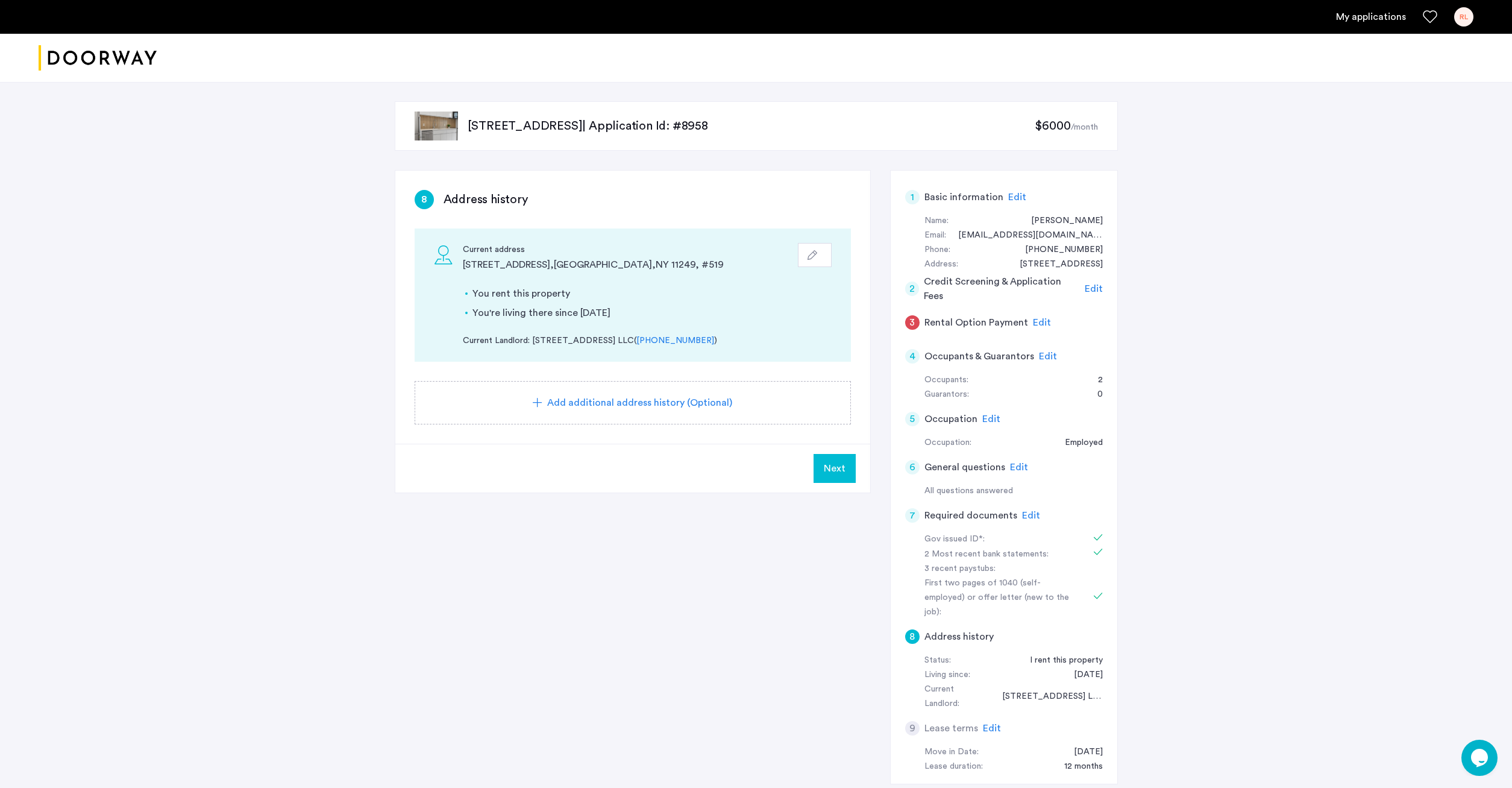
click at [840, 460] on button "Next" at bounding box center [835, 469] width 42 height 29
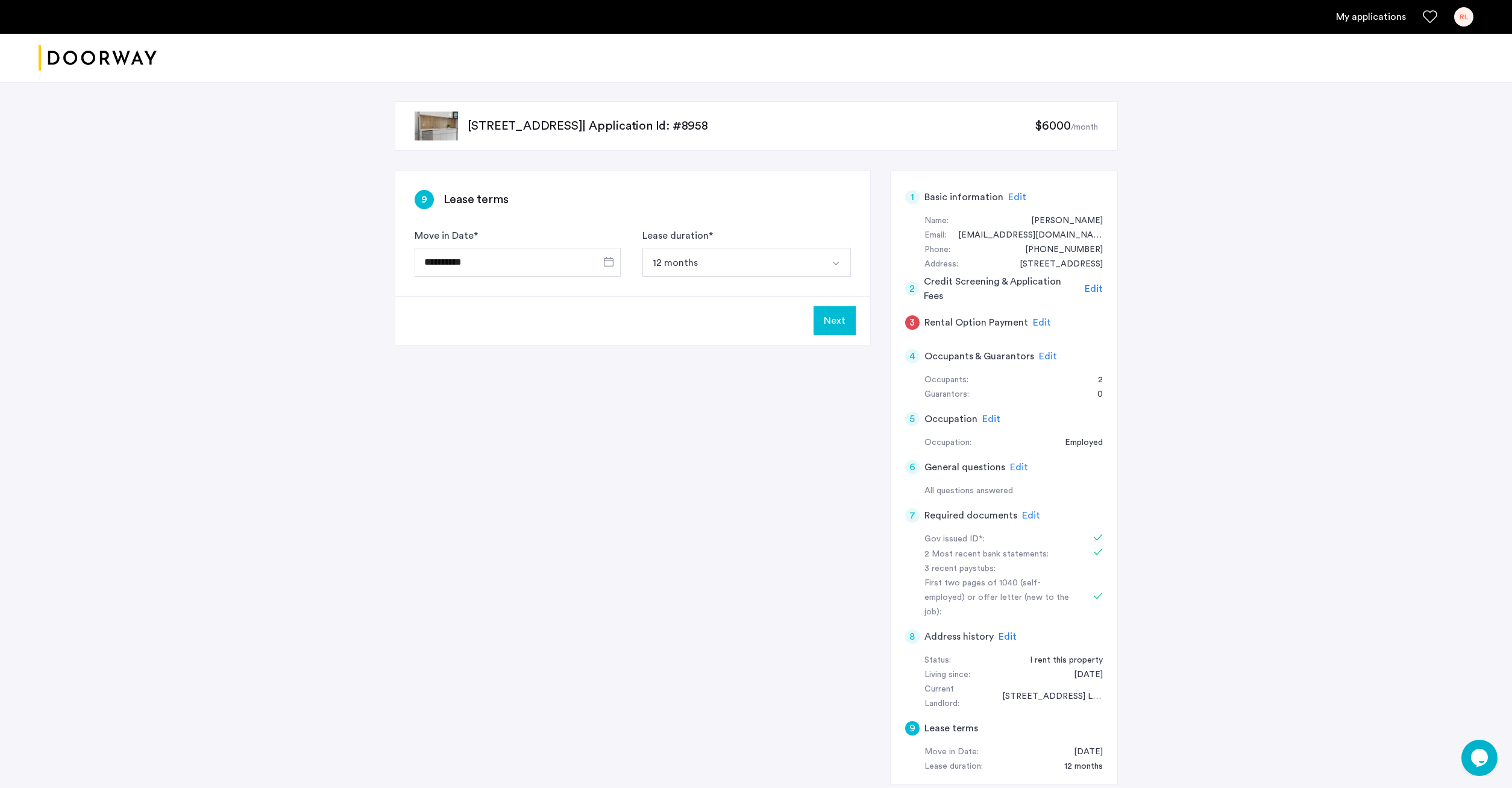
click at [831, 326] on button "Next" at bounding box center [835, 320] width 42 height 29
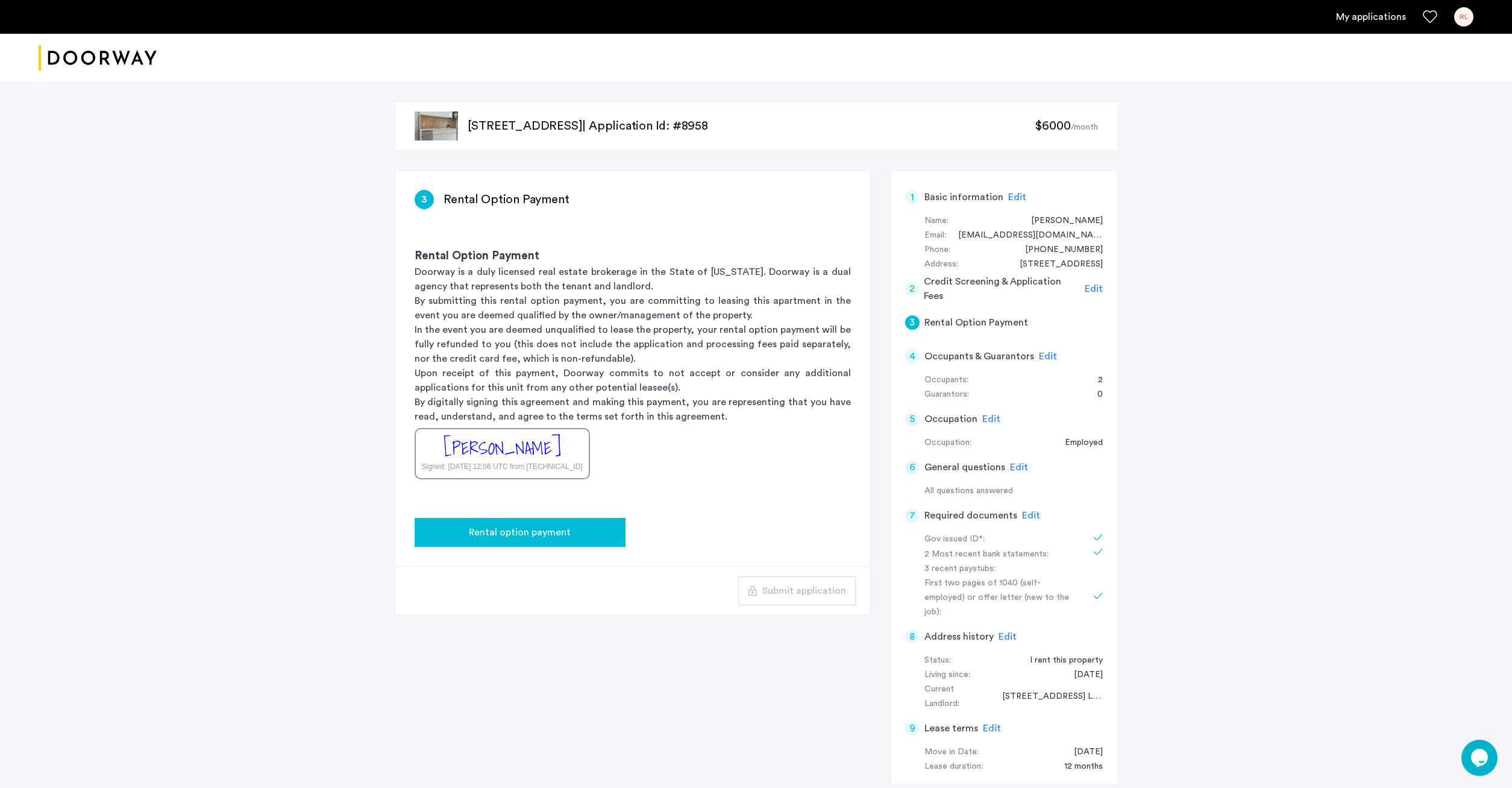
click at [581, 545] on button "Rental option payment" at bounding box center [520, 532] width 211 height 29
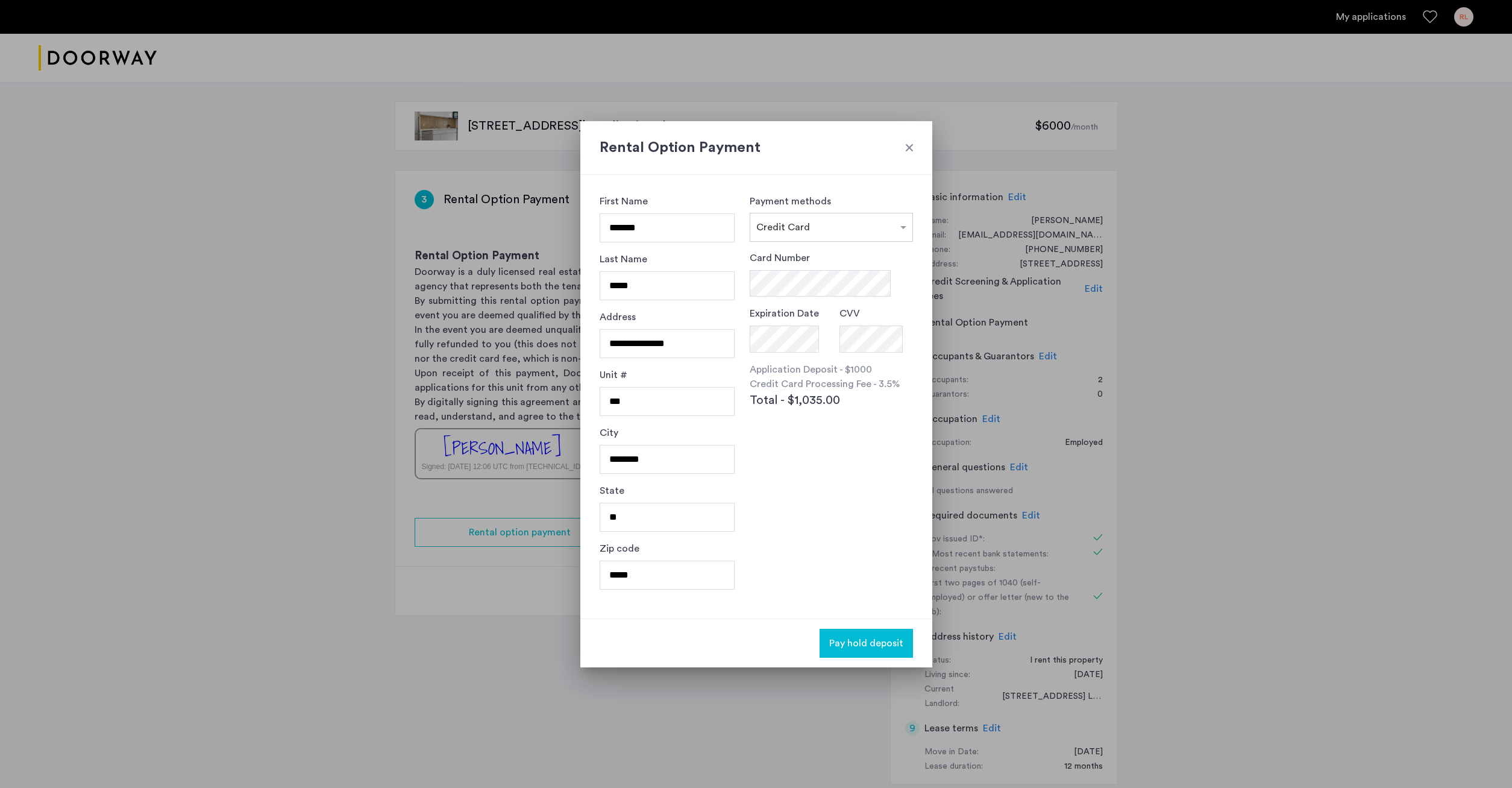
click at [384, 634] on div at bounding box center [756, 394] width 1512 height 788
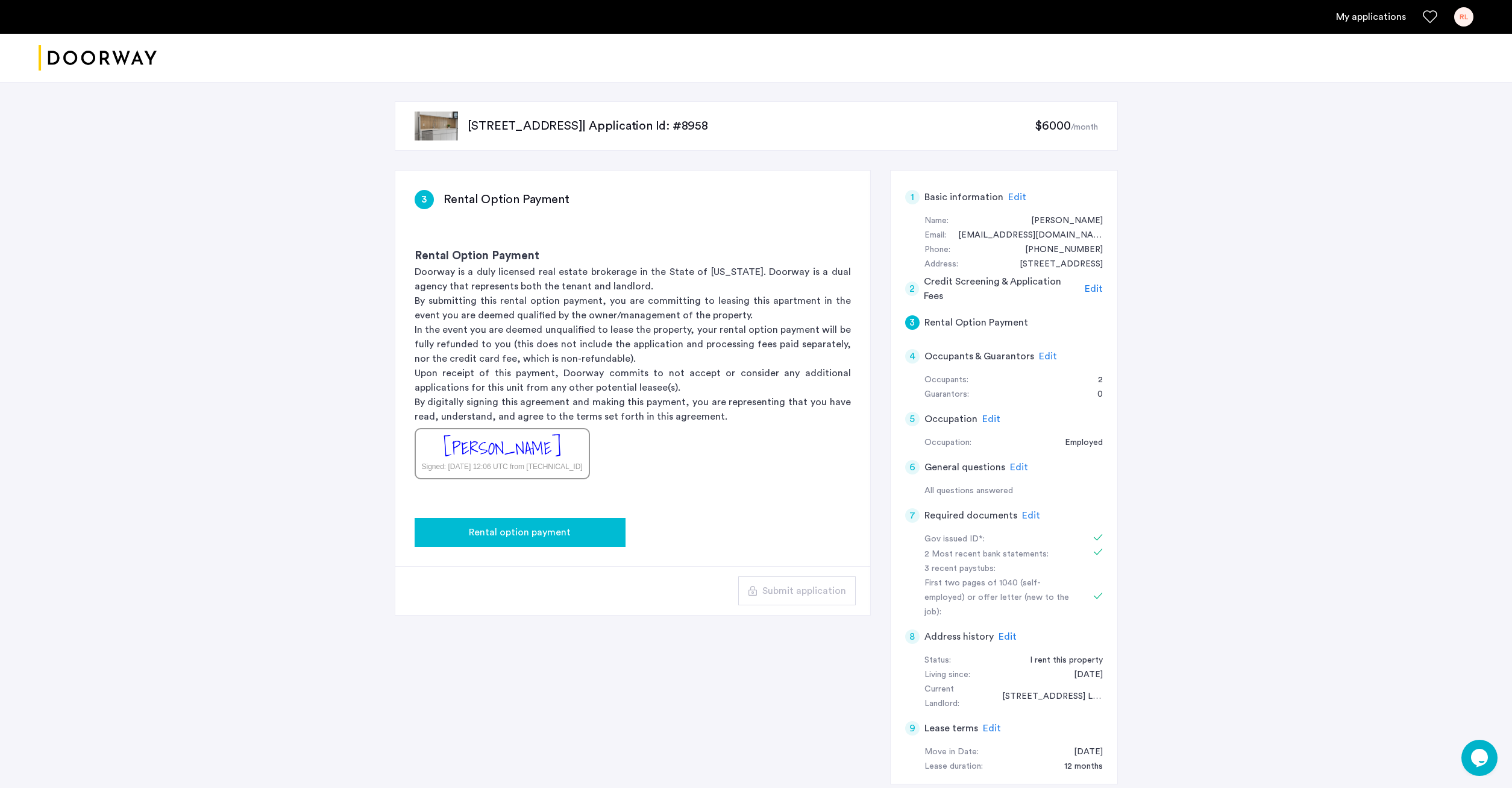
click at [583, 534] on div "Rental option payment" at bounding box center [520, 532] width 191 height 14
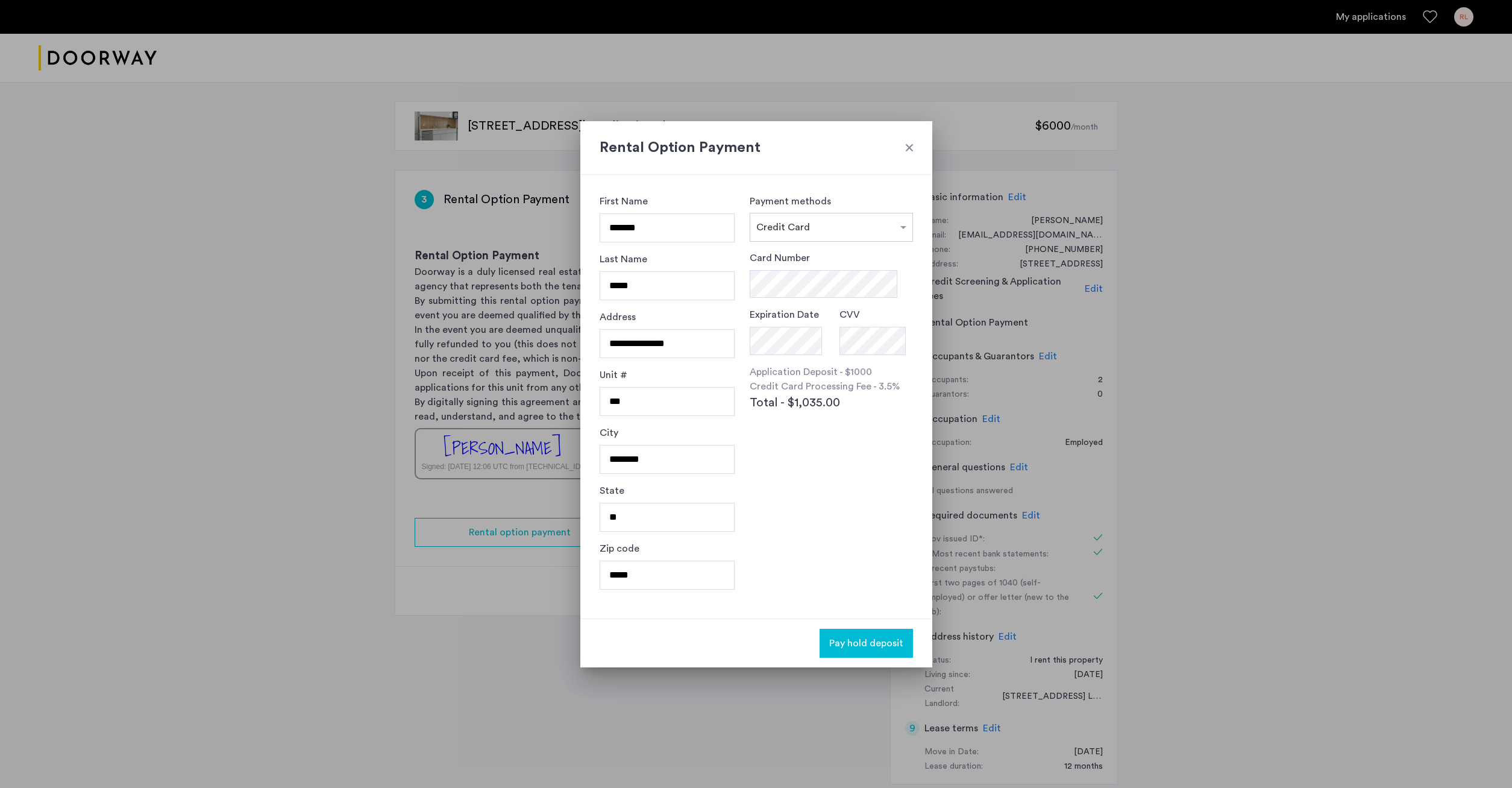
click at [319, 425] on div at bounding box center [756, 394] width 1512 height 788
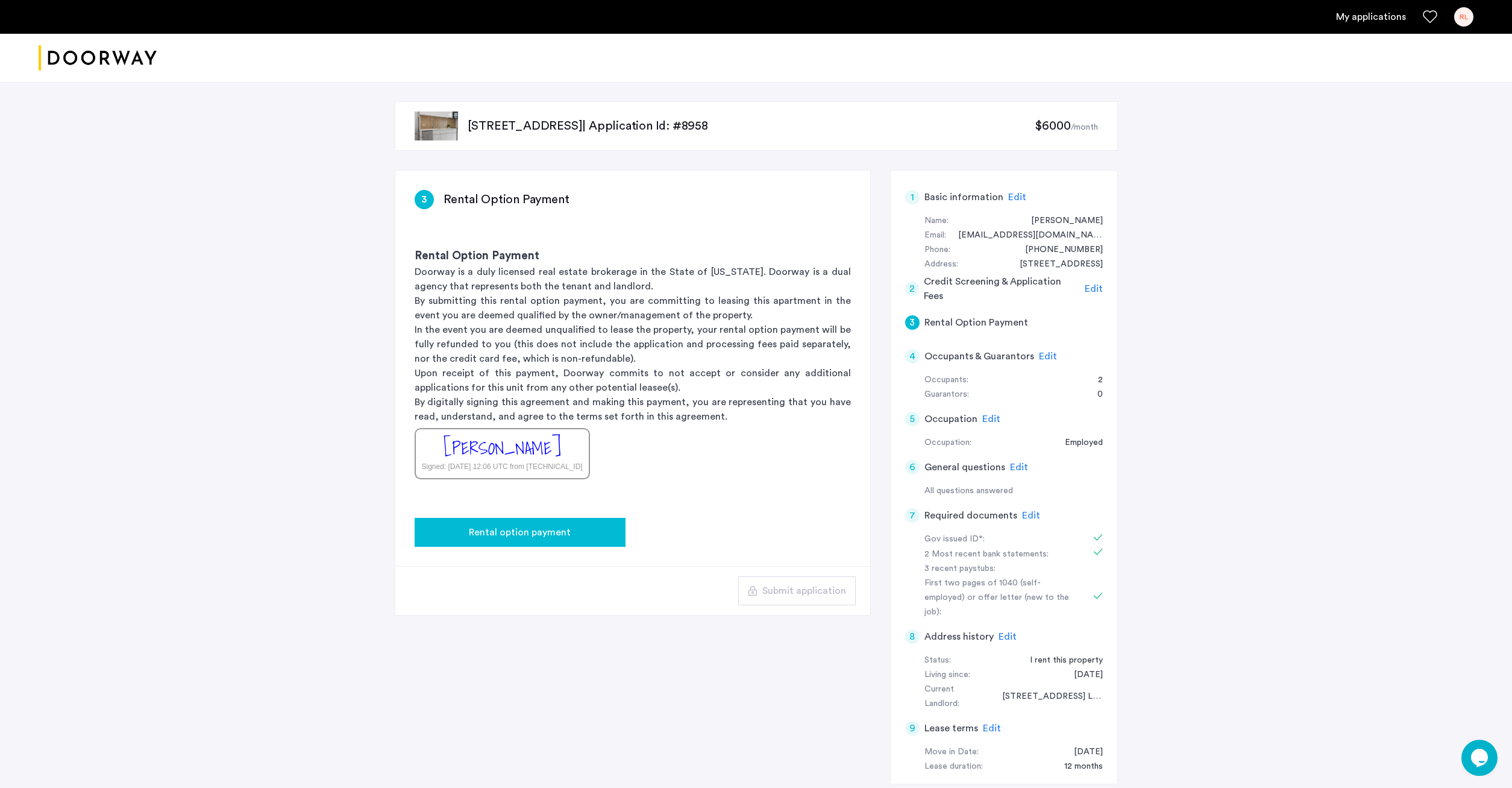
click at [547, 533] on span "Rental option payment" at bounding box center [519, 532] width 102 height 14
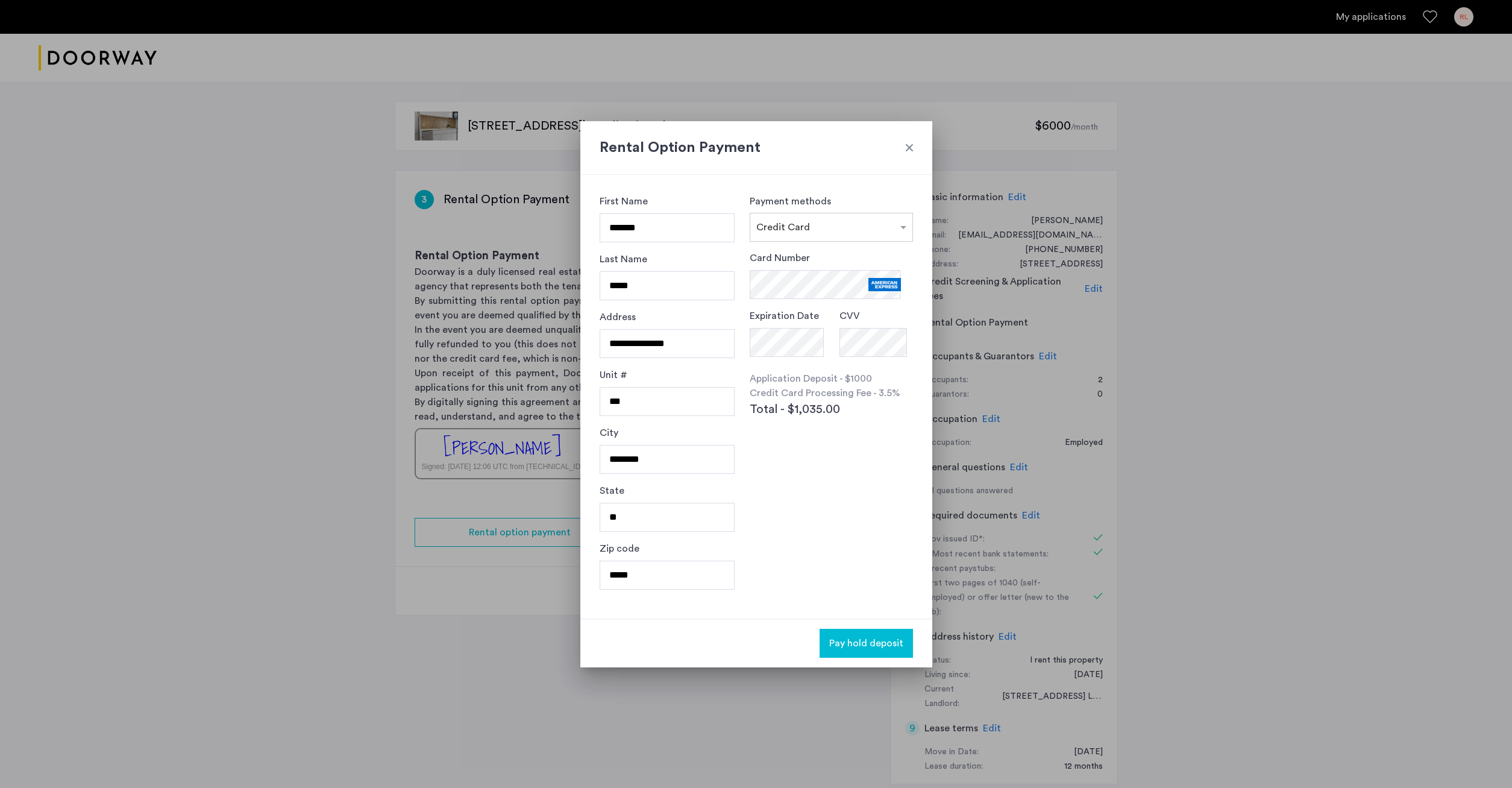
click at [877, 642] on span "Pay hold deposit" at bounding box center [866, 643] width 74 height 14
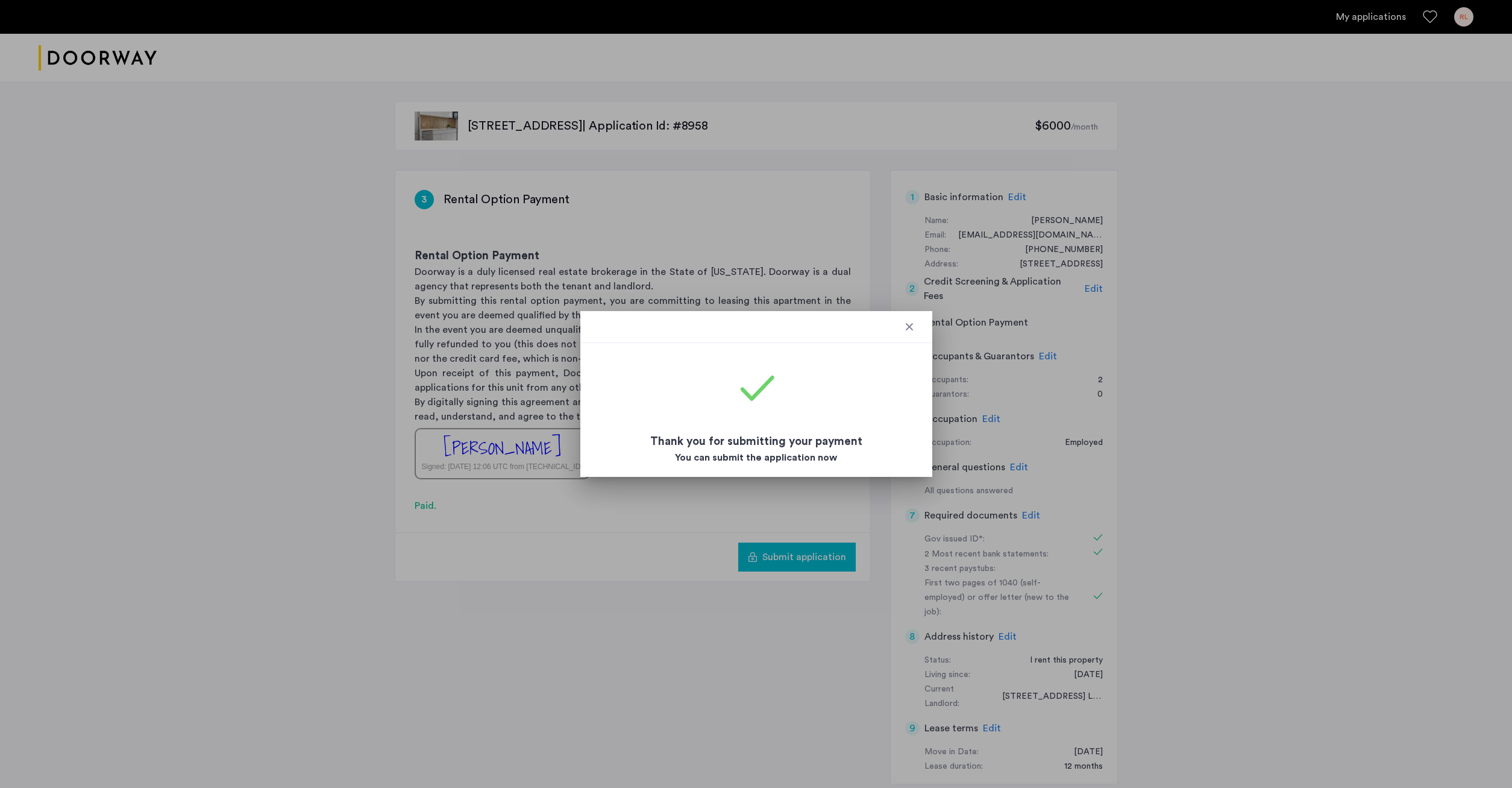
click at [784, 646] on div at bounding box center [756, 394] width 1512 height 788
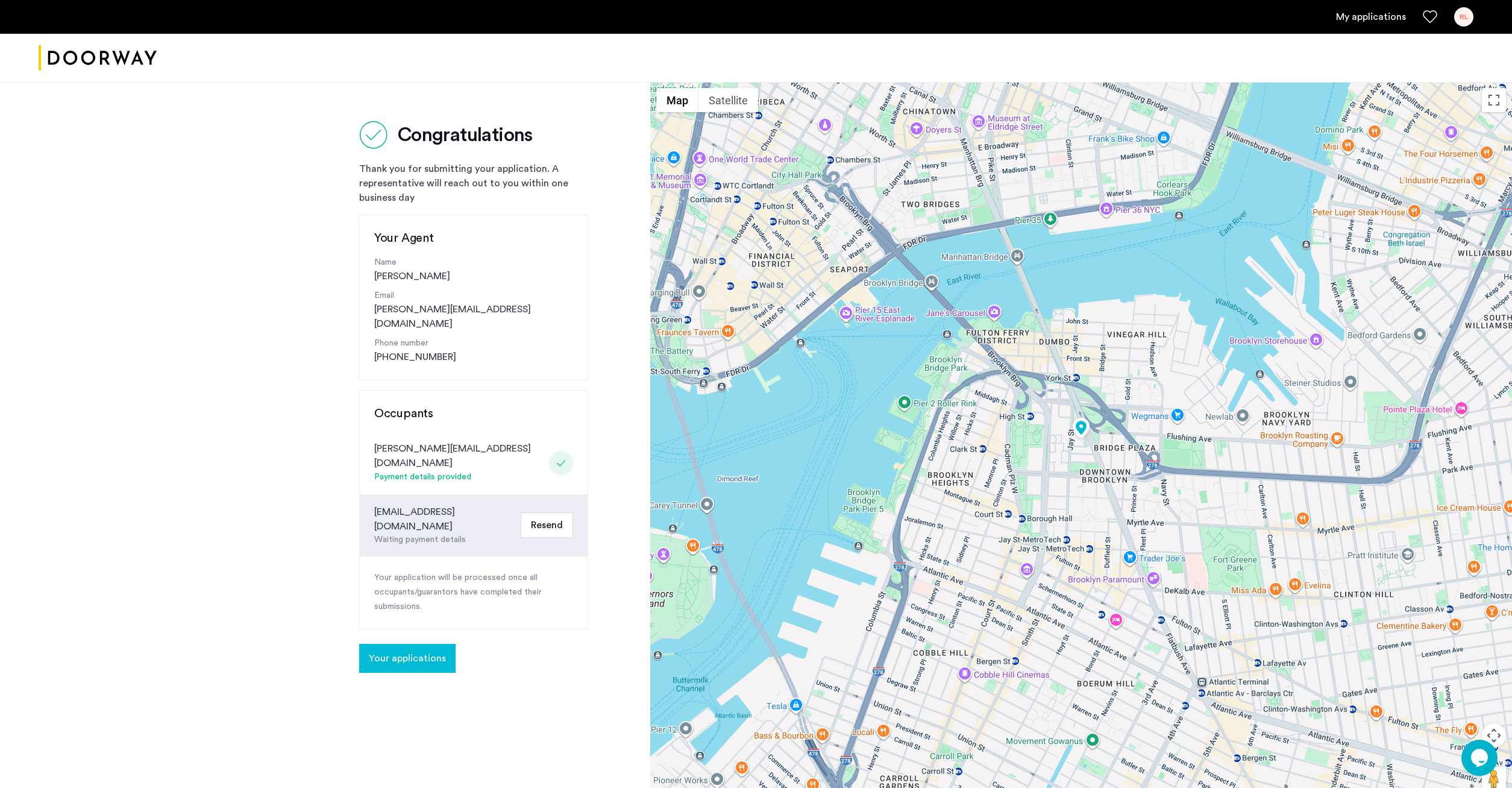
click at [425, 651] on span "Your applications" at bounding box center [408, 658] width 77 height 14
